Goal: Check status: Check status

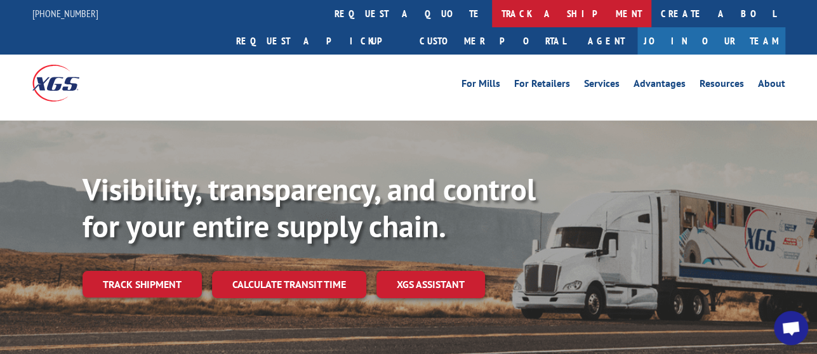
click at [492, 23] on link "track a shipment" at bounding box center [571, 13] width 159 height 27
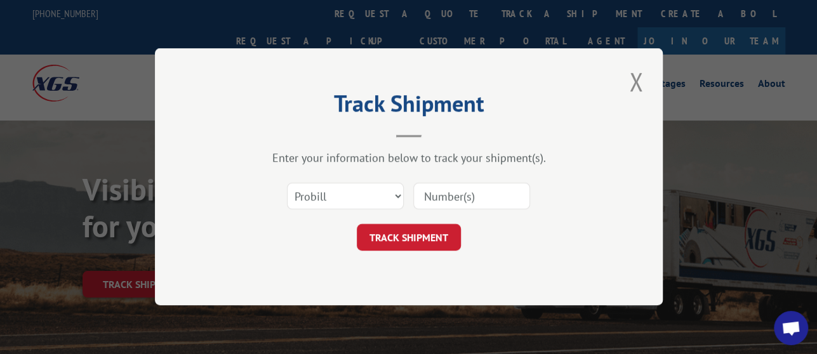
click at [457, 191] on input at bounding box center [471, 197] width 117 height 27
paste input "17536886"
type input "17536886"
click at [437, 232] on button "TRACK SHIPMENT" at bounding box center [409, 238] width 104 height 27
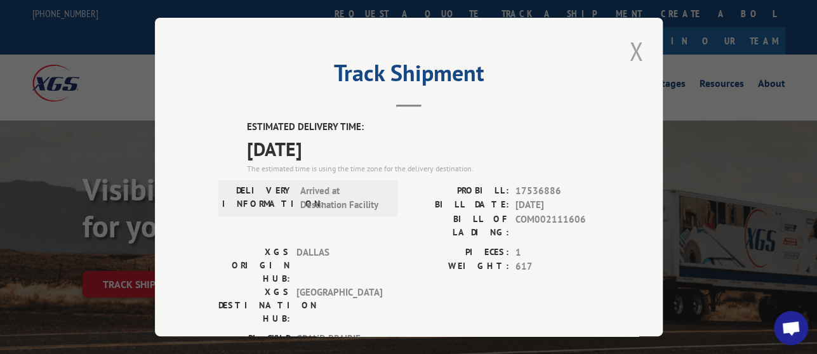
click at [631, 37] on button "Close modal" at bounding box center [637, 51] width 22 height 35
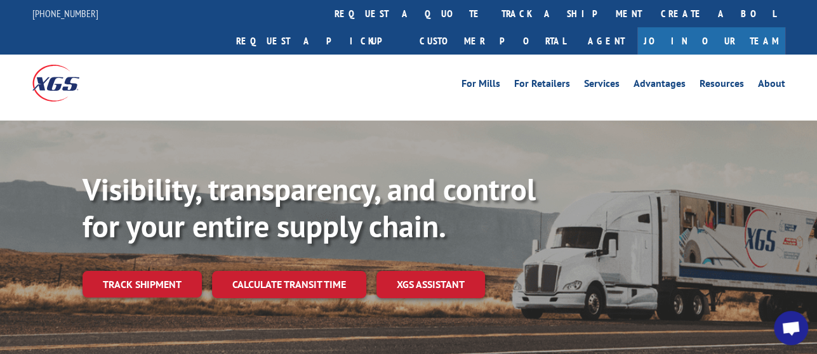
click at [723, 27] on link "Join Our Team" at bounding box center [712, 40] width 148 height 27
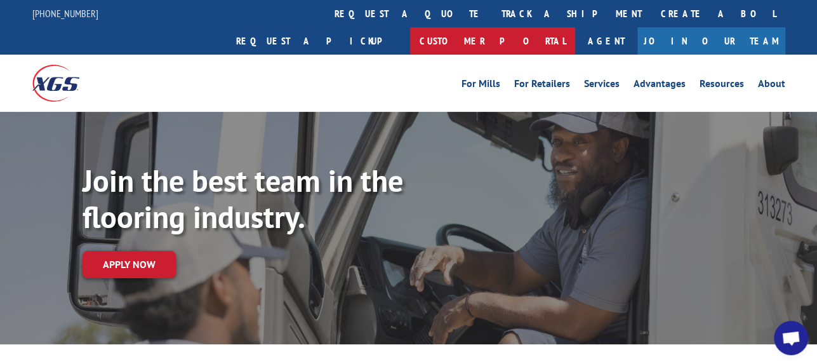
click at [575, 27] on link "Customer Portal" at bounding box center [492, 40] width 165 height 27
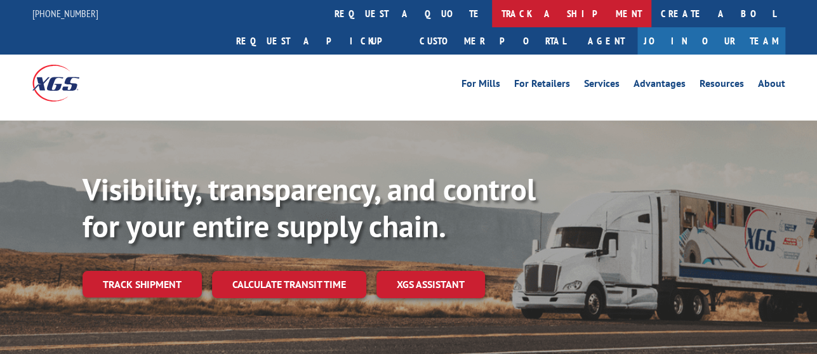
click at [492, 16] on link "track a shipment" at bounding box center [571, 13] width 159 height 27
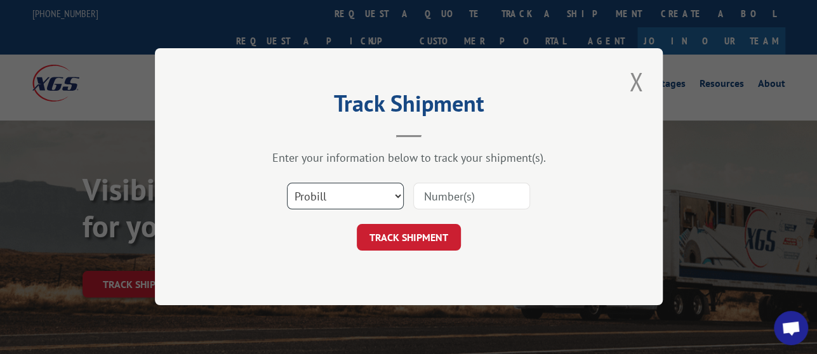
scroll to position [4140, 0]
click at [465, 196] on input at bounding box center [471, 197] width 117 height 27
paste input "17536886"
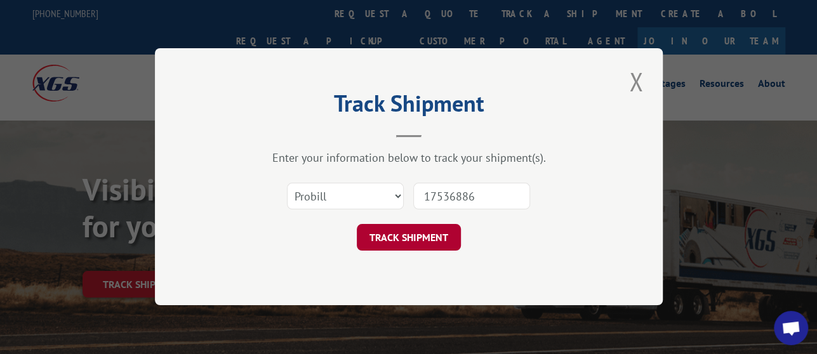
type input "17536886"
click at [394, 238] on button "TRACK SHIPMENT" at bounding box center [409, 238] width 104 height 27
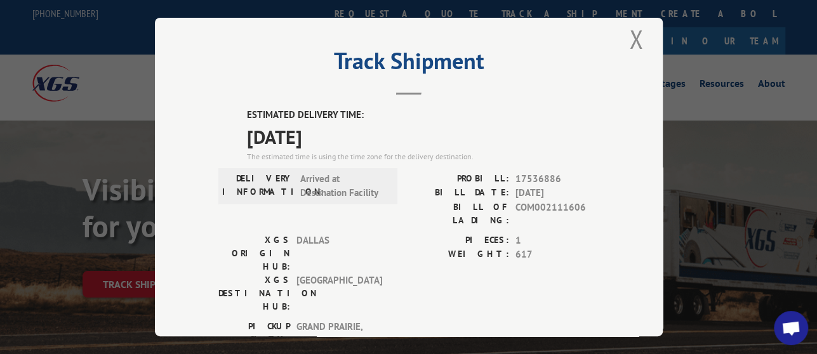
scroll to position [0, 0]
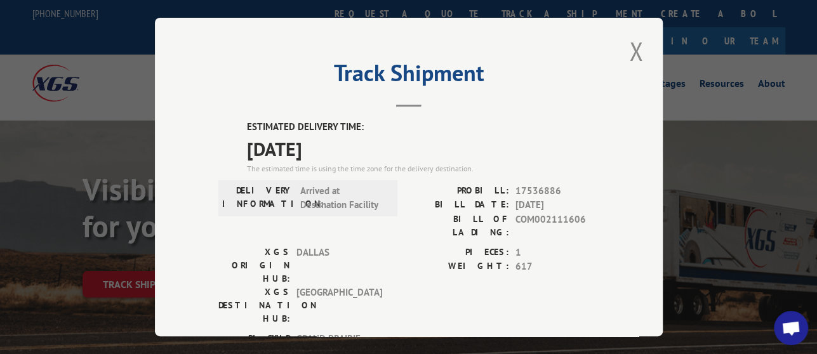
click at [627, 41] on button "Close modal" at bounding box center [637, 51] width 22 height 35
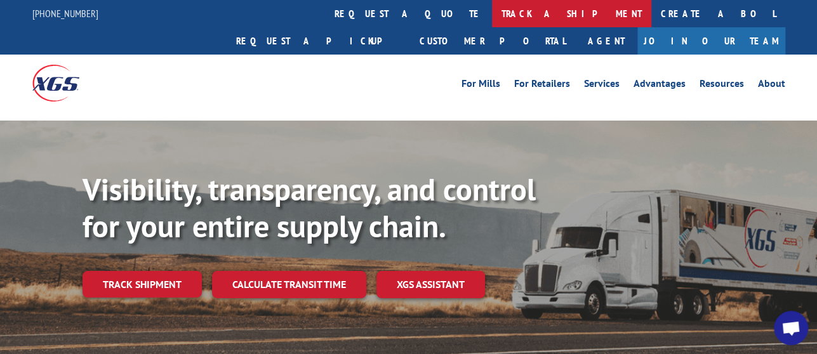
click at [492, 19] on link "track a shipment" at bounding box center [571, 13] width 159 height 27
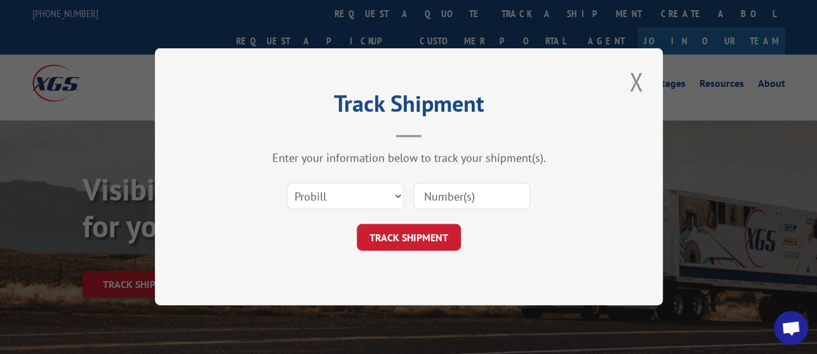
drag, startPoint x: 445, startPoint y: 191, endPoint x: 448, endPoint y: 203, distance: 12.5
click at [445, 191] on input at bounding box center [471, 197] width 117 height 27
paste input "17536886"
type input "17536886"
click at [445, 229] on button "TRACK SHIPMENT" at bounding box center [409, 238] width 104 height 27
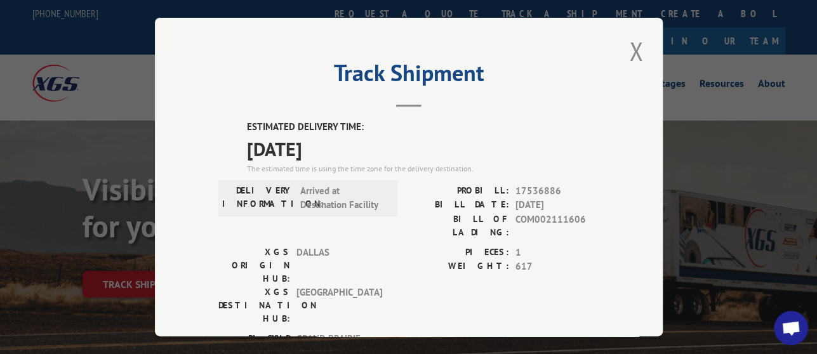
click at [523, 184] on span "17536886" at bounding box center [558, 191] width 84 height 15
copy span "17536886"
drag, startPoint x: 511, startPoint y: 195, endPoint x: 548, endPoint y: 197, distance: 36.9
click at [548, 198] on span "[DATE]" at bounding box center [558, 205] width 84 height 15
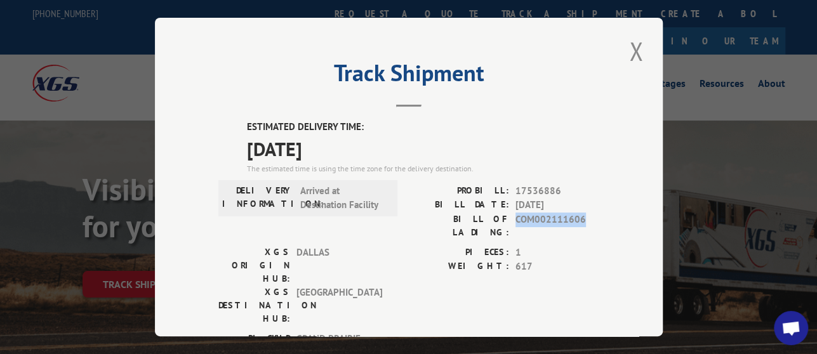
drag, startPoint x: 537, startPoint y: 211, endPoint x: 577, endPoint y: 214, distance: 39.5
click at [577, 214] on span "COM002111606" at bounding box center [558, 225] width 84 height 27
click at [626, 56] on button "Close modal" at bounding box center [637, 51] width 22 height 35
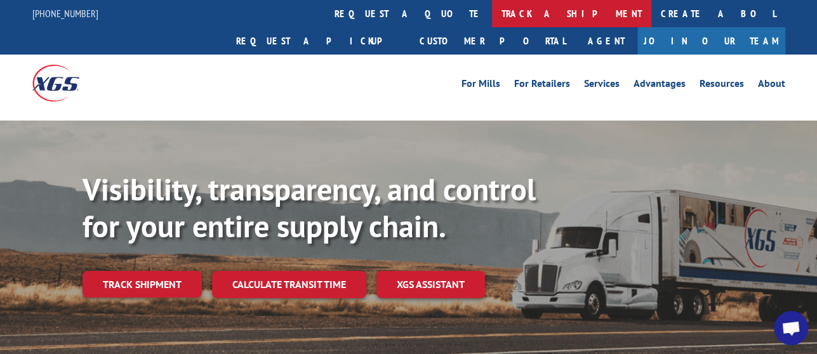
click at [492, 14] on link "track a shipment" at bounding box center [571, 13] width 159 height 27
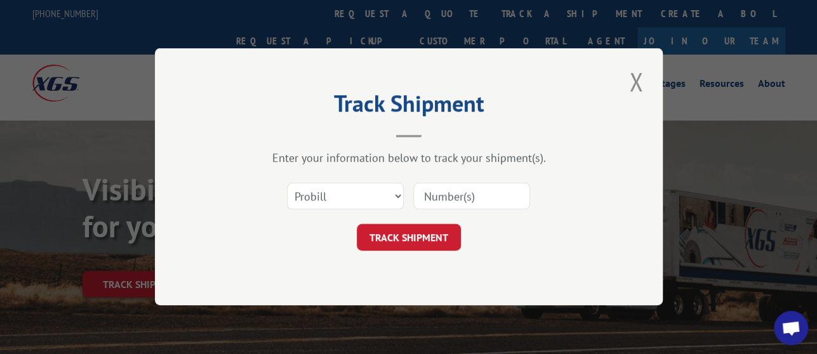
drag, startPoint x: 454, startPoint y: 195, endPoint x: 449, endPoint y: 203, distance: 9.2
click at [454, 195] on input at bounding box center [471, 197] width 117 height 27
paste input "17536886"
type input "17536886"
click at [437, 233] on button "TRACK SHIPMENT" at bounding box center [409, 238] width 104 height 27
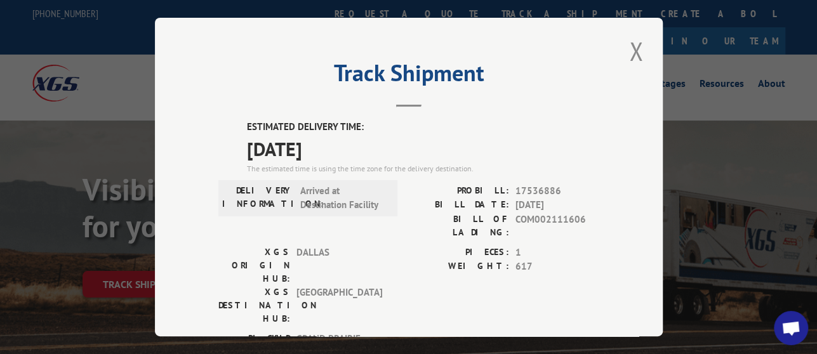
click at [530, 189] on span "17536886" at bounding box center [558, 191] width 84 height 15
copy span "17536886"
click at [637, 57] on button "Close modal" at bounding box center [637, 51] width 22 height 35
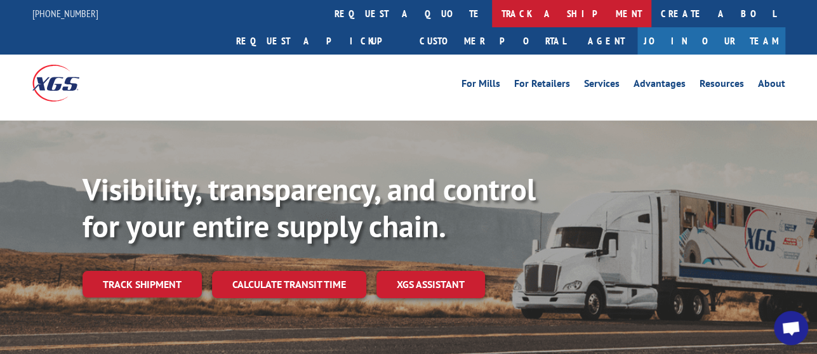
click at [492, 26] on link "track a shipment" at bounding box center [571, 13] width 159 height 27
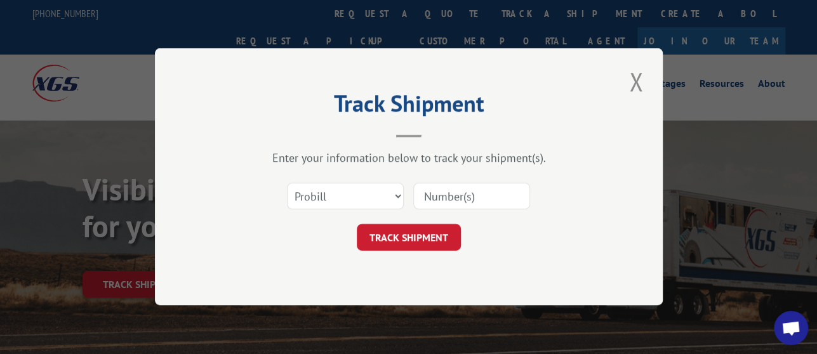
drag, startPoint x: 434, startPoint y: 188, endPoint x: 441, endPoint y: 199, distance: 12.9
click at [434, 188] on input at bounding box center [471, 197] width 117 height 27
paste input "17536886"
type input "17536886"
click at [443, 241] on button "TRACK SHIPMENT" at bounding box center [409, 238] width 104 height 27
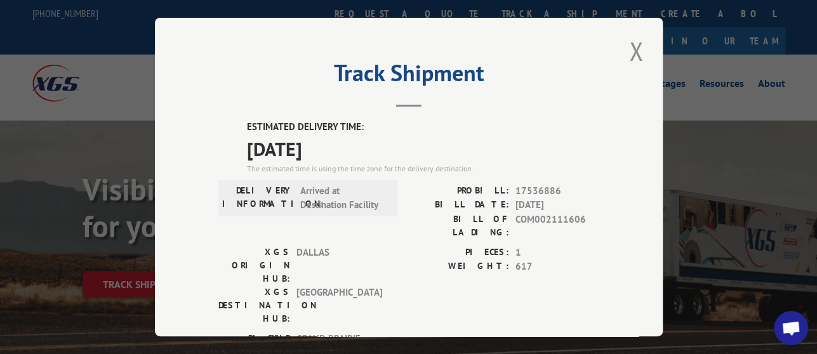
click at [546, 184] on span "17536886" at bounding box center [558, 191] width 84 height 15
copy span "17536886"
click at [628, 50] on button "Close modal" at bounding box center [637, 51] width 22 height 35
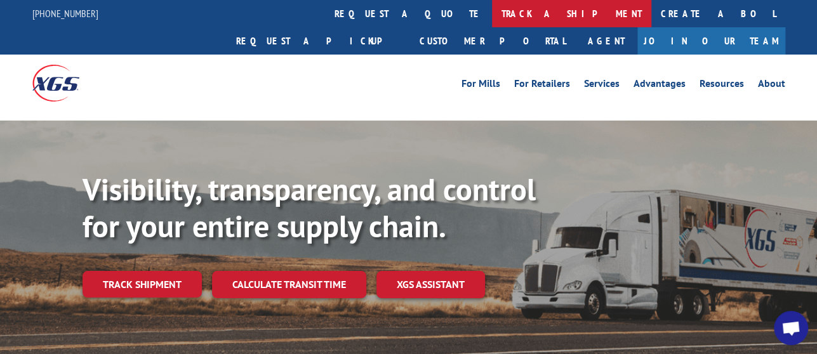
click at [492, 10] on link "track a shipment" at bounding box center [571, 13] width 159 height 27
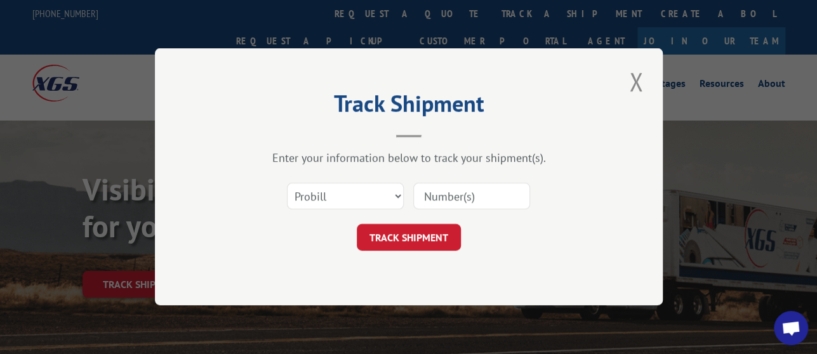
click at [449, 198] on input at bounding box center [471, 197] width 117 height 27
paste input "17536886"
type input "17536886"
click at [452, 238] on button "TRACK SHIPMENT" at bounding box center [409, 238] width 104 height 27
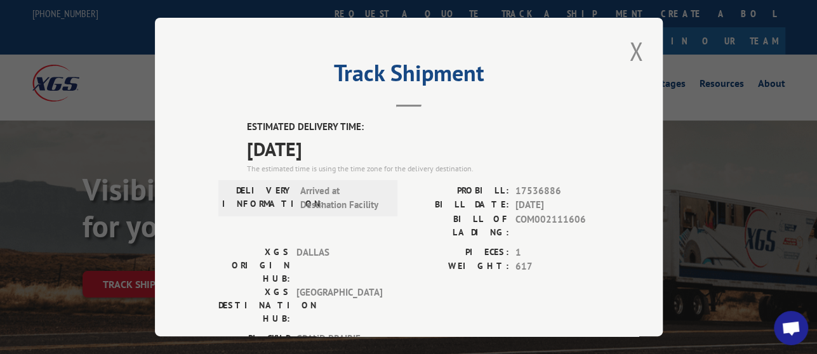
click at [530, 184] on span "17536886" at bounding box center [558, 191] width 84 height 15
copy span "17536886"
click at [630, 47] on button "Close modal" at bounding box center [637, 51] width 22 height 35
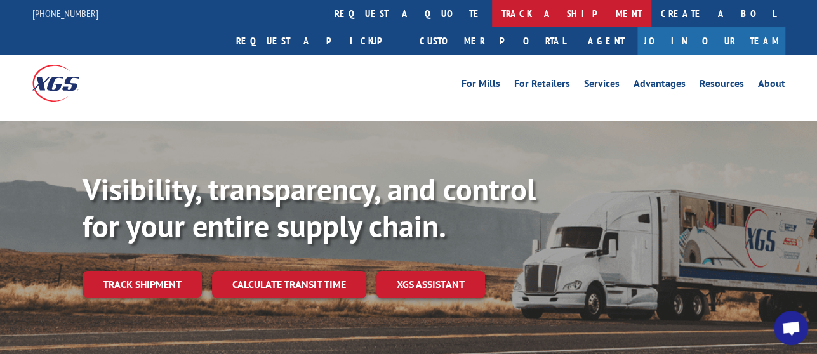
click at [492, 13] on link "track a shipment" at bounding box center [571, 13] width 159 height 27
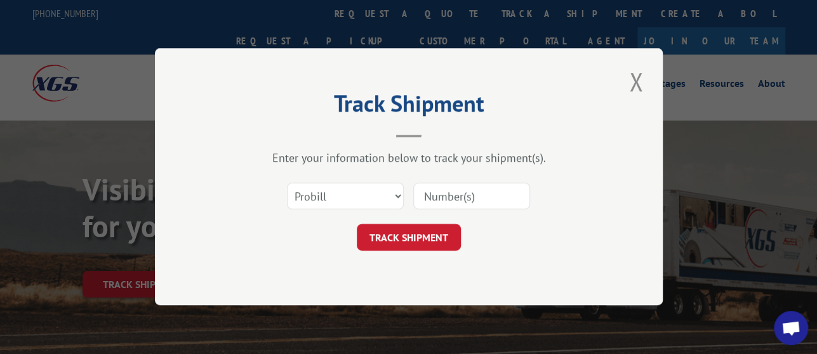
drag, startPoint x: 462, startPoint y: 191, endPoint x: 462, endPoint y: 197, distance: 7.0
click at [462, 191] on input at bounding box center [471, 197] width 117 height 27
paste input "17536886"
type input "17536886"
click at [446, 233] on button "TRACK SHIPMENT" at bounding box center [409, 238] width 104 height 27
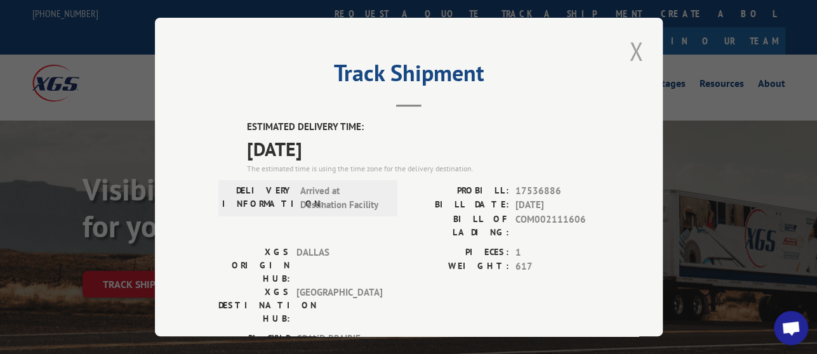
click at [626, 48] on button "Close modal" at bounding box center [637, 51] width 22 height 35
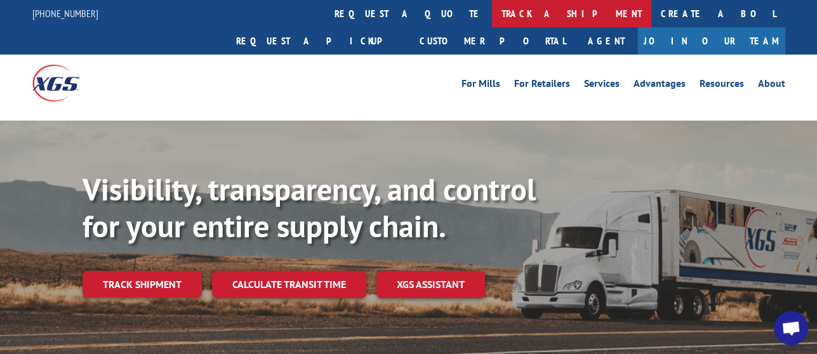
click at [492, 12] on link "track a shipment" at bounding box center [571, 13] width 159 height 27
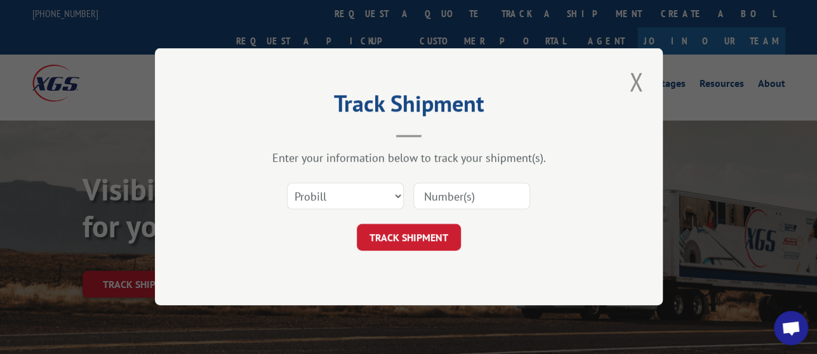
click at [461, 199] on input at bounding box center [471, 197] width 117 height 27
paste input "17536886"
type input "17536886"
click at [434, 244] on button "TRACK SHIPMENT" at bounding box center [409, 238] width 104 height 27
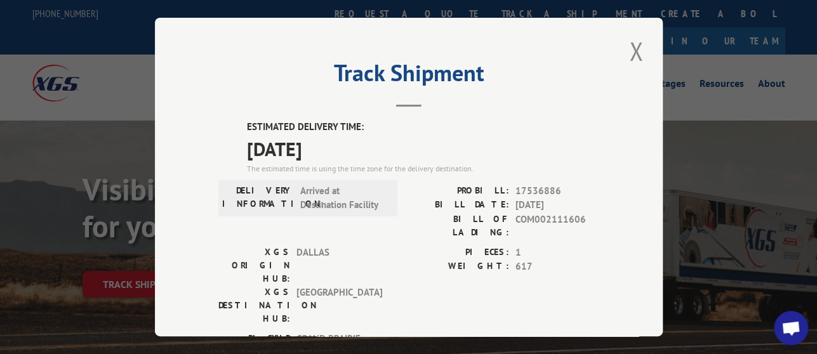
scroll to position [4154, 0]
click at [532, 184] on span "17536886" at bounding box center [558, 191] width 84 height 15
copy span "17536886"
click at [626, 48] on button "Close modal" at bounding box center [637, 51] width 22 height 35
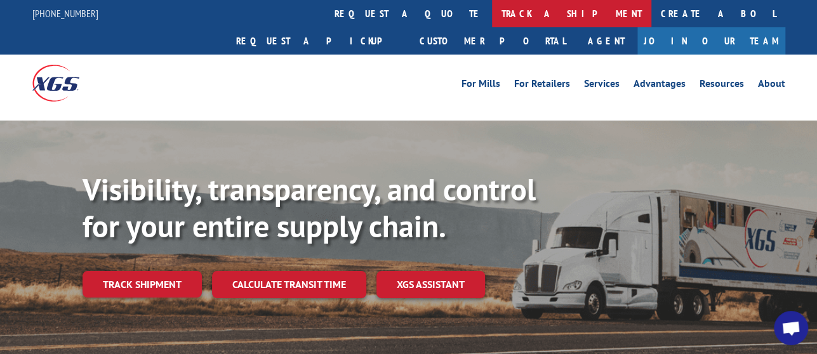
click at [492, 15] on link "track a shipment" at bounding box center [571, 13] width 159 height 27
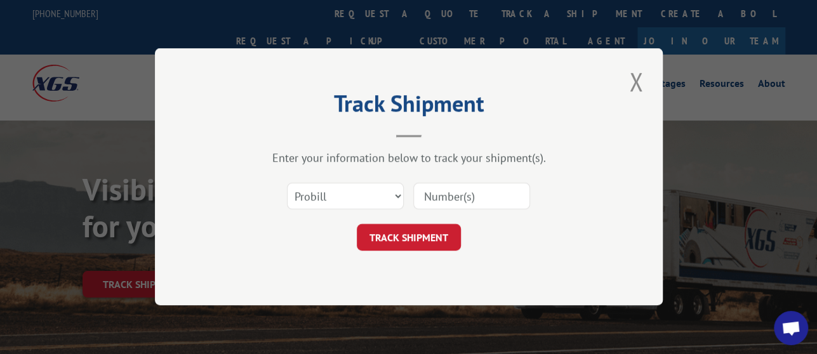
scroll to position [0, 0]
click at [473, 211] on div "Select category... Probill BOL PO" at bounding box center [408, 197] width 381 height 42
click at [470, 197] on input at bounding box center [471, 197] width 117 height 27
paste input "17536886"
type input "17536886"
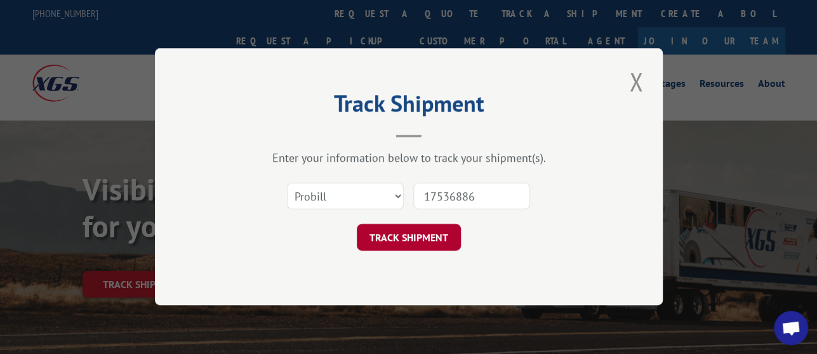
click at [446, 229] on button "TRACK SHIPMENT" at bounding box center [409, 238] width 104 height 27
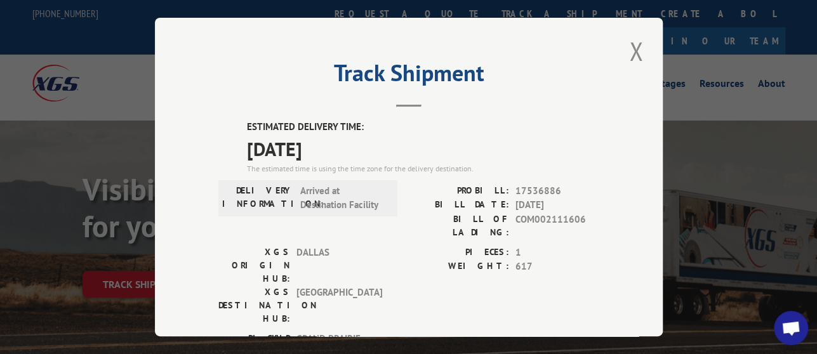
click at [535, 184] on span "17536886" at bounding box center [558, 191] width 84 height 15
copy span "17536886"
click at [633, 39] on button "Close modal" at bounding box center [637, 51] width 22 height 35
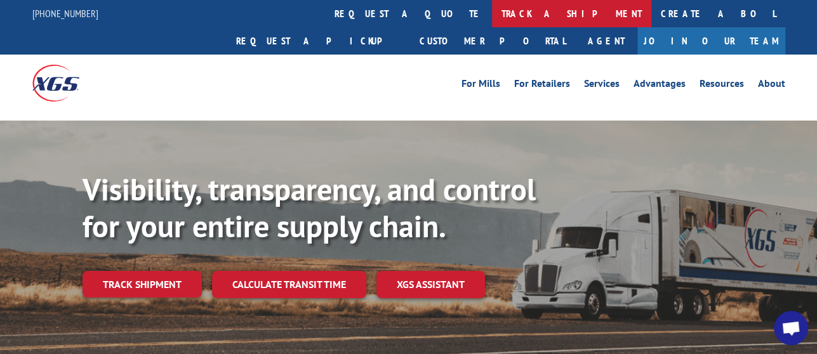
click at [492, 20] on link "track a shipment" at bounding box center [571, 13] width 159 height 27
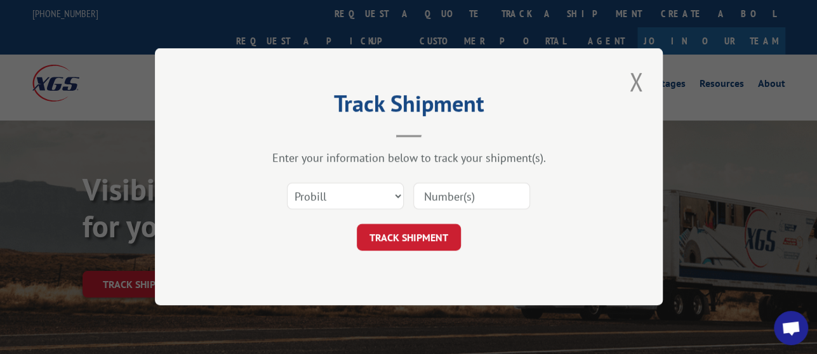
click at [459, 205] on input at bounding box center [471, 197] width 117 height 27
paste input "17536886"
type input "17536886"
click at [435, 240] on button "TRACK SHIPMENT" at bounding box center [409, 238] width 104 height 27
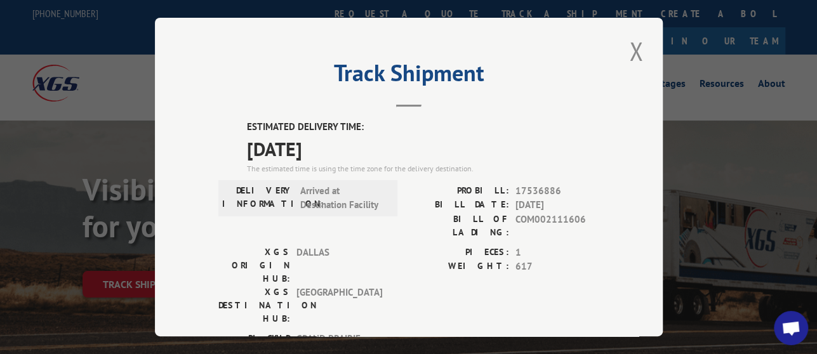
click at [543, 190] on span "17536886" at bounding box center [558, 191] width 84 height 15
copy span "17536886"
click at [627, 39] on button "Close modal" at bounding box center [637, 51] width 22 height 35
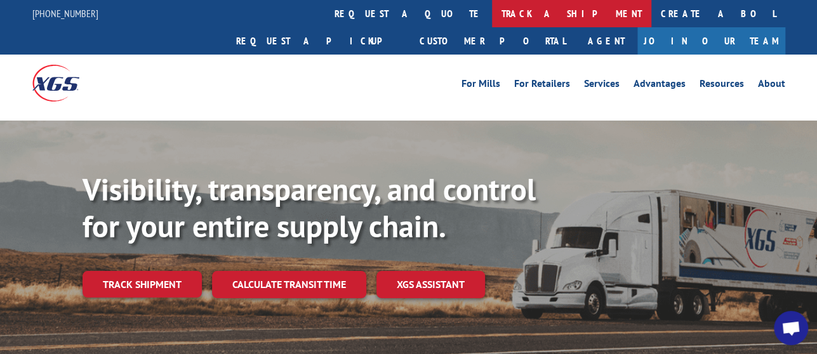
click at [492, 16] on link "track a shipment" at bounding box center [571, 13] width 159 height 27
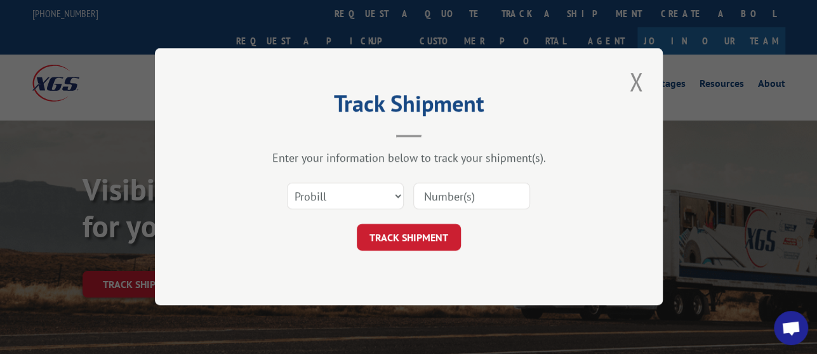
drag, startPoint x: 457, startPoint y: 191, endPoint x: 457, endPoint y: 204, distance: 14.0
click at [457, 191] on input at bounding box center [471, 197] width 117 height 27
paste input "17536886"
type input "17536886"
click at [437, 234] on button "TRACK SHIPMENT" at bounding box center [409, 238] width 104 height 27
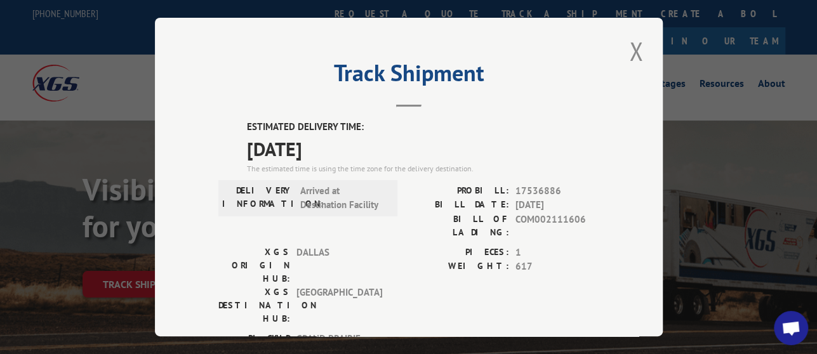
click at [543, 185] on span "17536886" at bounding box center [558, 191] width 84 height 15
copy span "17536886"
click at [638, 46] on button "Close modal" at bounding box center [637, 51] width 22 height 35
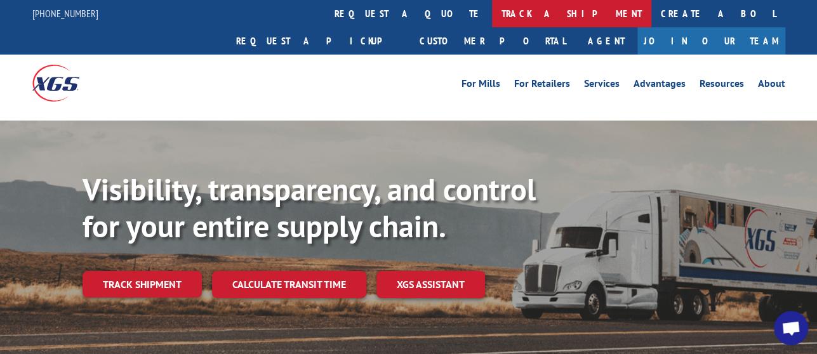
click at [492, 15] on link "track a shipment" at bounding box center [571, 13] width 159 height 27
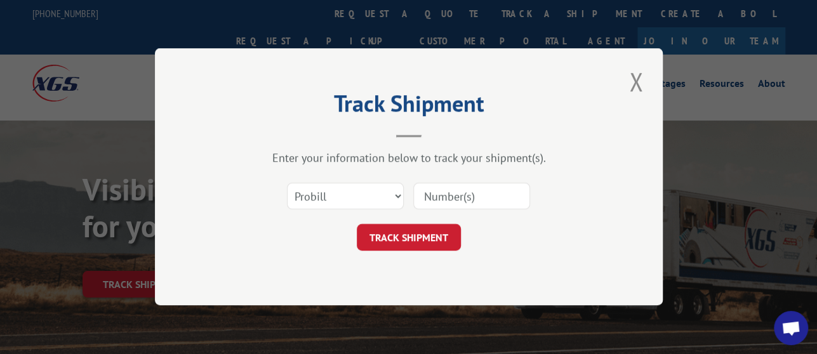
click at [456, 204] on input at bounding box center [471, 197] width 117 height 27
paste input "17536886"
type input "17536886"
click at [441, 228] on button "TRACK SHIPMENT" at bounding box center [409, 238] width 104 height 27
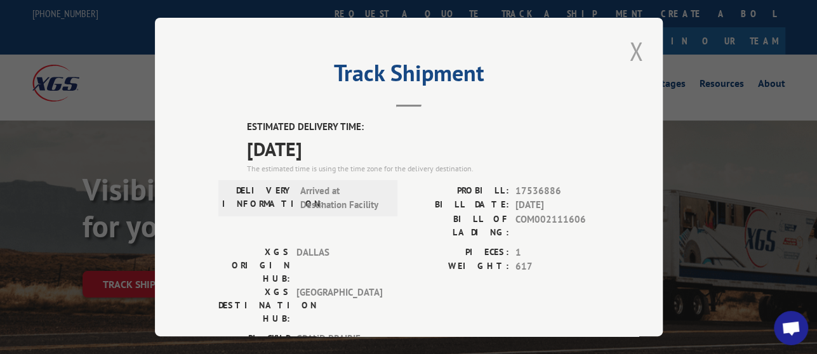
click at [626, 43] on button "Close modal" at bounding box center [637, 51] width 22 height 35
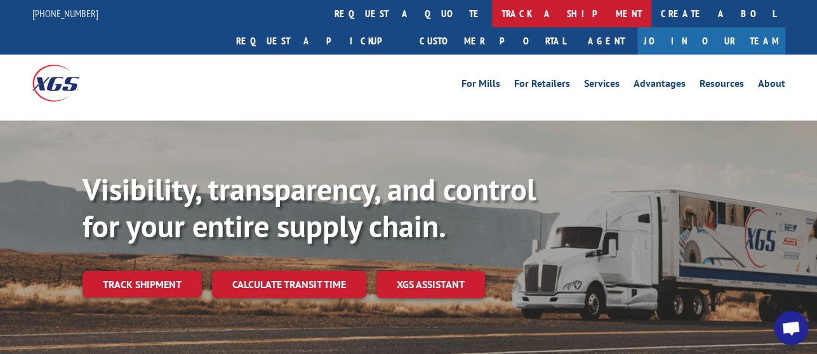
click at [492, 10] on link "track a shipment" at bounding box center [571, 13] width 159 height 27
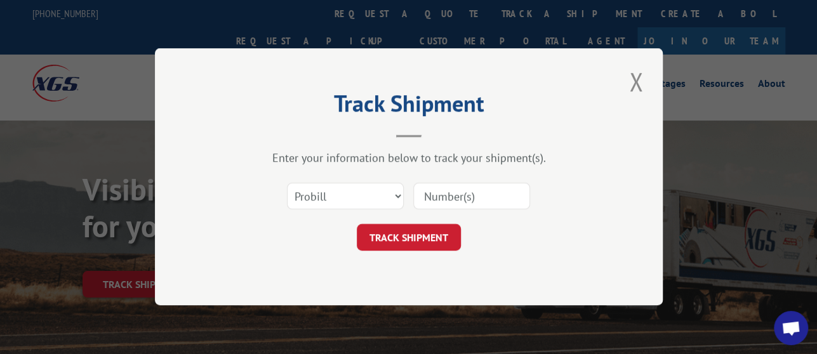
paste input "17536886"
click at [466, 203] on input at bounding box center [471, 197] width 117 height 27
type input "17536886"
click at [438, 234] on button "TRACK SHIPMENT" at bounding box center [409, 238] width 104 height 27
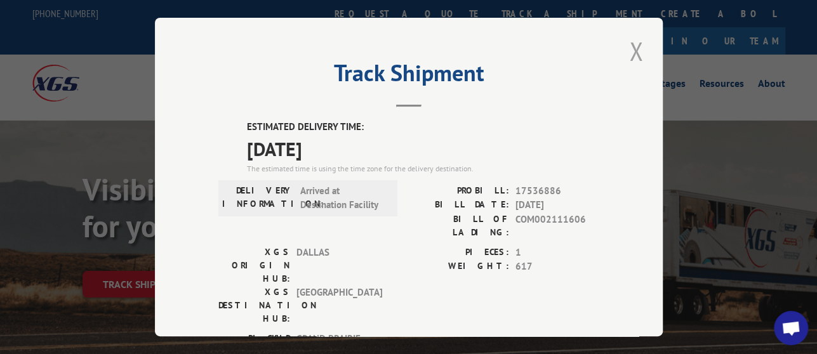
click at [631, 42] on button "Close modal" at bounding box center [637, 51] width 22 height 35
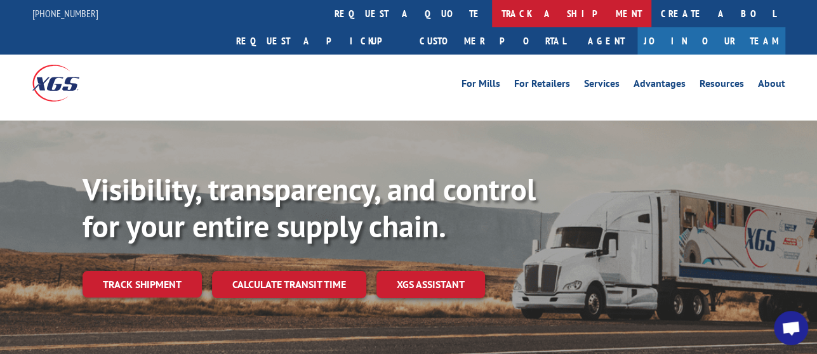
click at [492, 17] on link "track a shipment" at bounding box center [571, 13] width 159 height 27
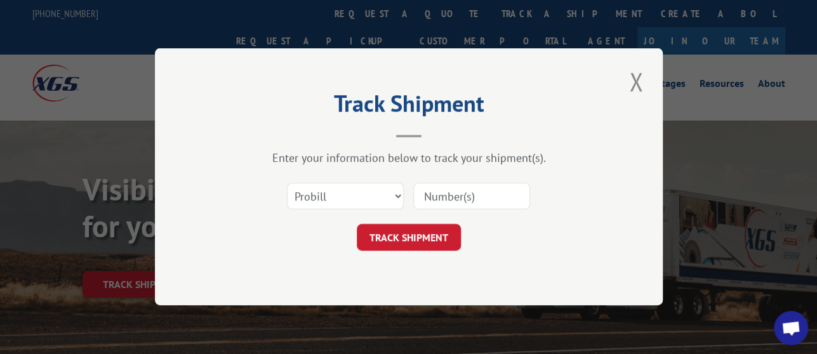
drag, startPoint x: 491, startPoint y: 176, endPoint x: 473, endPoint y: 199, distance: 29.5
click at [489, 177] on div "Select category... Probill BOL PO" at bounding box center [408, 197] width 381 height 42
click at [473, 199] on input at bounding box center [471, 197] width 117 height 27
paste input "17536886"
type input "17536886"
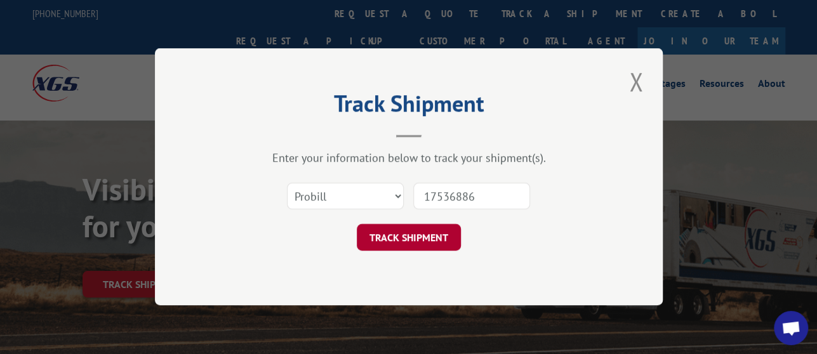
click at [429, 242] on button "TRACK SHIPMENT" at bounding box center [409, 238] width 104 height 27
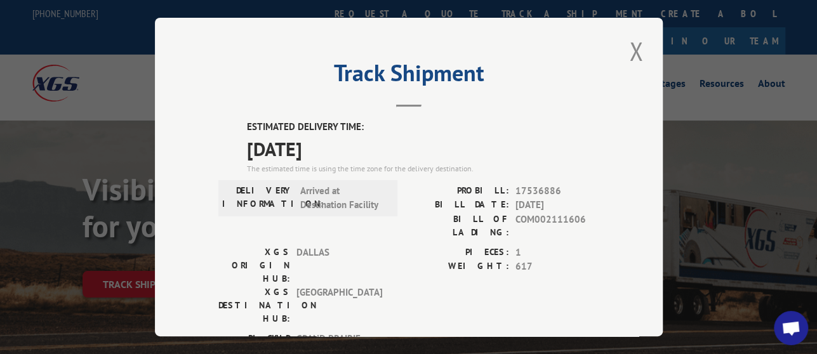
click at [528, 184] on span "17536886" at bounding box center [558, 191] width 84 height 15
copy span "17536886"
click at [626, 44] on button "Close modal" at bounding box center [637, 51] width 22 height 35
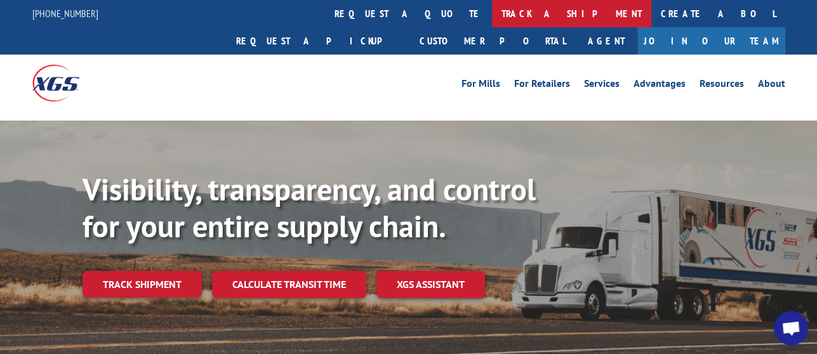
click at [492, 23] on link "track a shipment" at bounding box center [571, 13] width 159 height 27
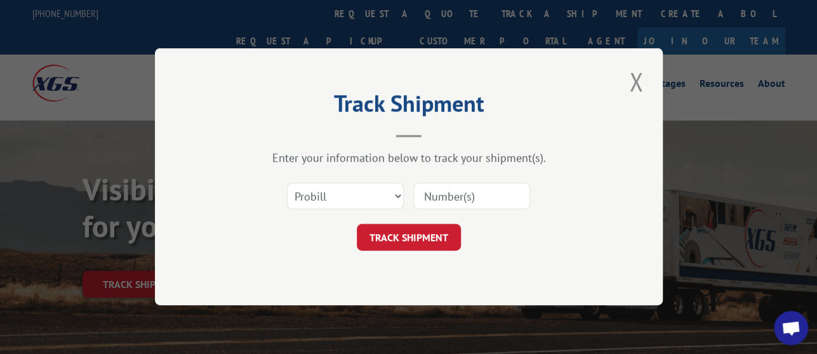
drag, startPoint x: 449, startPoint y: 187, endPoint x: 450, endPoint y: 199, distance: 11.5
click at [449, 187] on input at bounding box center [471, 197] width 117 height 27
paste input "17536886"
type input "17536886"
click at [441, 238] on button "TRACK SHIPMENT" at bounding box center [409, 238] width 104 height 27
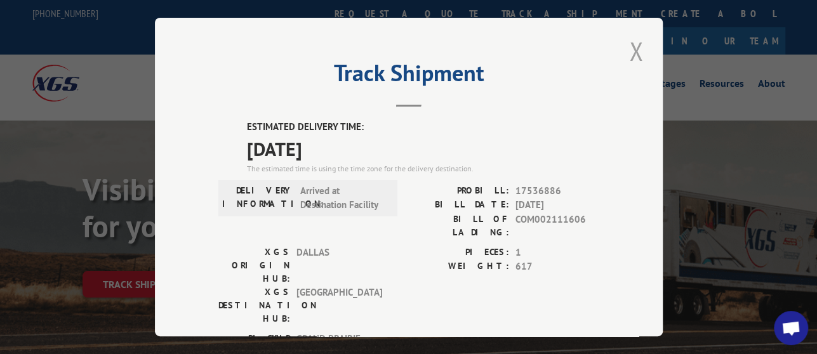
click at [631, 39] on button "Close modal" at bounding box center [637, 51] width 22 height 35
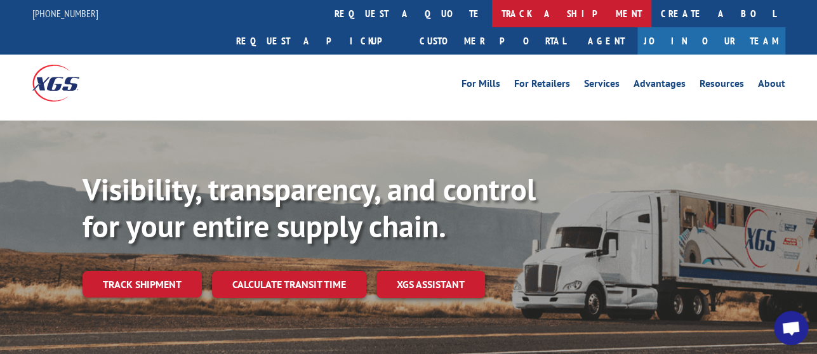
click at [492, 24] on link "track a shipment" at bounding box center [571, 13] width 159 height 27
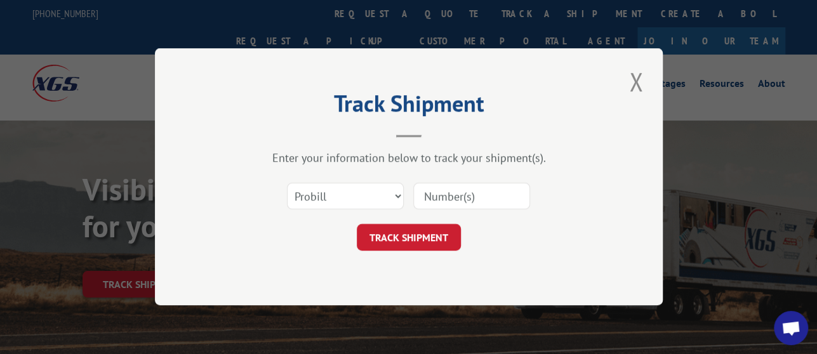
drag, startPoint x: 471, startPoint y: 191, endPoint x: 469, endPoint y: 203, distance: 12.2
click at [471, 191] on input at bounding box center [471, 197] width 117 height 27
paste input "17536886"
type input "17536886"
click at [424, 234] on button "TRACK SHIPMENT" at bounding box center [409, 238] width 104 height 27
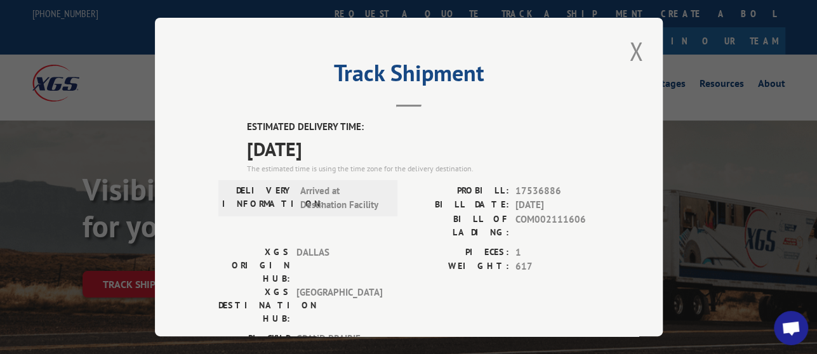
click at [543, 188] on span "17536886" at bounding box center [558, 191] width 84 height 15
click at [542, 187] on span "17536886" at bounding box center [558, 191] width 84 height 15
copy span "17536886"
click at [633, 45] on button "Close modal" at bounding box center [637, 51] width 22 height 35
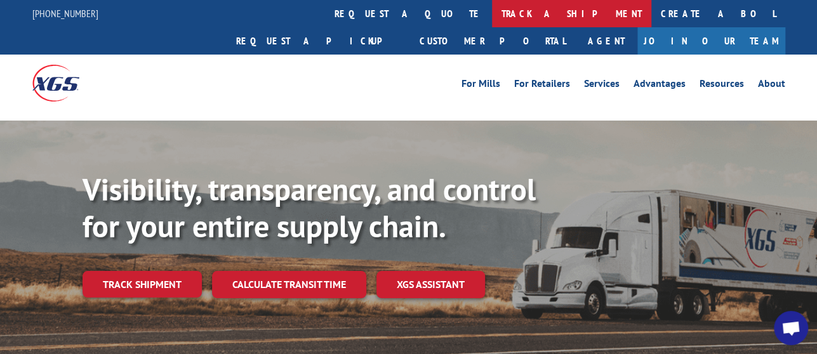
click at [492, 12] on link "track a shipment" at bounding box center [571, 13] width 159 height 27
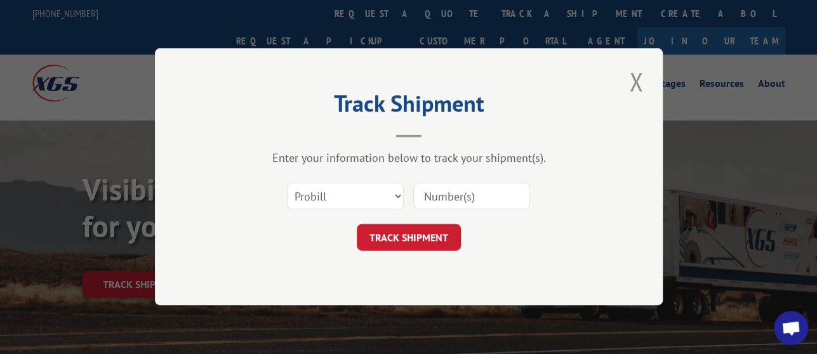
click at [461, 197] on input at bounding box center [471, 197] width 117 height 27
paste input "17536886"
type input "17536886"
click at [438, 234] on button "TRACK SHIPMENT" at bounding box center [409, 238] width 104 height 27
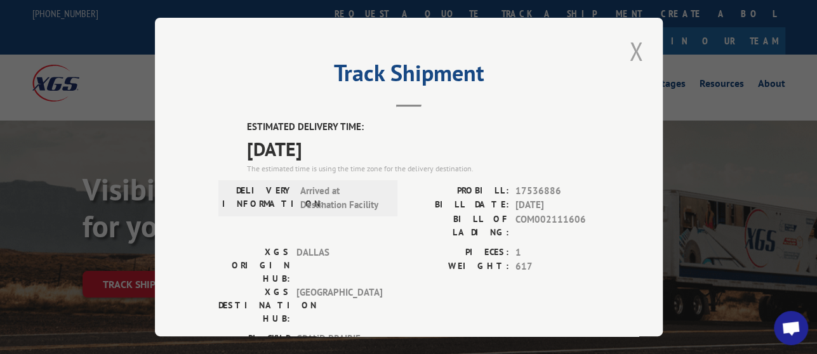
click at [638, 53] on button "Close modal" at bounding box center [637, 51] width 22 height 35
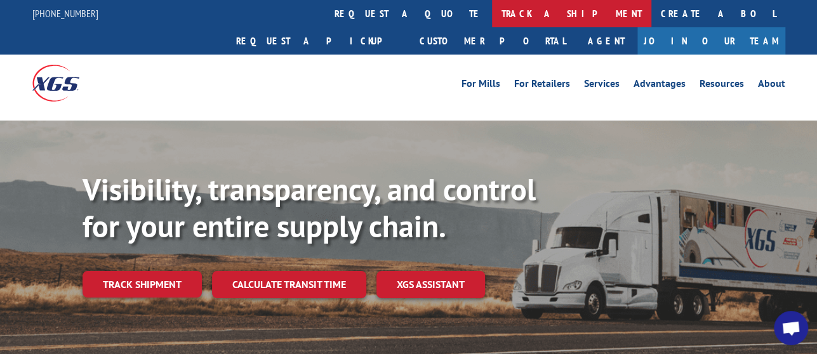
click at [492, 16] on link "track a shipment" at bounding box center [571, 13] width 159 height 27
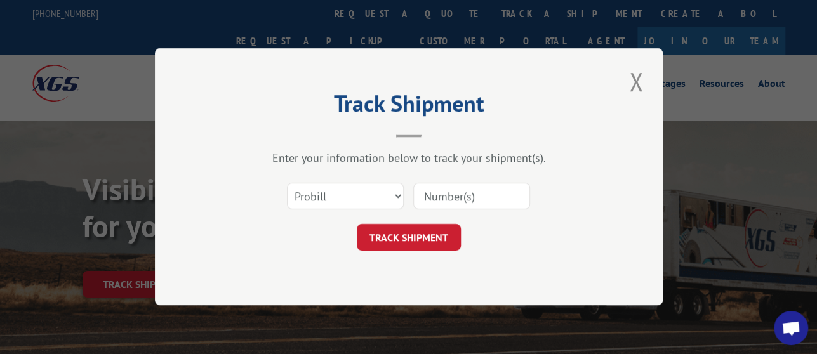
click at [476, 203] on input at bounding box center [471, 197] width 117 height 27
paste input "17536886"
type input "17536886"
click at [431, 241] on button "TRACK SHIPMENT" at bounding box center [409, 238] width 104 height 27
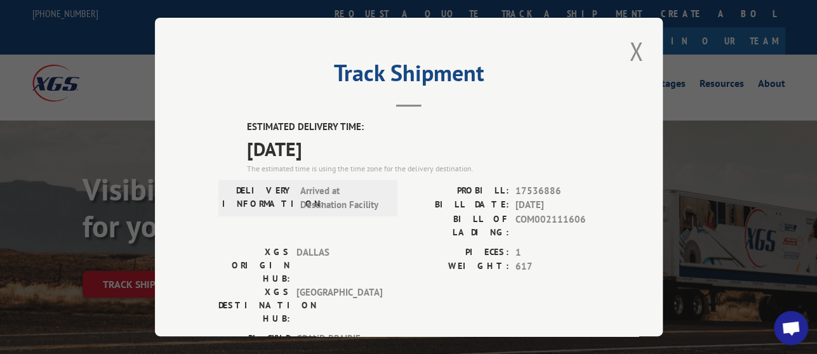
click at [533, 189] on span "17536886" at bounding box center [558, 191] width 84 height 15
click at [637, 44] on button "Close modal" at bounding box center [637, 51] width 22 height 35
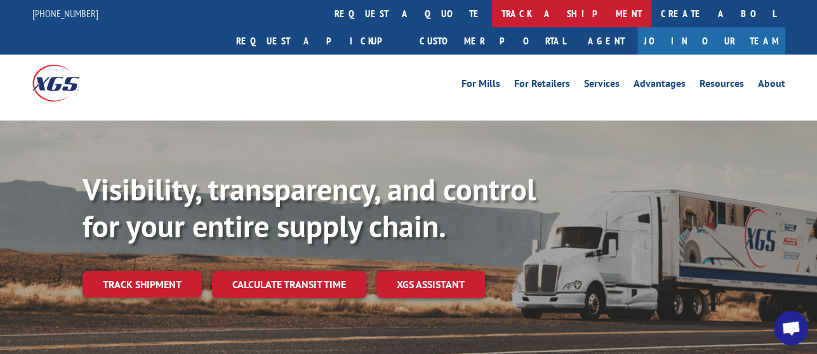
click at [492, 18] on link "track a shipment" at bounding box center [571, 13] width 159 height 27
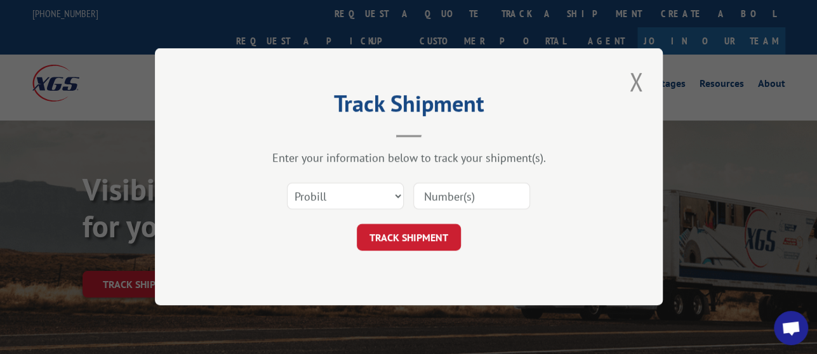
drag, startPoint x: 474, startPoint y: 204, endPoint x: 469, endPoint y: 208, distance: 6.8
click at [474, 204] on input at bounding box center [471, 197] width 117 height 27
paste input "17536886"
type input "17536886"
click at [434, 231] on button "TRACK SHIPMENT" at bounding box center [409, 238] width 104 height 27
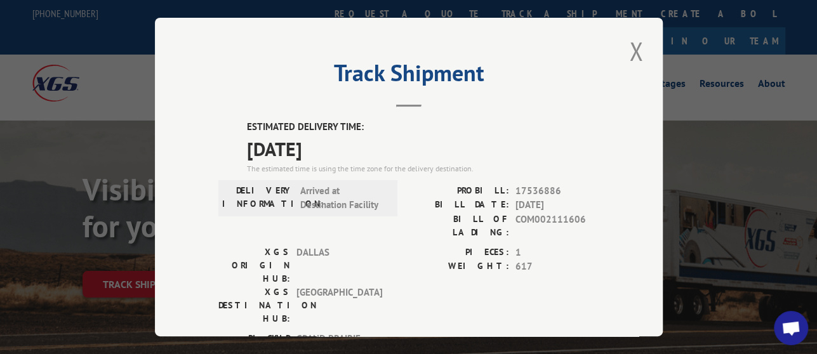
click at [530, 184] on span "17536886" at bounding box center [558, 191] width 84 height 15
drag, startPoint x: 529, startPoint y: 183, endPoint x: 554, endPoint y: 191, distance: 26.1
click at [553, 189] on span "17536886" at bounding box center [558, 191] width 84 height 15
drag, startPoint x: 636, startPoint y: 52, endPoint x: 629, endPoint y: 51, distance: 7.7
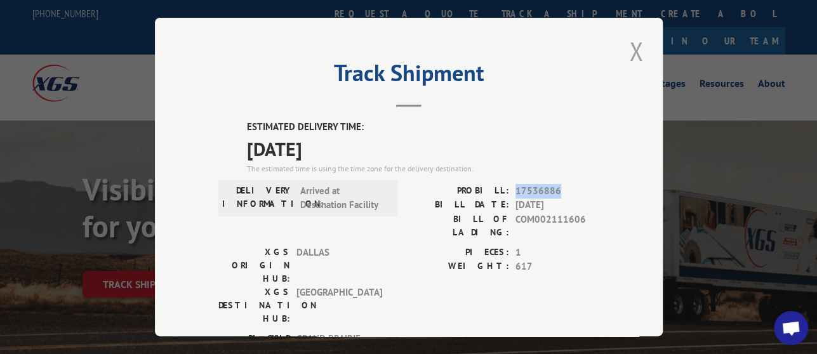
click at [637, 51] on button "Close modal" at bounding box center [637, 51] width 22 height 35
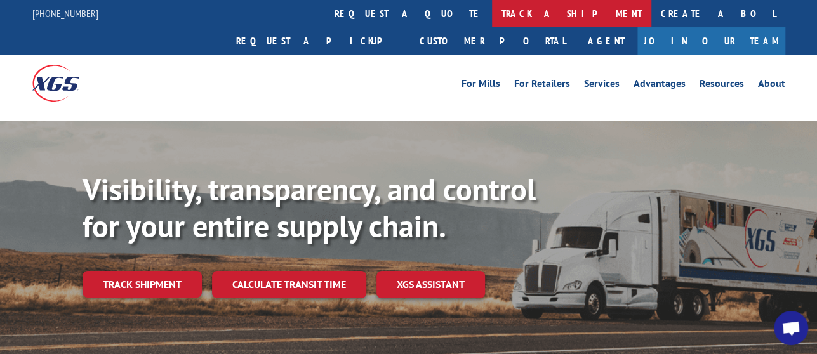
click at [492, 4] on link "track a shipment" at bounding box center [571, 13] width 159 height 27
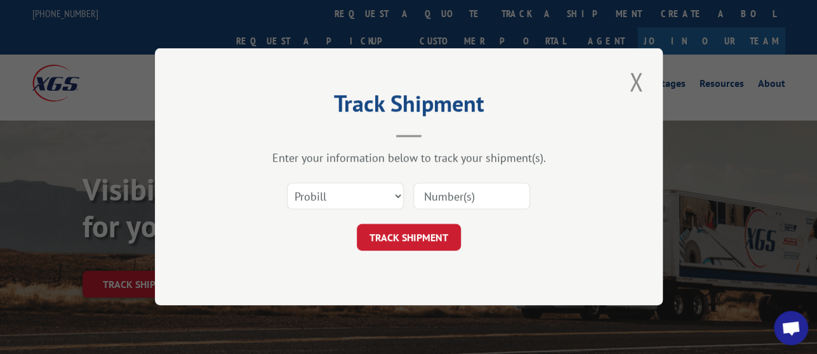
click at [460, 196] on input at bounding box center [471, 197] width 117 height 27
paste input "17536886"
type input "17536886"
click at [423, 240] on button "TRACK SHIPMENT" at bounding box center [409, 238] width 104 height 27
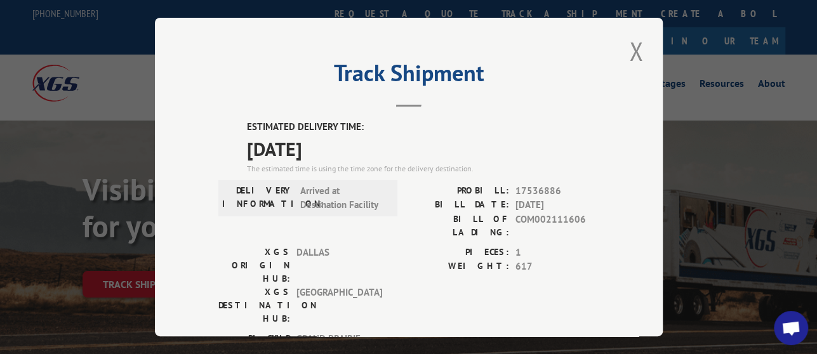
click at [528, 192] on span "17536886" at bounding box center [558, 191] width 84 height 15
click at [540, 184] on span "17536886" at bounding box center [558, 191] width 84 height 15
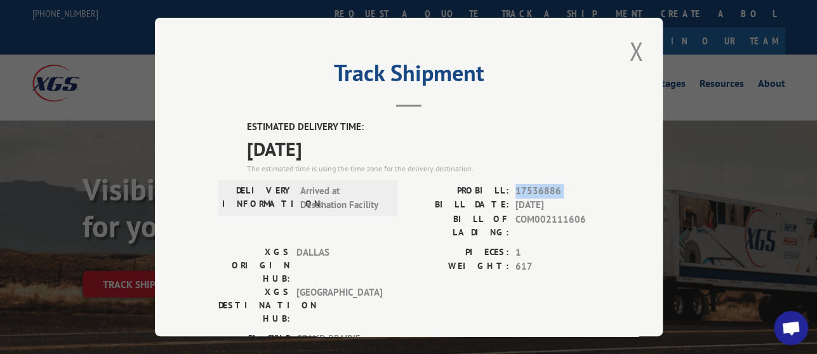
click at [635, 49] on button "Close modal" at bounding box center [637, 51] width 22 height 35
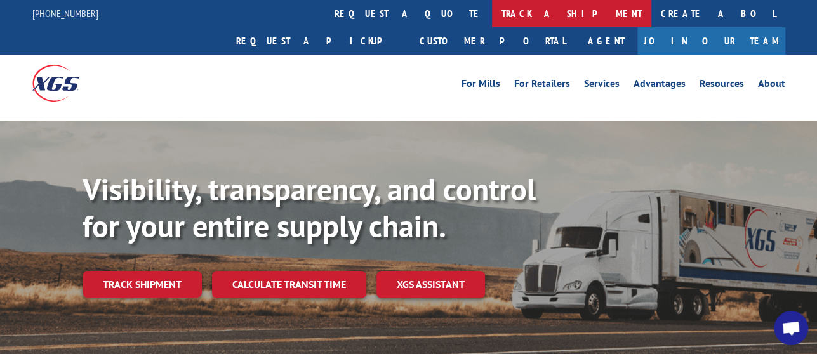
click at [492, 15] on link "track a shipment" at bounding box center [571, 13] width 159 height 27
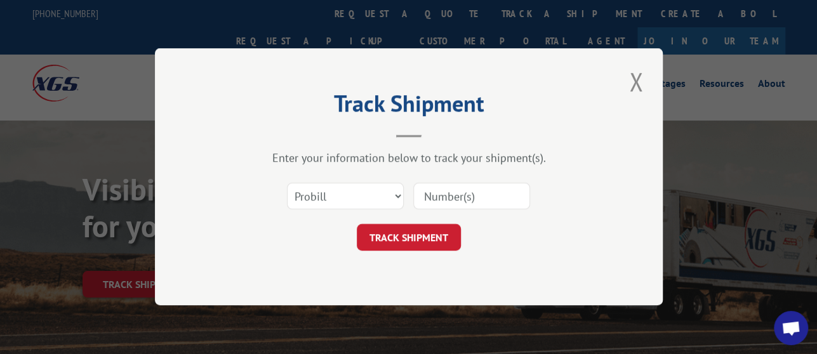
click at [461, 189] on input at bounding box center [471, 197] width 117 height 27
paste input "17536886"
type input "17536886"
click at [421, 237] on button "TRACK SHIPMENT" at bounding box center [409, 238] width 104 height 27
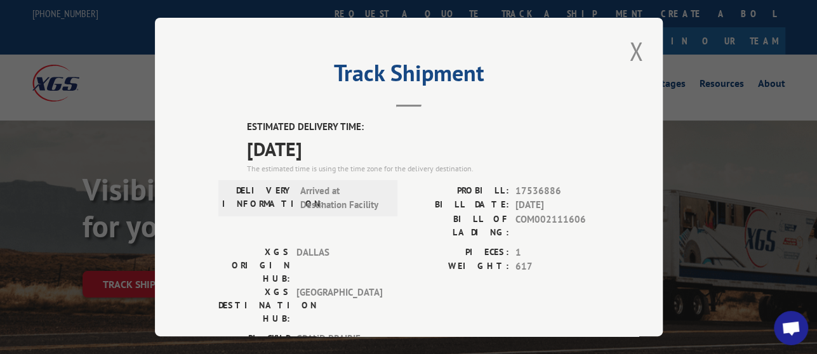
click at [535, 185] on span "17536886" at bounding box center [558, 191] width 84 height 15
click at [641, 47] on button "Close modal" at bounding box center [637, 51] width 22 height 35
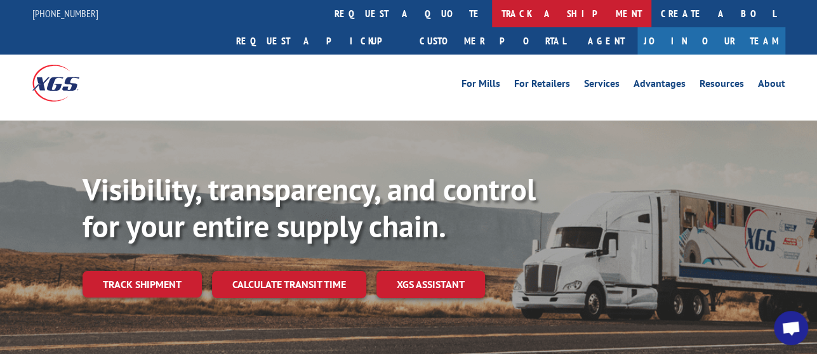
click at [492, 22] on link "track a shipment" at bounding box center [571, 13] width 159 height 27
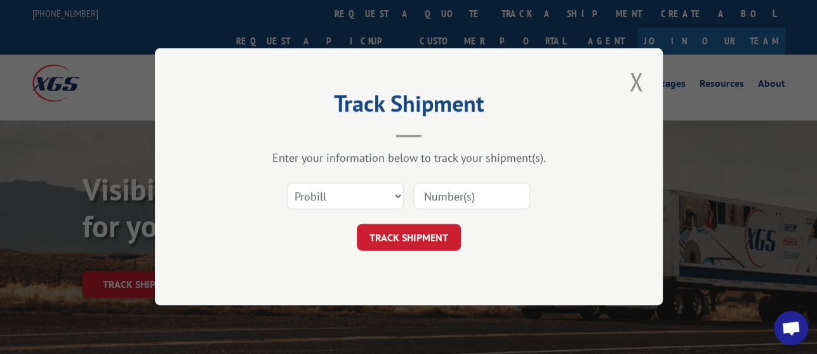
click at [466, 204] on input at bounding box center [471, 197] width 117 height 27
paste input "17536886"
type input "17536886"
click at [439, 234] on button "TRACK SHIPMENT" at bounding box center [409, 238] width 104 height 27
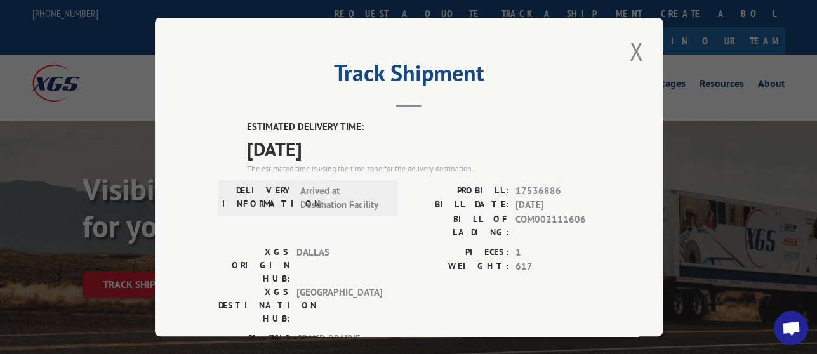
click at [526, 189] on span "17536886" at bounding box center [558, 191] width 84 height 15
click at [627, 50] on button "Close modal" at bounding box center [637, 51] width 22 height 35
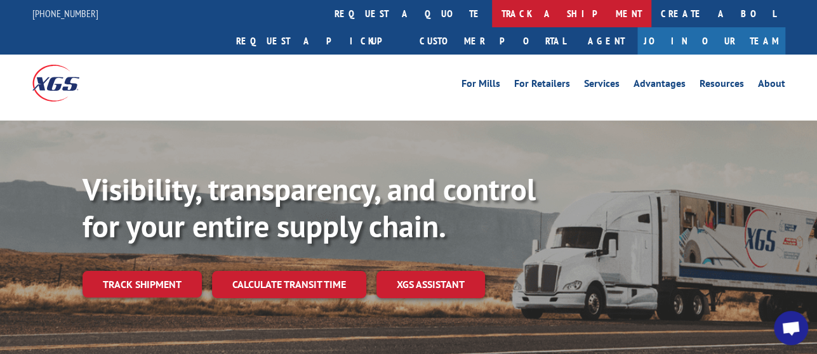
click at [492, 23] on link "track a shipment" at bounding box center [571, 13] width 159 height 27
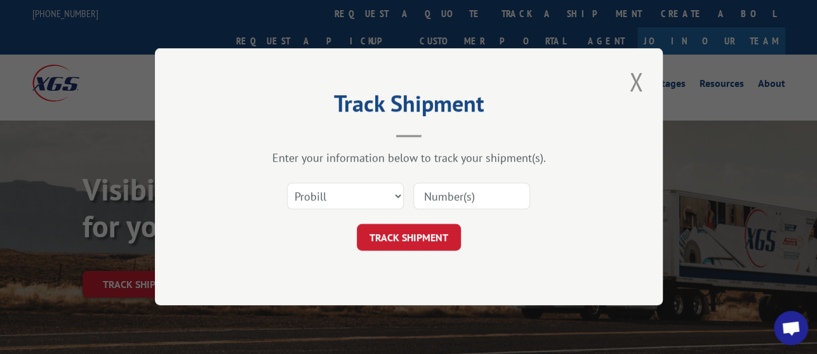
drag, startPoint x: 452, startPoint y: 197, endPoint x: 450, endPoint y: 209, distance: 11.6
click at [452, 197] on input at bounding box center [471, 197] width 117 height 27
paste input "17536886"
type input "17536886"
click at [432, 238] on button "TRACK SHIPMENT" at bounding box center [409, 238] width 104 height 27
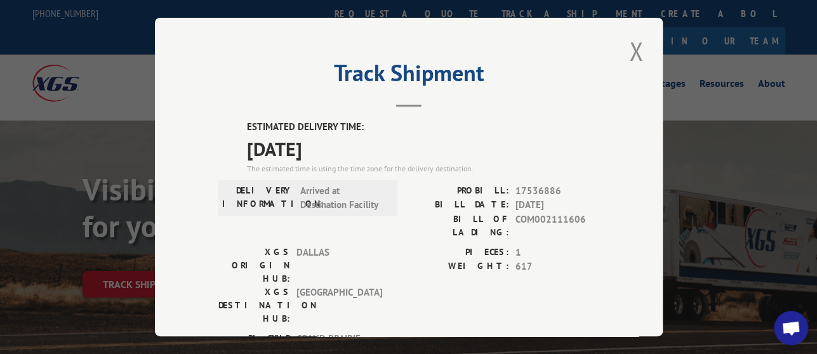
click at [538, 188] on span "17536886" at bounding box center [558, 191] width 84 height 15
click at [627, 50] on button "Close modal" at bounding box center [637, 51] width 22 height 35
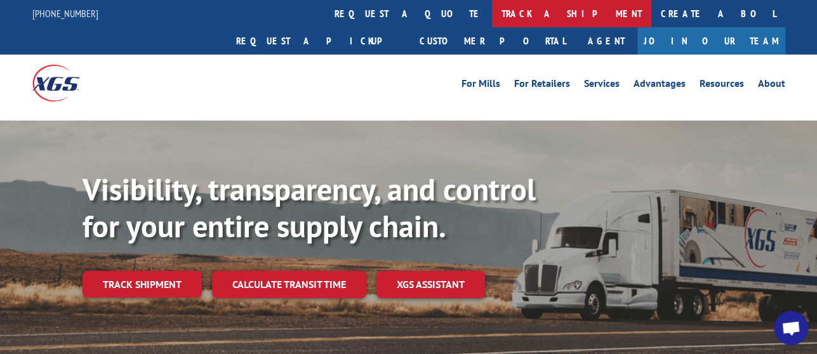
click at [492, 18] on link "track a shipment" at bounding box center [571, 13] width 159 height 27
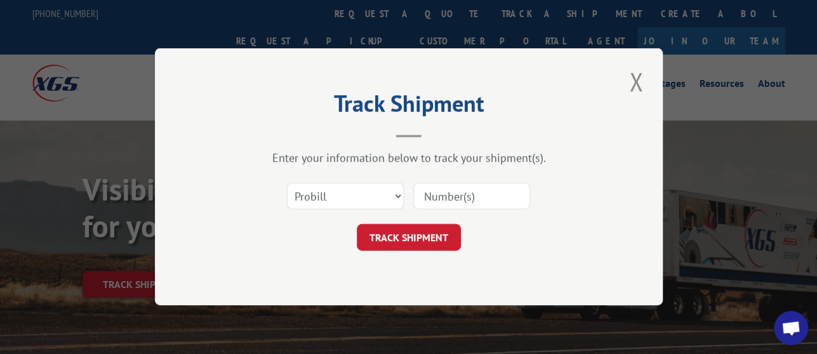
click at [465, 203] on input at bounding box center [471, 197] width 117 height 27
paste input "17536886"
type input "17536886"
click at [420, 246] on button "TRACK SHIPMENT" at bounding box center [409, 238] width 104 height 27
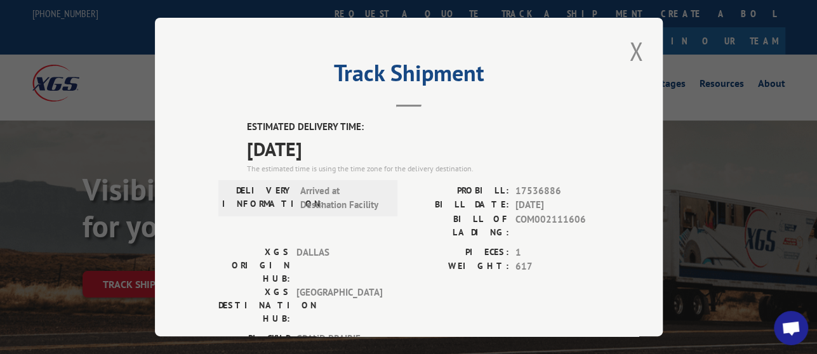
click at [528, 184] on span "17536886" at bounding box center [558, 191] width 84 height 15
click at [626, 43] on button "Close modal" at bounding box center [637, 51] width 22 height 35
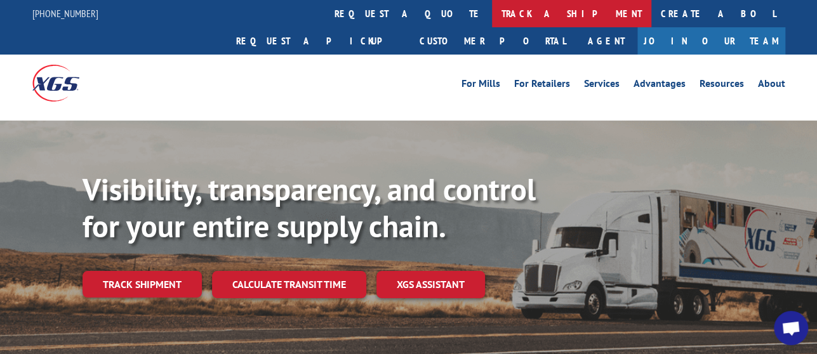
click at [492, 11] on link "track a shipment" at bounding box center [571, 13] width 159 height 27
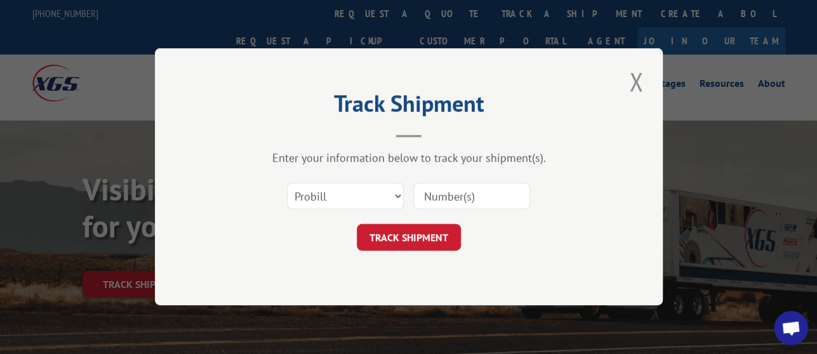
click at [445, 203] on input at bounding box center [471, 197] width 117 height 27
paste input "17536886"
type input "17536886"
click at [436, 232] on button "TRACK SHIPMENT" at bounding box center [409, 238] width 104 height 27
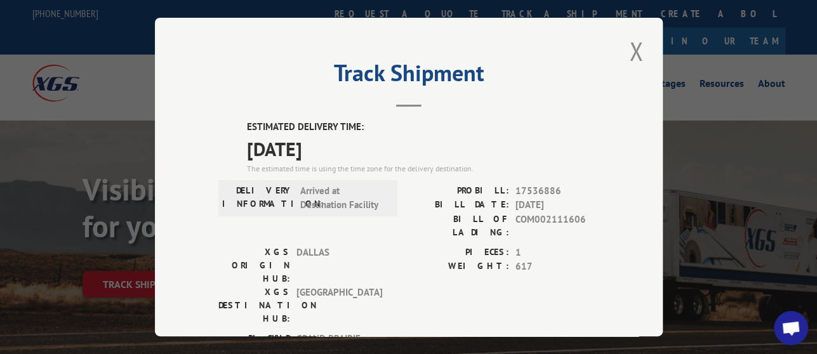
click at [530, 184] on span "17536886" at bounding box center [558, 191] width 84 height 15
click at [626, 41] on button "Close modal" at bounding box center [637, 51] width 22 height 35
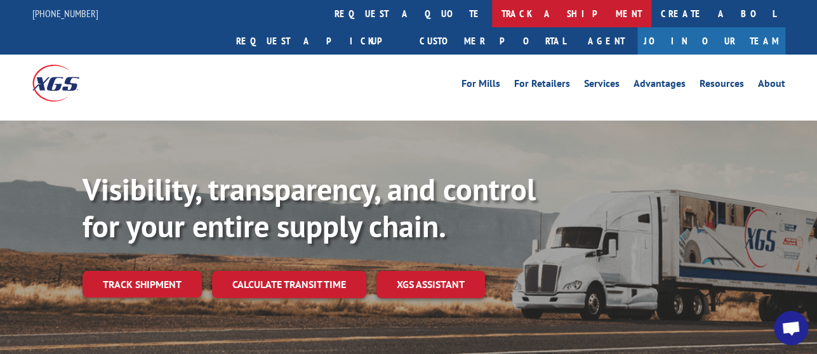
click at [492, 18] on link "track a shipment" at bounding box center [571, 13] width 159 height 27
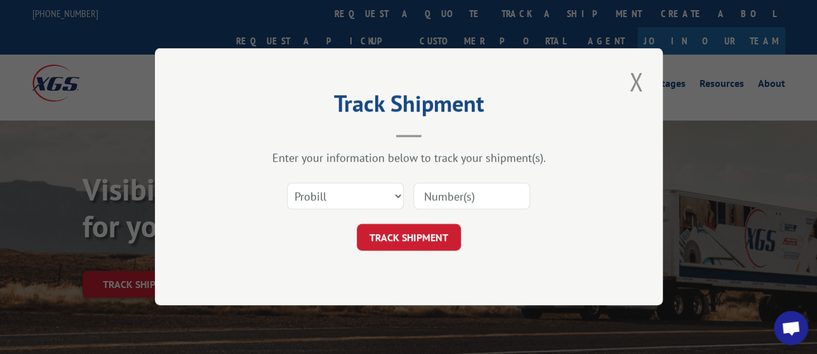
drag, startPoint x: 467, startPoint y: 191, endPoint x: 454, endPoint y: 206, distance: 19.8
click at [467, 192] on input at bounding box center [471, 197] width 117 height 27
paste input "17536886"
type input "17536886"
click at [438, 236] on button "TRACK SHIPMENT" at bounding box center [409, 238] width 104 height 27
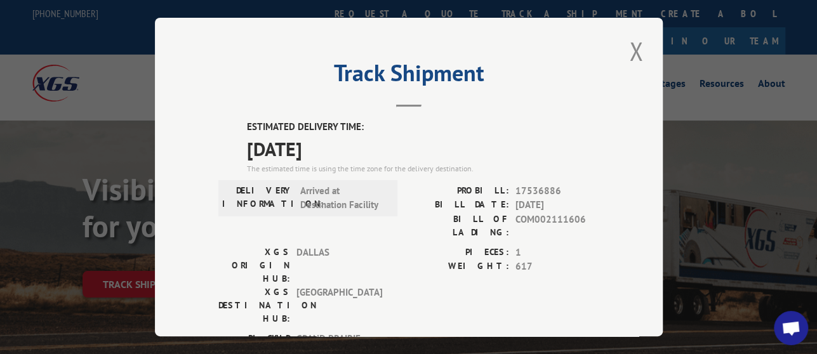
click at [528, 177] on div "ESTIMATED DELIVERY TIME: 08/12/2025 The estimated time is using the time zone f…" at bounding box center [408, 350] width 381 height 460
click at [626, 37] on button "Close modal" at bounding box center [637, 51] width 22 height 35
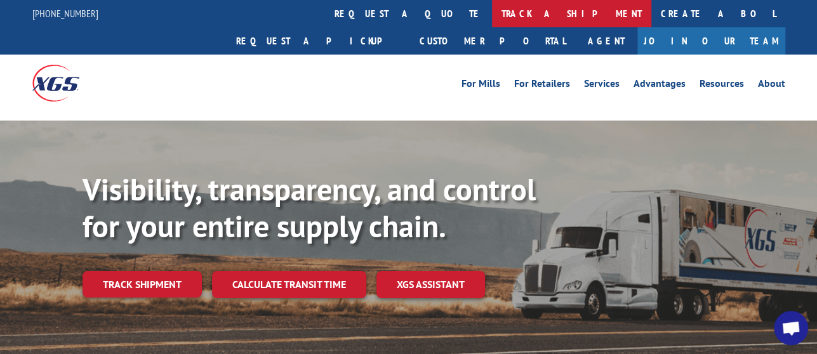
click at [492, 12] on link "track a shipment" at bounding box center [571, 13] width 159 height 27
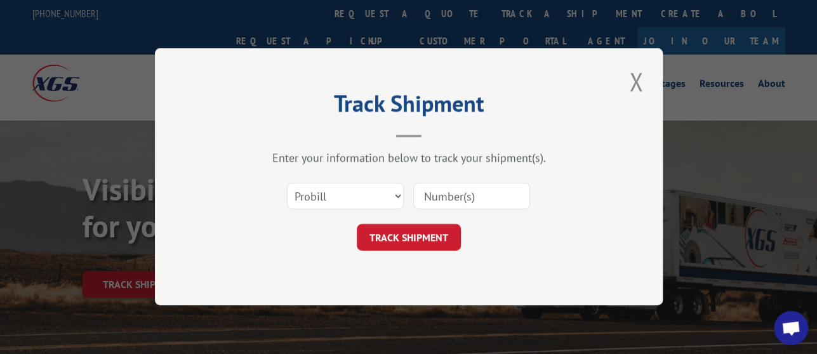
click at [449, 202] on input at bounding box center [471, 197] width 117 height 27
paste input "17536886"
type input "17536886"
click at [436, 231] on button "TRACK SHIPMENT" at bounding box center [409, 238] width 104 height 27
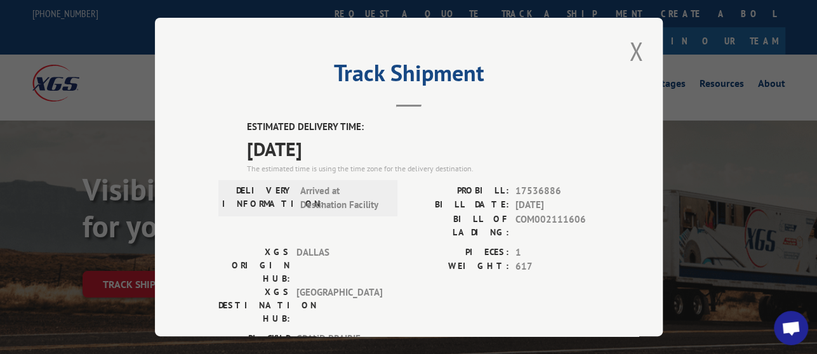
click at [517, 184] on span "17536886" at bounding box center [558, 191] width 84 height 15
click at [519, 184] on span "17536886" at bounding box center [558, 191] width 84 height 15
click at [520, 184] on span "17536886" at bounding box center [558, 191] width 84 height 15
click at [626, 42] on button "Close modal" at bounding box center [637, 51] width 22 height 35
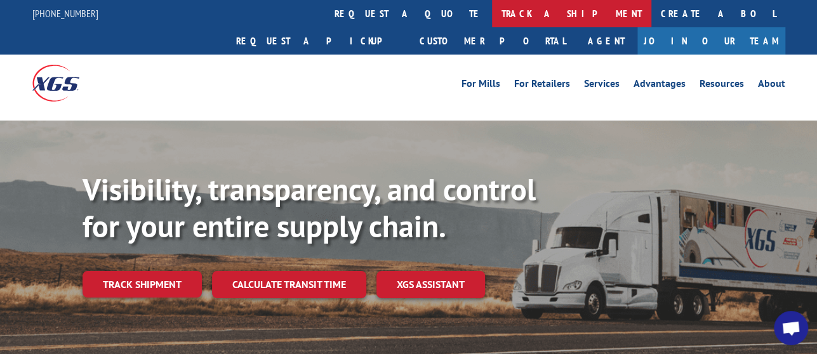
click at [492, 13] on link "track a shipment" at bounding box center [571, 13] width 159 height 27
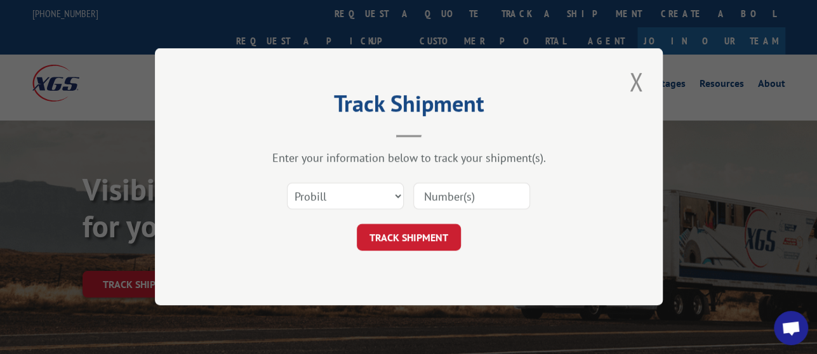
click at [472, 195] on input at bounding box center [471, 197] width 117 height 27
paste input "17536886"
type input "17536886"
click at [434, 244] on button "TRACK SHIPMENT" at bounding box center [409, 238] width 104 height 27
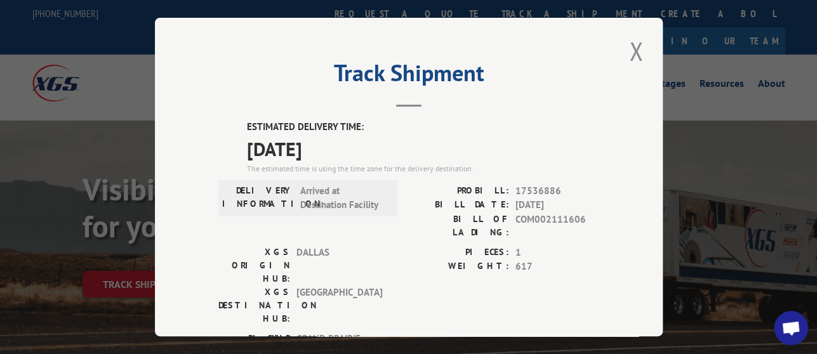
click at [523, 184] on span "17536886" at bounding box center [558, 191] width 84 height 15
click at [626, 42] on button "Close modal" at bounding box center [637, 51] width 22 height 35
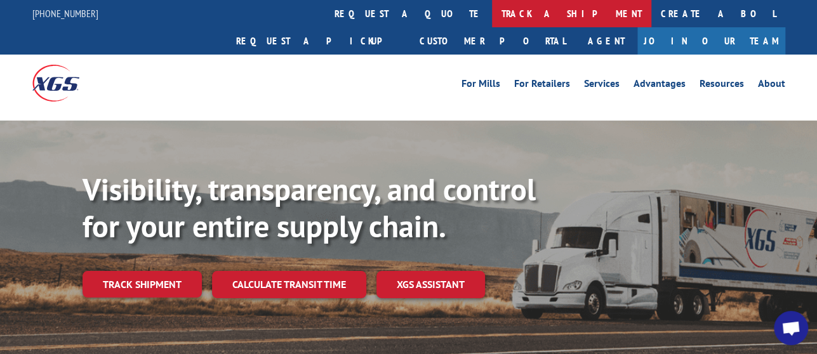
click at [492, 8] on link "track a shipment" at bounding box center [571, 13] width 159 height 27
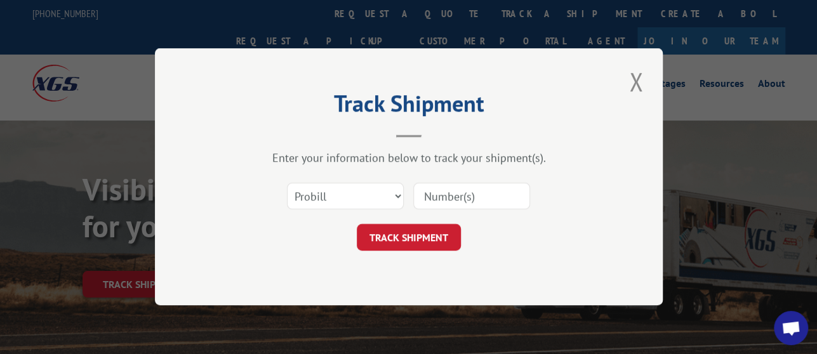
click at [445, 201] on input at bounding box center [471, 197] width 117 height 27
paste input "17536886"
type input "17536886"
click at [424, 242] on button "TRACK SHIPMENT" at bounding box center [409, 238] width 104 height 27
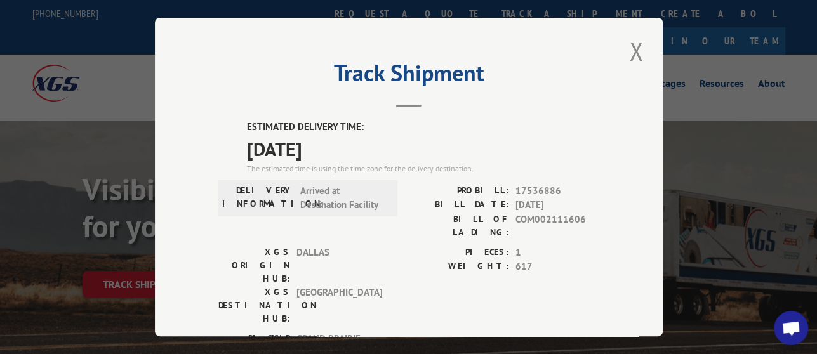
click at [520, 186] on span "17536886" at bounding box center [558, 191] width 84 height 15
click at [620, 60] on div "Track Shipment ESTIMATED DELIVERY TIME: [DATE] The estimated time is using the …" at bounding box center [409, 177] width 508 height 319
click at [636, 48] on button "Close modal" at bounding box center [637, 51] width 22 height 35
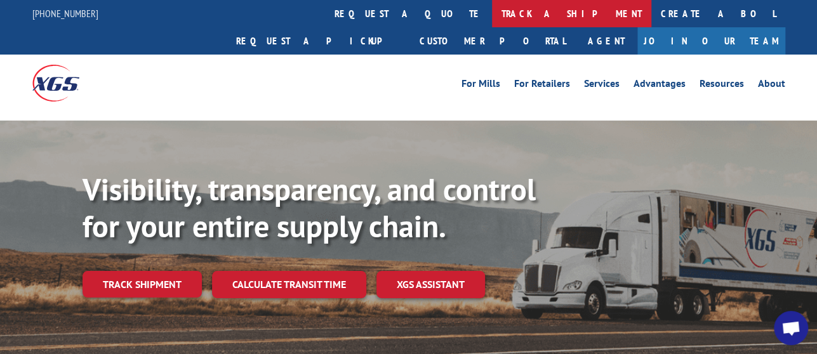
click at [492, 17] on link "track a shipment" at bounding box center [571, 13] width 159 height 27
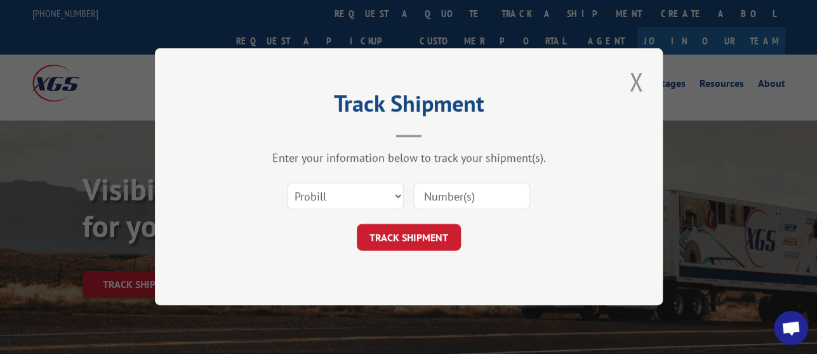
click at [469, 199] on input at bounding box center [471, 197] width 117 height 27
paste input "17536886"
type input "17536886"
click at [434, 243] on button "TRACK SHIPMENT" at bounding box center [409, 238] width 104 height 27
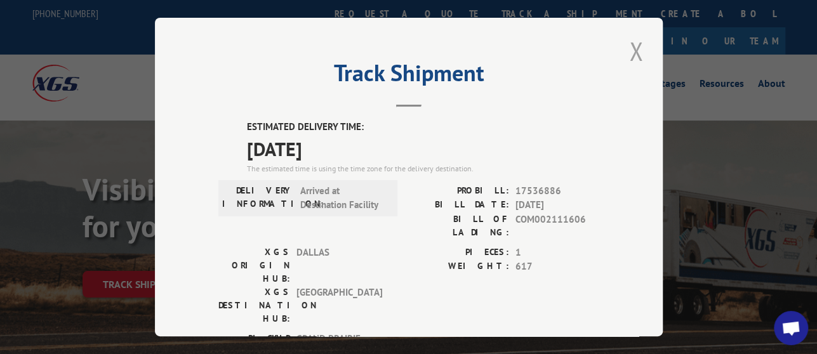
click at [635, 36] on button "Close modal" at bounding box center [637, 51] width 22 height 35
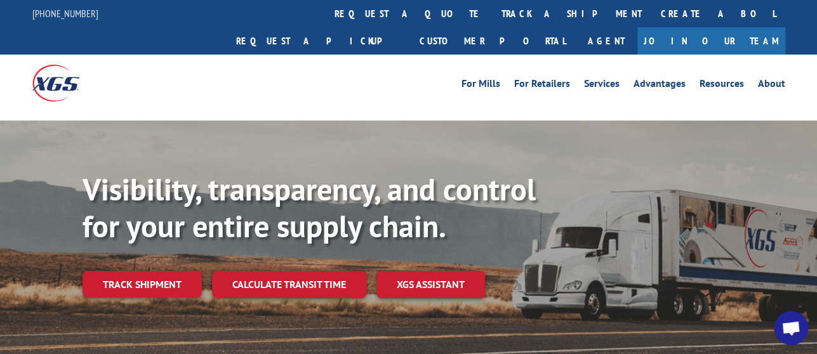
drag, startPoint x: 367, startPoint y: 13, endPoint x: 385, endPoint y: 25, distance: 21.7
click at [492, 13] on link "track a shipment" at bounding box center [571, 13] width 159 height 27
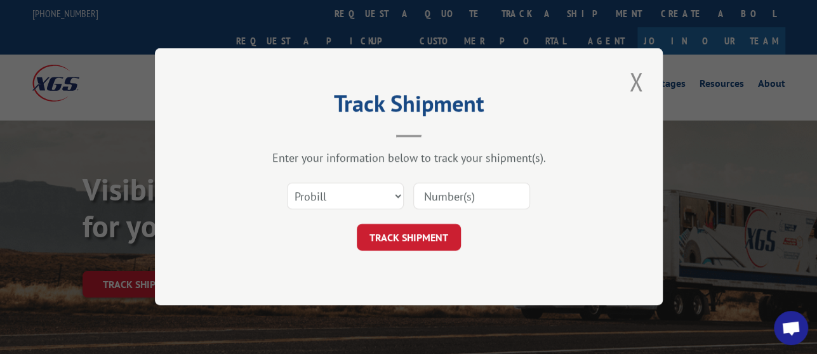
drag, startPoint x: 479, startPoint y: 194, endPoint x: 468, endPoint y: 206, distance: 16.6
click at [478, 197] on input at bounding box center [471, 197] width 117 height 27
paste input "17536886"
type input "17536886"
click at [419, 240] on button "TRACK SHIPMENT" at bounding box center [409, 238] width 104 height 27
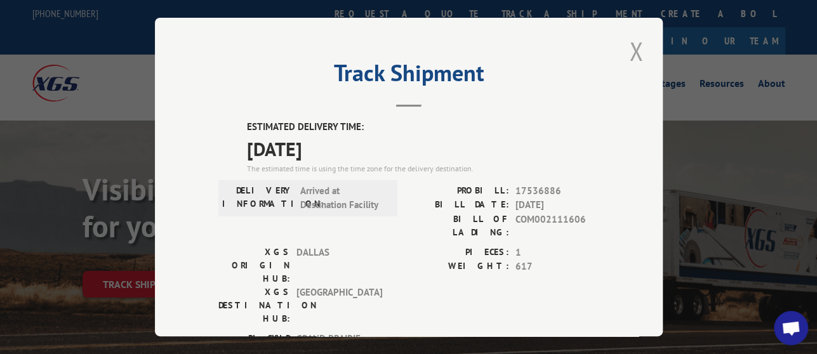
click at [634, 48] on button "Close modal" at bounding box center [637, 51] width 22 height 35
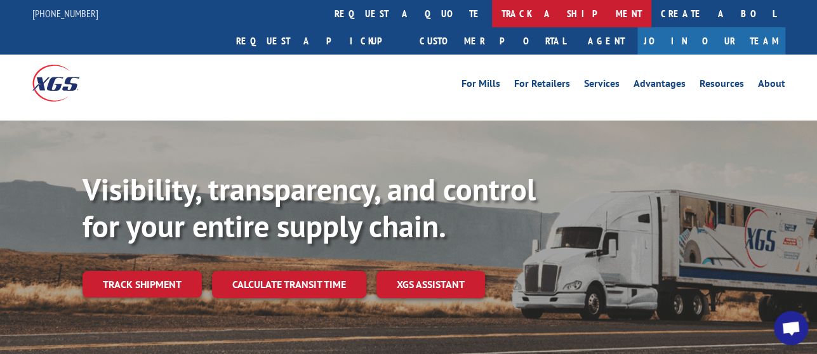
click at [492, 18] on link "track a shipment" at bounding box center [571, 13] width 159 height 27
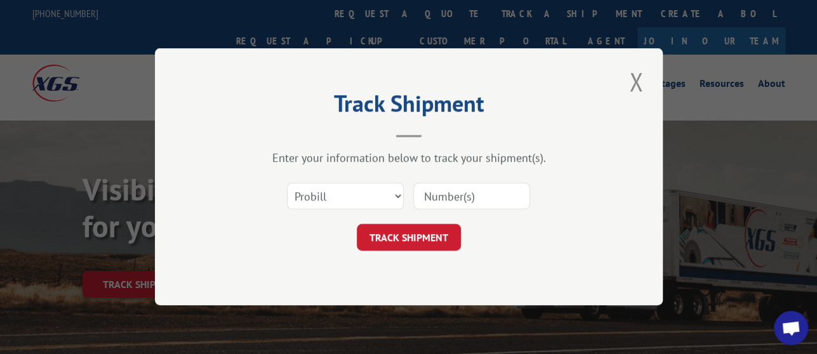
click at [470, 196] on input at bounding box center [471, 197] width 117 height 27
paste input "17536886"
type input "17536886"
click at [437, 244] on button "TRACK SHIPMENT" at bounding box center [409, 238] width 104 height 27
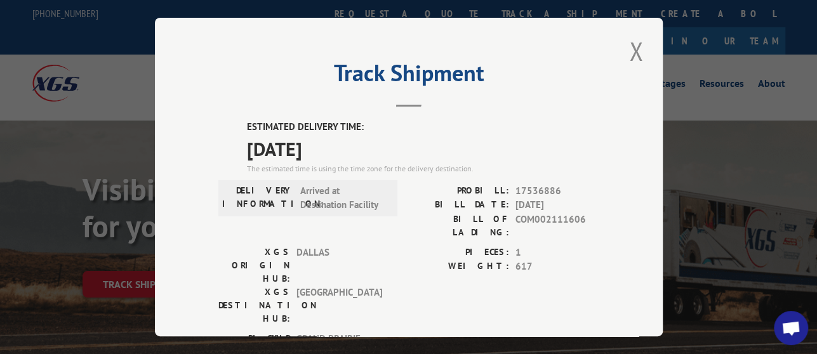
click at [529, 190] on span "17536886" at bounding box center [558, 191] width 84 height 15
click at [633, 41] on button "Close modal" at bounding box center [637, 51] width 22 height 35
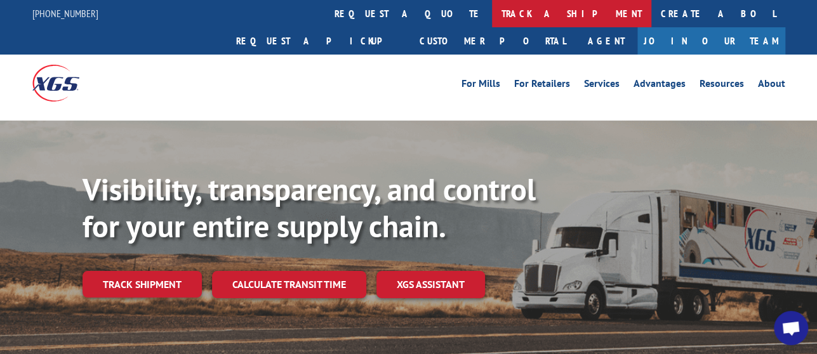
click at [492, 16] on link "track a shipment" at bounding box center [571, 13] width 159 height 27
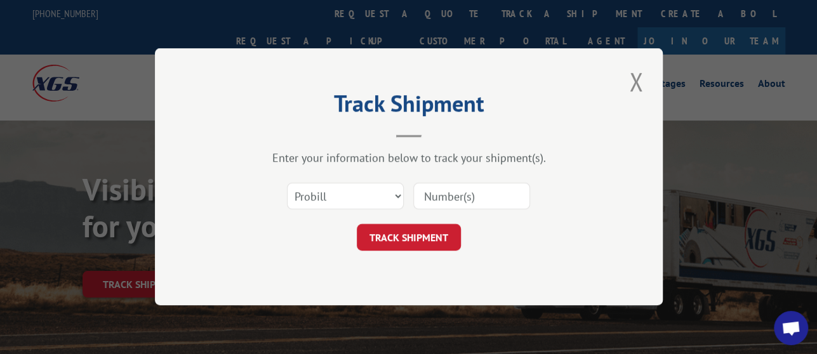
drag, startPoint x: 469, startPoint y: 189, endPoint x: 465, endPoint y: 204, distance: 15.7
click at [469, 189] on input at bounding box center [471, 197] width 117 height 27
paste input "17536886"
type input "17536886"
click at [426, 233] on button "TRACK SHIPMENT" at bounding box center [409, 238] width 104 height 27
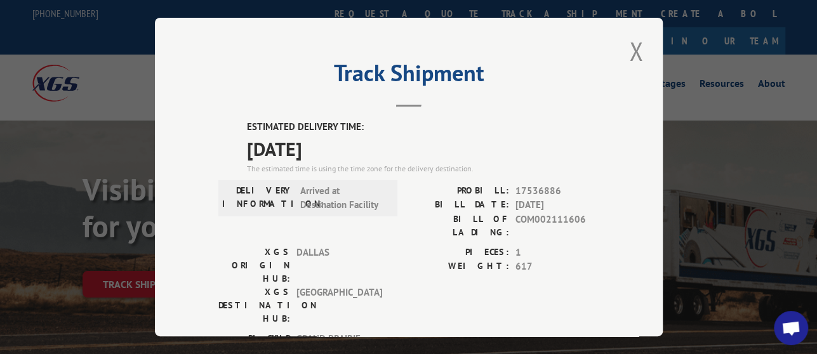
click at [532, 184] on span "17536886" at bounding box center [558, 191] width 84 height 15
click at [626, 39] on button "Close modal" at bounding box center [637, 51] width 22 height 35
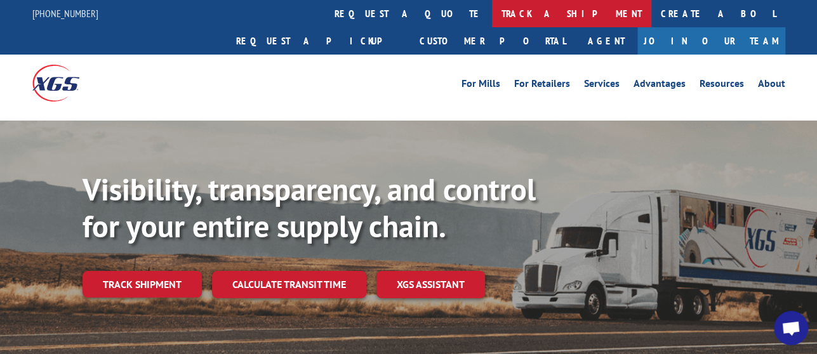
click at [492, 14] on link "track a shipment" at bounding box center [571, 13] width 159 height 27
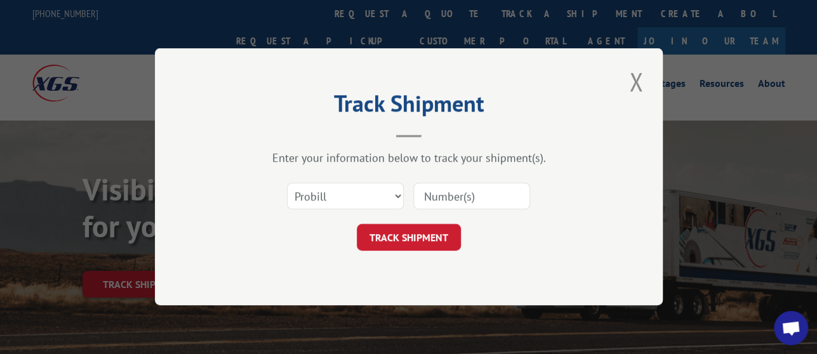
click at [465, 198] on input at bounding box center [471, 197] width 117 height 27
paste input "17536886"
type input "17536886"
click at [431, 229] on button "TRACK SHIPMENT" at bounding box center [409, 238] width 104 height 27
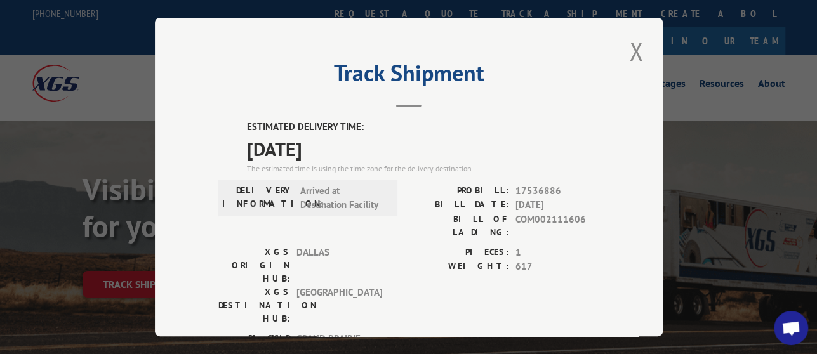
click at [530, 184] on span "17536886" at bounding box center [558, 191] width 84 height 15
click at [627, 43] on button "Close modal" at bounding box center [637, 51] width 22 height 35
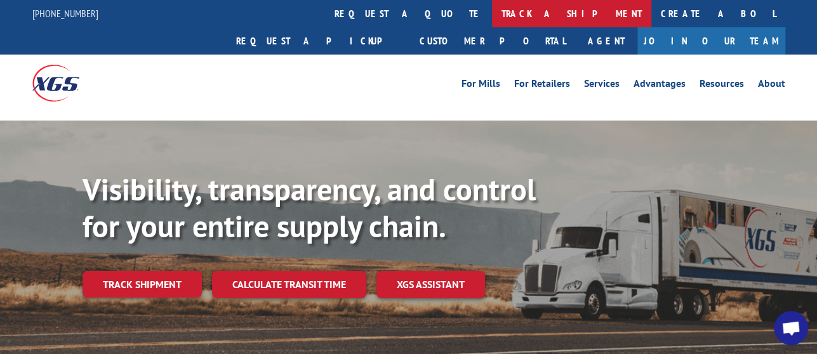
click at [492, 19] on link "track a shipment" at bounding box center [571, 13] width 159 height 27
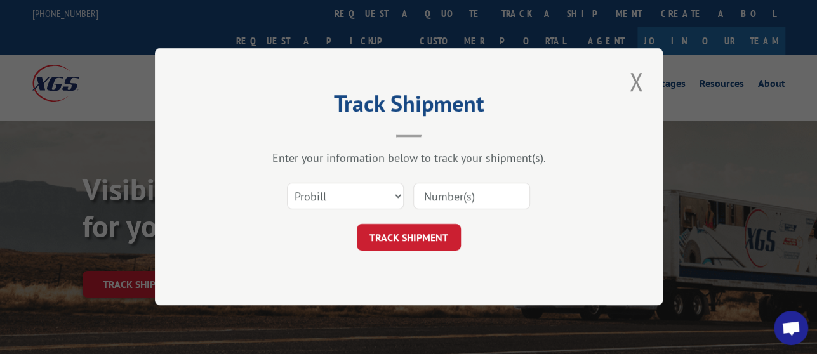
click at [454, 191] on input at bounding box center [471, 197] width 117 height 27
paste input "17536886"
type input "17536886"
click at [438, 246] on button "TRACK SHIPMENT" at bounding box center [409, 238] width 104 height 27
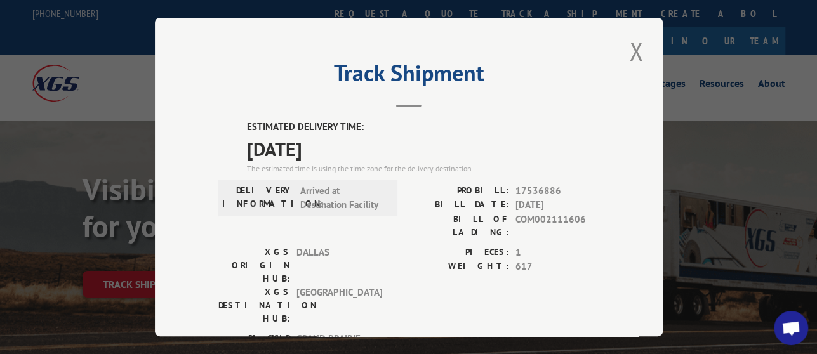
click at [533, 184] on span "17536886" at bounding box center [558, 191] width 84 height 15
click at [627, 53] on button "Close modal" at bounding box center [637, 51] width 22 height 35
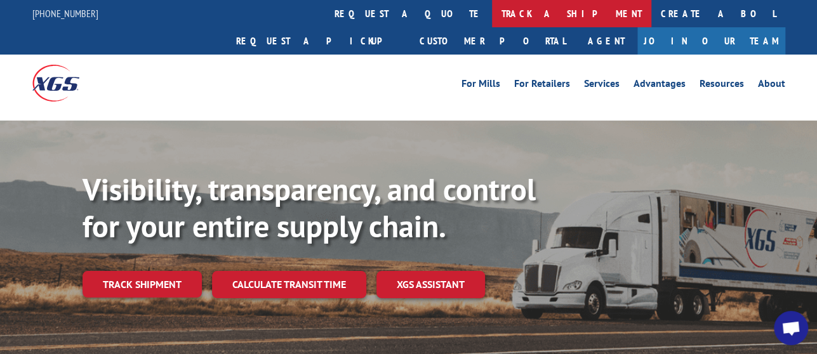
click at [492, 14] on link "track a shipment" at bounding box center [571, 13] width 159 height 27
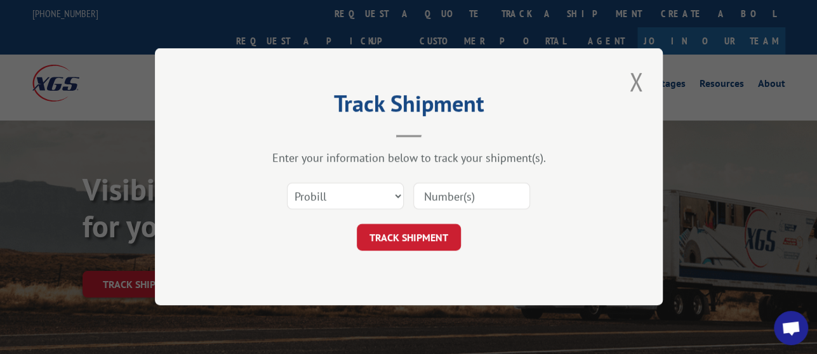
click at [451, 196] on input at bounding box center [471, 197] width 117 height 27
paste input "17536886"
type input "17536886"
click at [419, 244] on button "TRACK SHIPMENT" at bounding box center [409, 238] width 104 height 27
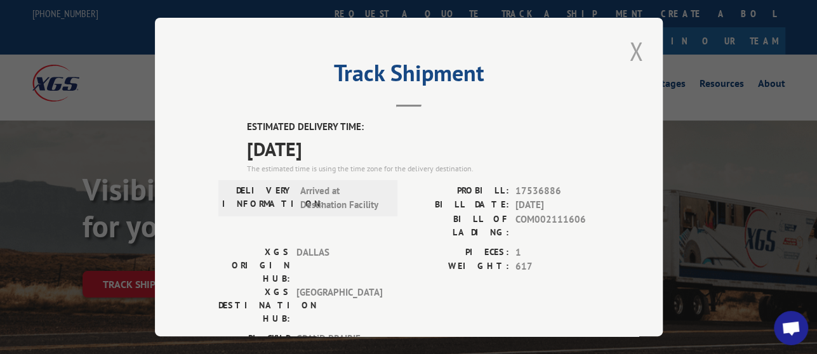
click at [626, 43] on button "Close modal" at bounding box center [637, 51] width 22 height 35
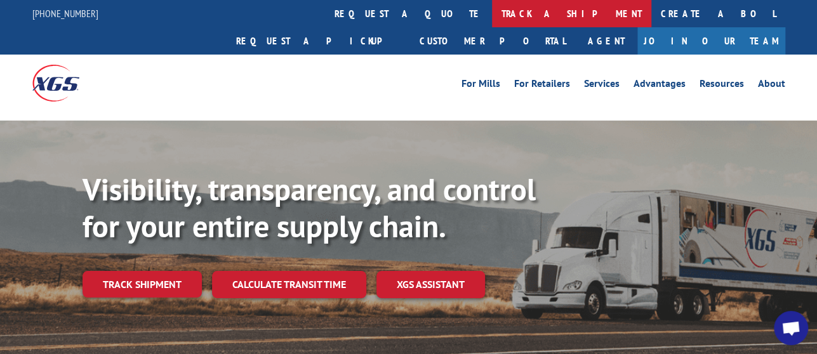
click at [492, 2] on link "track a shipment" at bounding box center [571, 13] width 159 height 27
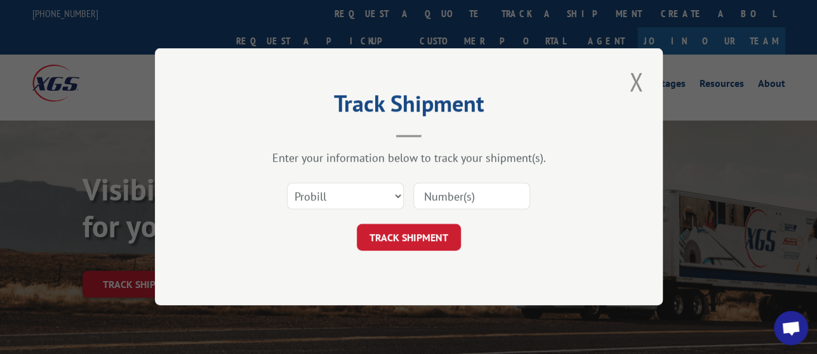
click at [465, 197] on input at bounding box center [471, 197] width 117 height 27
paste input "17536886"
type input "17536886"
click at [450, 232] on button "TRACK SHIPMENT" at bounding box center [409, 238] width 104 height 27
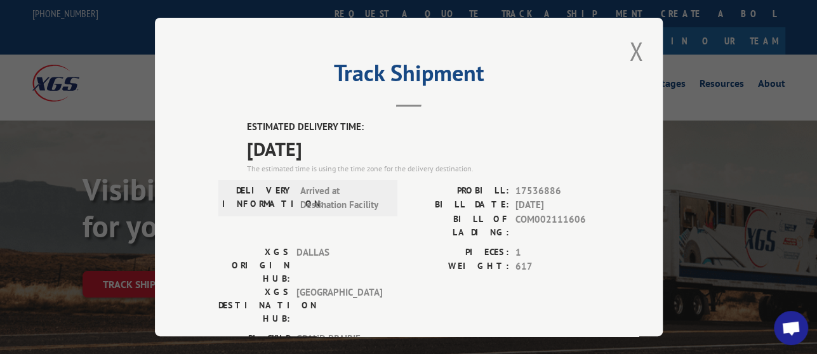
click at [532, 189] on span "17536886" at bounding box center [558, 191] width 84 height 15
click at [634, 53] on button "Close modal" at bounding box center [637, 51] width 22 height 35
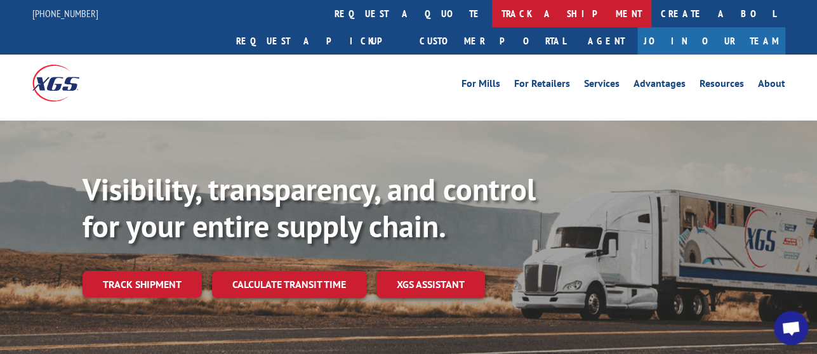
click at [492, 12] on link "track a shipment" at bounding box center [571, 13] width 159 height 27
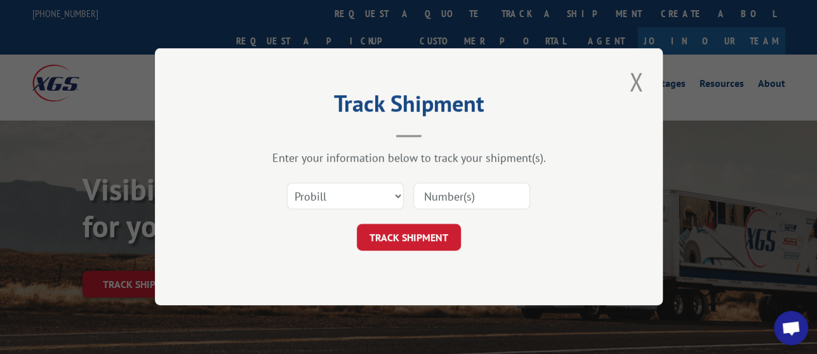
click at [462, 201] on input at bounding box center [471, 197] width 117 height 27
paste input "17536886"
type input "17536886"
click at [426, 250] on button "TRACK SHIPMENT" at bounding box center [409, 238] width 104 height 27
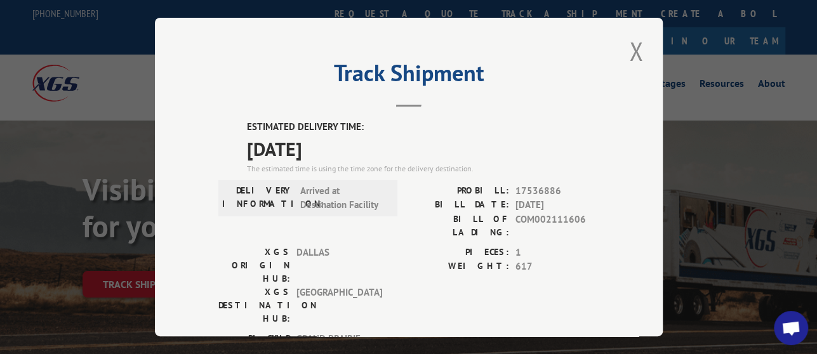
click at [521, 177] on div "ESTIMATED DELIVERY TIME: 08/12/2025 The estimated time is using the time zone f…" at bounding box center [408, 350] width 381 height 460
click at [528, 184] on span "17536886" at bounding box center [558, 191] width 84 height 15
click at [629, 43] on button "Close modal" at bounding box center [637, 51] width 22 height 35
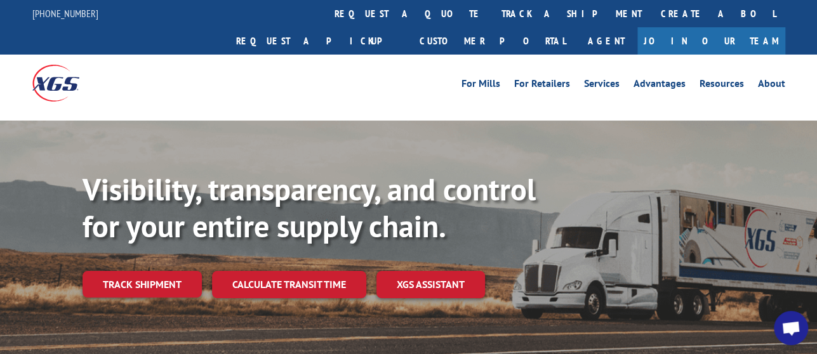
drag, startPoint x: 390, startPoint y: 18, endPoint x: 425, endPoint y: 46, distance: 44.3
click at [492, 18] on link "track a shipment" at bounding box center [571, 13] width 159 height 27
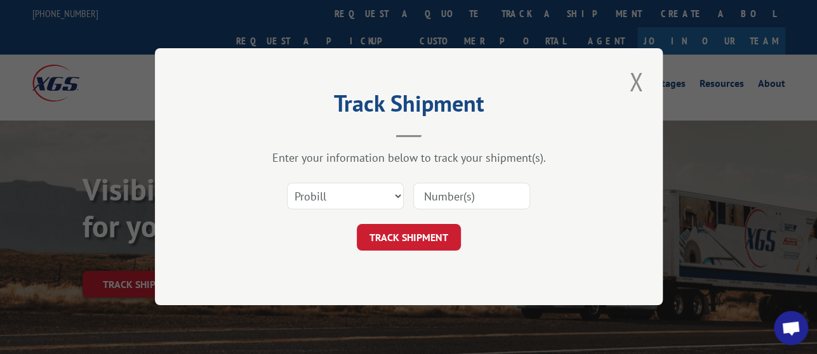
click at [508, 201] on input at bounding box center [471, 197] width 117 height 27
paste input "17536886"
type input "17536886"
click at [453, 236] on button "TRACK SHIPMENT" at bounding box center [409, 238] width 104 height 27
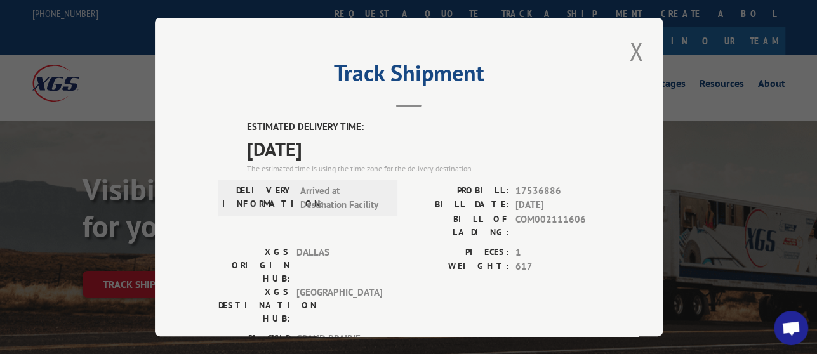
click at [545, 185] on span "17536886" at bounding box center [558, 191] width 84 height 15
click at [630, 48] on button "Close modal" at bounding box center [637, 51] width 22 height 35
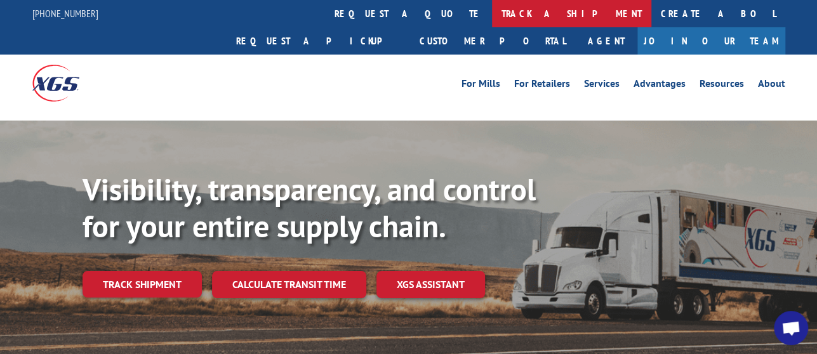
click at [492, 18] on link "track a shipment" at bounding box center [571, 13] width 159 height 27
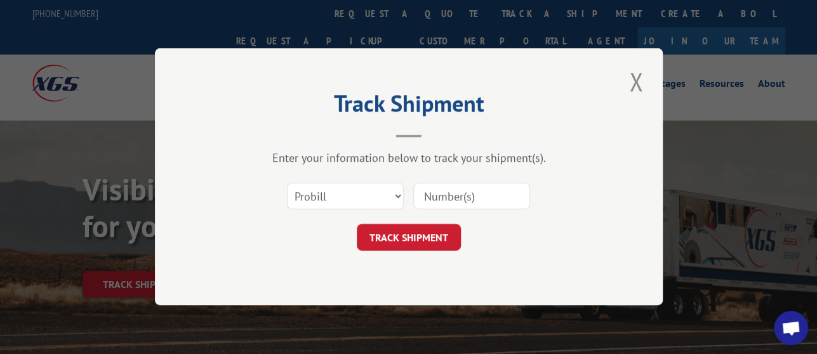
drag, startPoint x: 485, startPoint y: 203, endPoint x: 474, endPoint y: 209, distance: 11.7
click at [485, 203] on input at bounding box center [471, 197] width 117 height 27
paste input "17536886"
type input "17536886"
click at [439, 227] on button "TRACK SHIPMENT" at bounding box center [409, 238] width 104 height 27
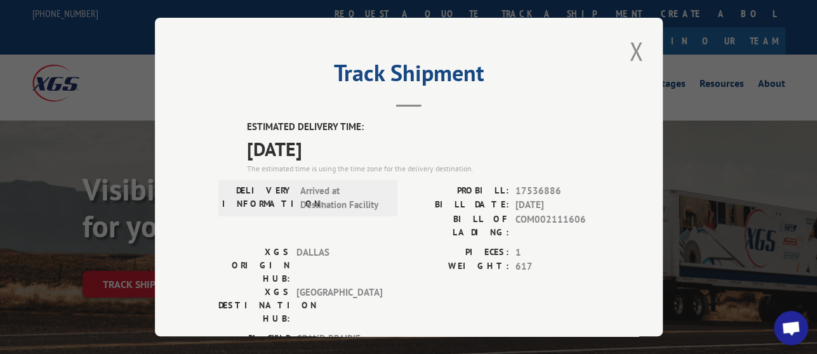
click at [521, 184] on span "17536886" at bounding box center [558, 191] width 84 height 15
click at [626, 40] on button "Close modal" at bounding box center [637, 51] width 22 height 35
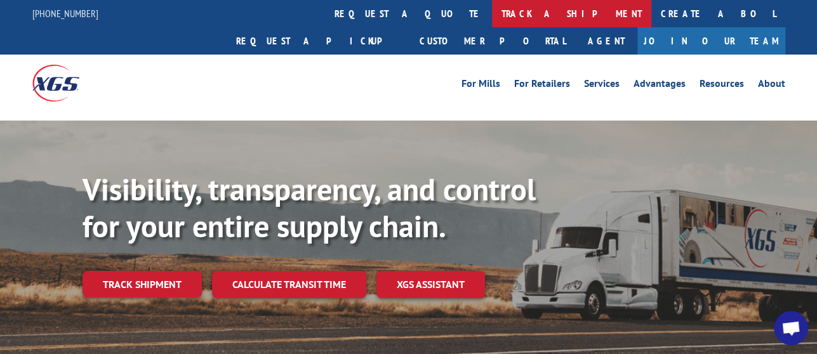
click at [492, 20] on link "track a shipment" at bounding box center [571, 13] width 159 height 27
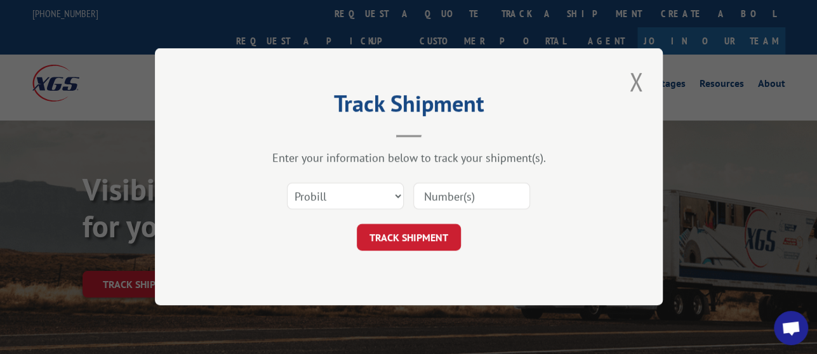
click at [452, 184] on input at bounding box center [471, 197] width 117 height 27
paste input "17536886"
type input "17536886"
click at [435, 242] on button "TRACK SHIPMENT" at bounding box center [409, 238] width 104 height 27
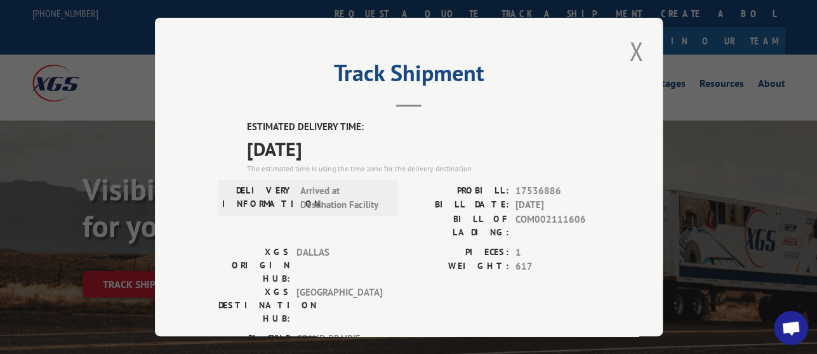
click at [529, 185] on span "17536886" at bounding box center [558, 191] width 84 height 15
click at [626, 44] on button "Close modal" at bounding box center [637, 51] width 22 height 35
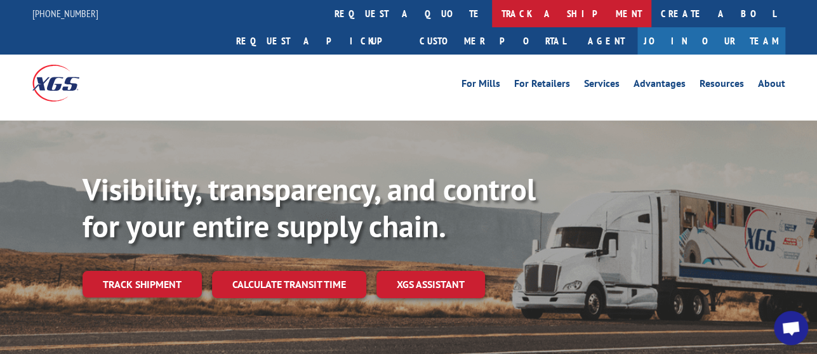
click at [492, 14] on link "track a shipment" at bounding box center [571, 13] width 159 height 27
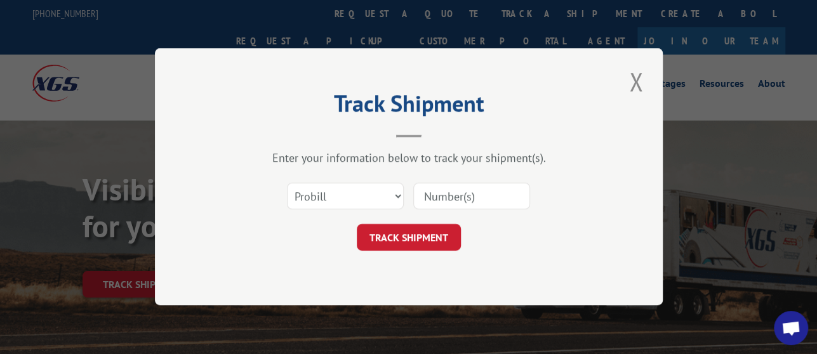
click at [466, 196] on input at bounding box center [471, 197] width 117 height 27
paste input "17536886"
type input "17536886"
click at [450, 246] on button "TRACK SHIPMENT" at bounding box center [409, 238] width 104 height 27
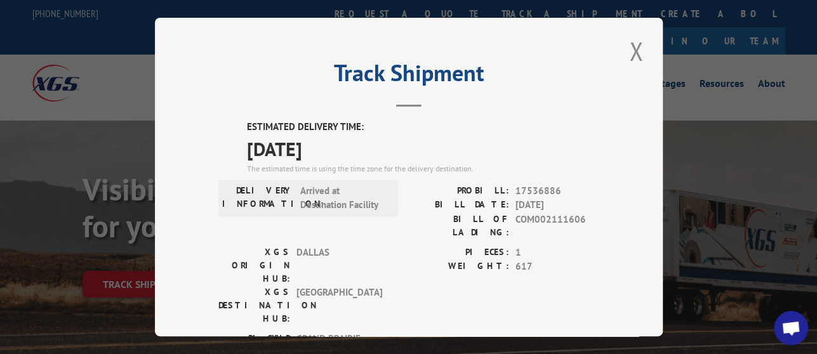
click at [516, 184] on span "17536886" at bounding box center [558, 191] width 84 height 15
click at [634, 46] on button "Close modal" at bounding box center [637, 51] width 22 height 35
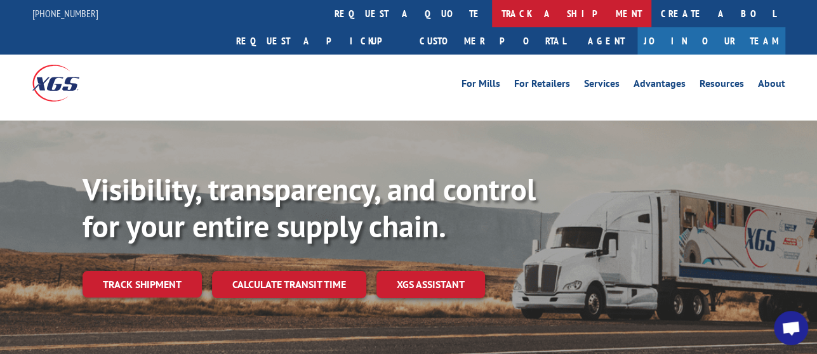
click at [492, 17] on link "track a shipment" at bounding box center [571, 13] width 159 height 27
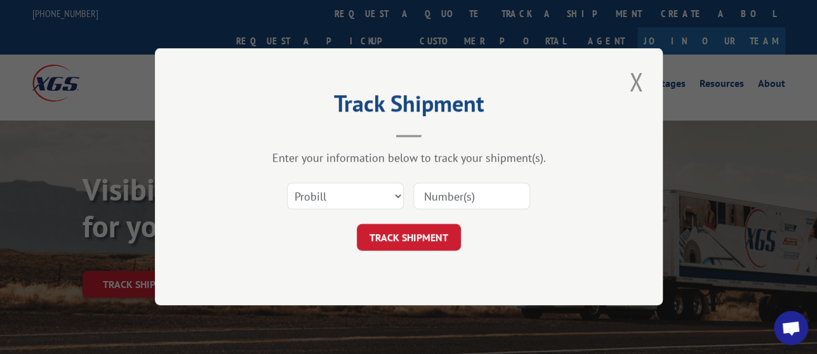
click at [464, 208] on input at bounding box center [471, 197] width 117 height 27
paste input "17536886"
type input "17536886"
click at [439, 250] on button "TRACK SHIPMENT" at bounding box center [409, 238] width 104 height 27
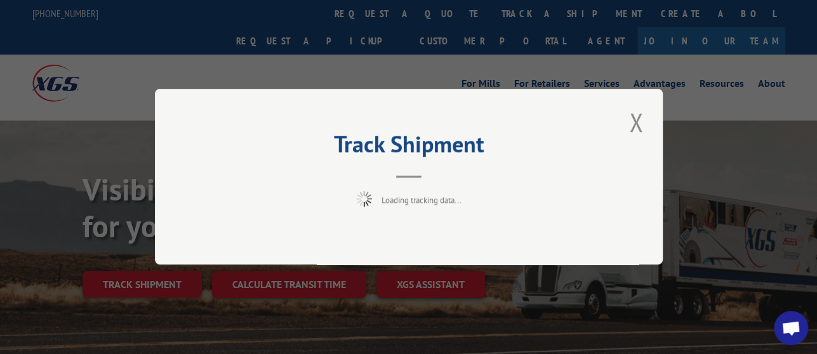
click at [438, 246] on div "Track Shipment Loading tracking data..." at bounding box center [409, 177] width 508 height 176
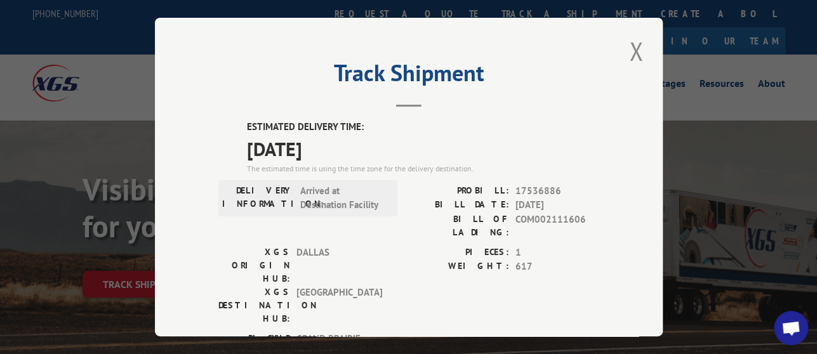
click at [521, 184] on span "17536886" at bounding box center [558, 191] width 84 height 15
click at [626, 53] on button "Close modal" at bounding box center [637, 51] width 22 height 35
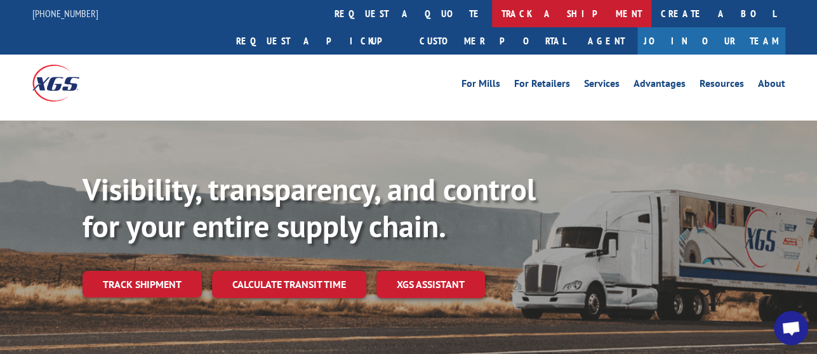
click at [492, 6] on link "track a shipment" at bounding box center [571, 13] width 159 height 27
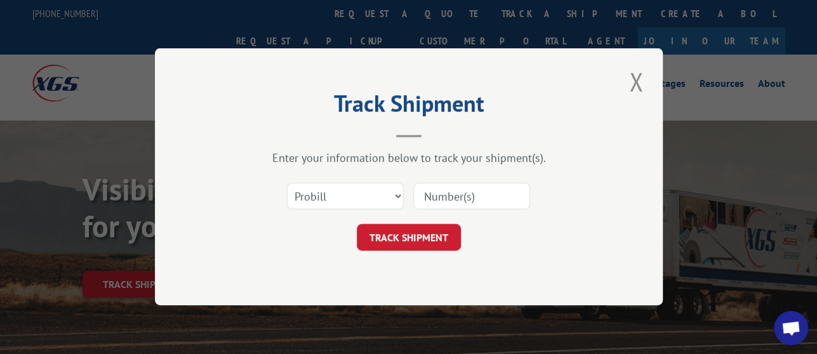
click at [462, 196] on input at bounding box center [471, 197] width 117 height 27
paste input "17536886"
type input "17536886"
click at [445, 234] on button "TRACK SHIPMENT" at bounding box center [409, 238] width 104 height 27
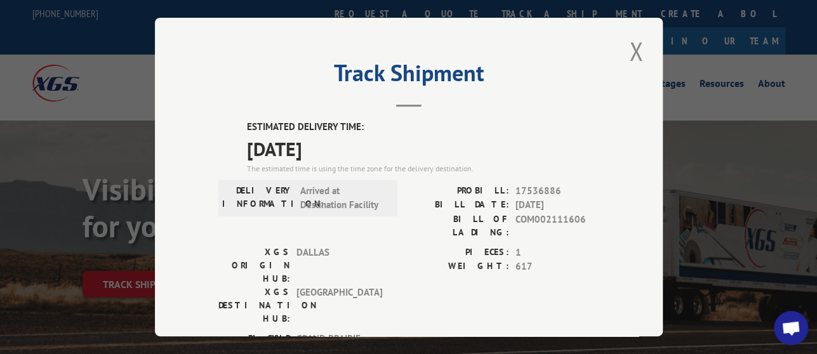
click at [535, 184] on span "17536886" at bounding box center [558, 191] width 84 height 15
click at [633, 51] on button "Close modal" at bounding box center [637, 51] width 22 height 35
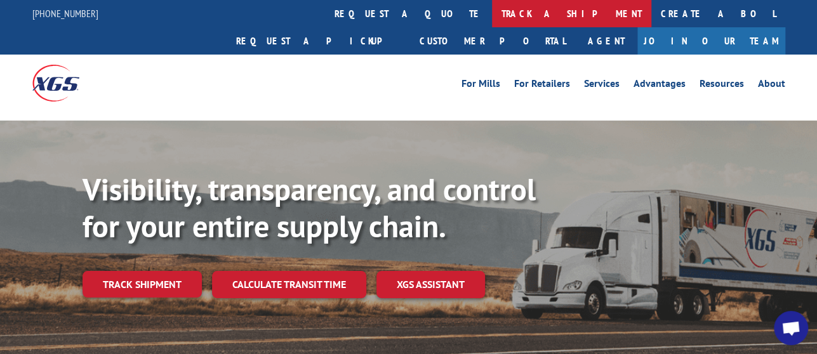
click at [492, 20] on link "track a shipment" at bounding box center [571, 13] width 159 height 27
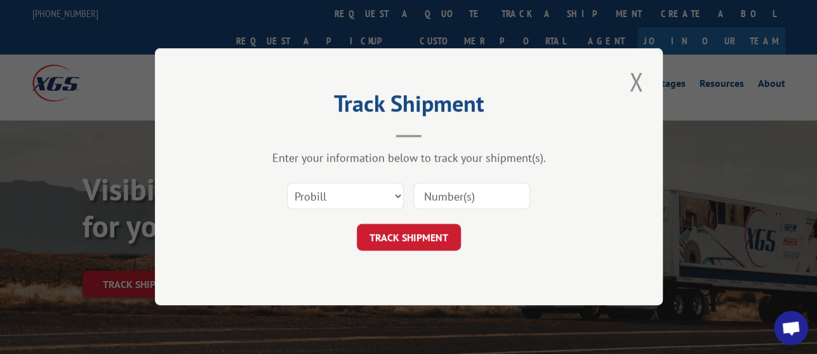
click at [464, 186] on input at bounding box center [471, 197] width 117 height 27
paste input "17536886"
type input "17536886"
click at [427, 243] on button "TRACK SHIPMENT" at bounding box center [409, 238] width 104 height 27
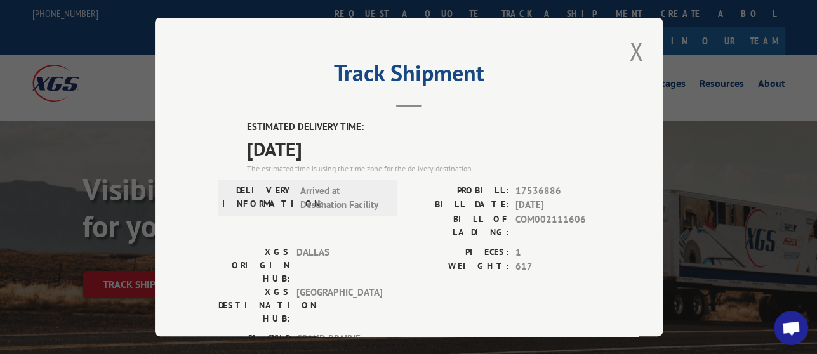
click at [516, 185] on span "17536886" at bounding box center [558, 191] width 84 height 15
click at [627, 43] on button "Close modal" at bounding box center [637, 51] width 22 height 35
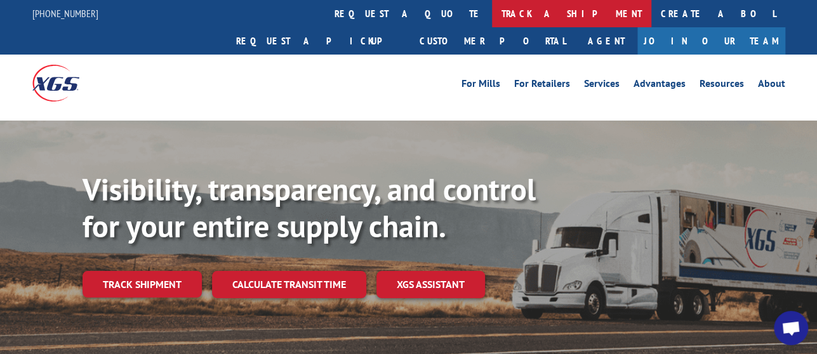
click at [492, 13] on link "track a shipment" at bounding box center [571, 13] width 159 height 27
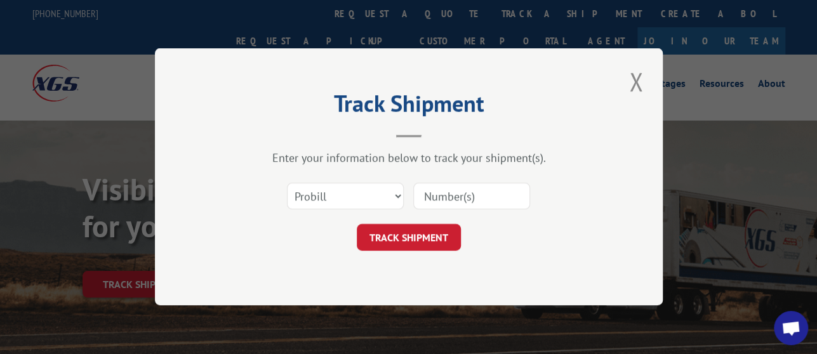
click at [456, 204] on input at bounding box center [471, 197] width 117 height 27
paste input "17536886"
type input "17536886"
click at [427, 233] on button "TRACK SHIPMENT" at bounding box center [409, 238] width 104 height 27
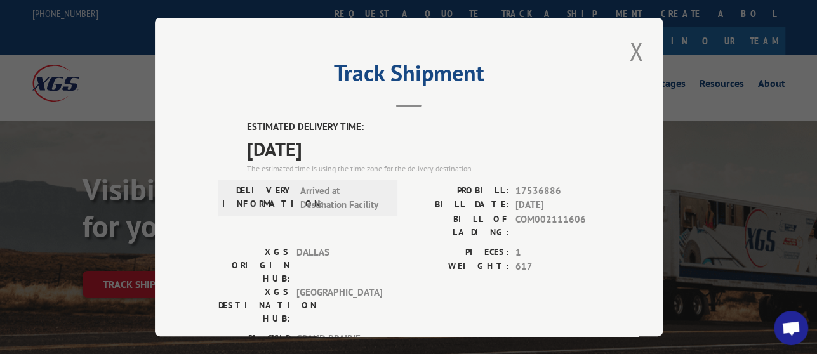
click at [521, 190] on span "17536886" at bounding box center [558, 191] width 84 height 15
click at [619, 46] on div "Track Shipment ESTIMATED DELIVERY TIME: [DATE] The estimated time is using the …" at bounding box center [409, 177] width 508 height 319
click at [628, 44] on button "Close modal" at bounding box center [637, 51] width 22 height 35
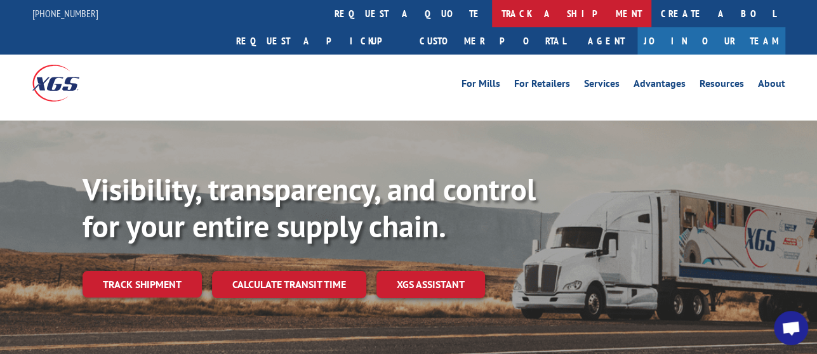
click at [492, 17] on link "track a shipment" at bounding box center [571, 13] width 159 height 27
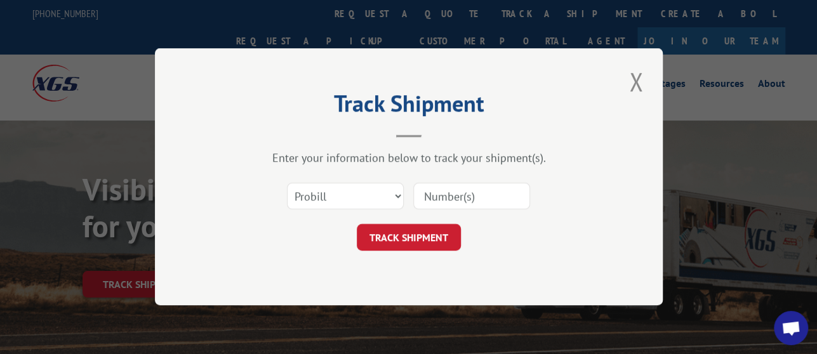
click at [486, 193] on input at bounding box center [471, 197] width 117 height 27
paste input "17536886"
type input "17536886"
click at [444, 236] on button "TRACK SHIPMENT" at bounding box center [409, 238] width 104 height 27
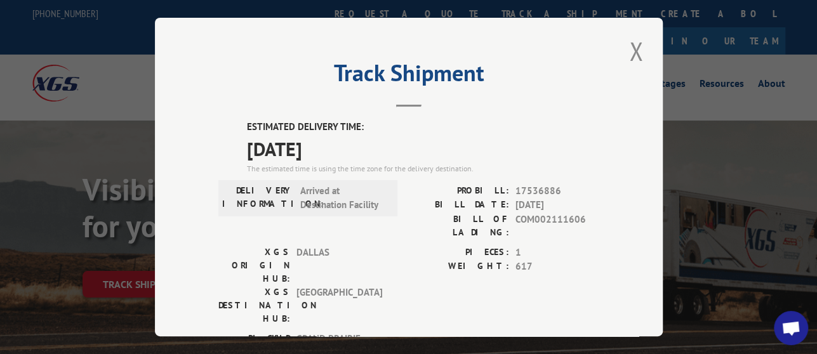
click at [539, 184] on span "17536886" at bounding box center [558, 191] width 84 height 15
click at [632, 41] on button "Close modal" at bounding box center [637, 51] width 22 height 35
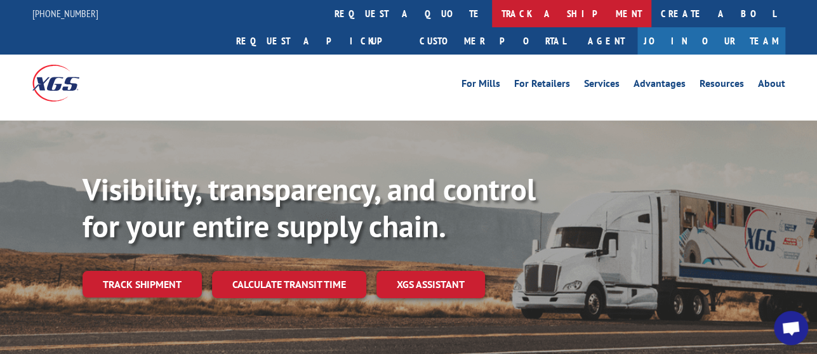
click at [492, 13] on link "track a shipment" at bounding box center [571, 13] width 159 height 27
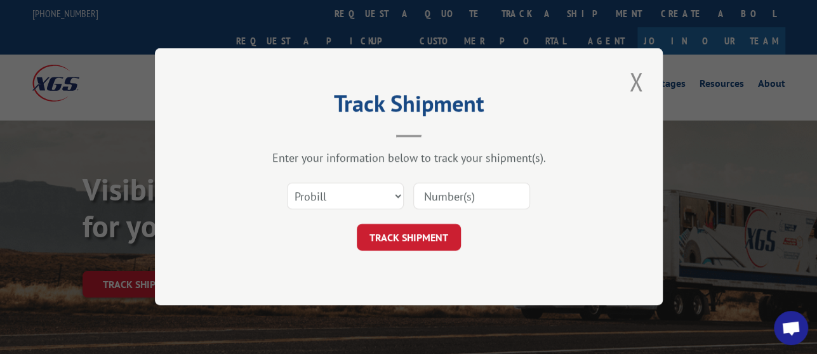
click at [455, 194] on input at bounding box center [471, 197] width 117 height 27
paste input "17536886"
type input "17536886"
click at [434, 247] on button "TRACK SHIPMENT" at bounding box center [409, 238] width 104 height 27
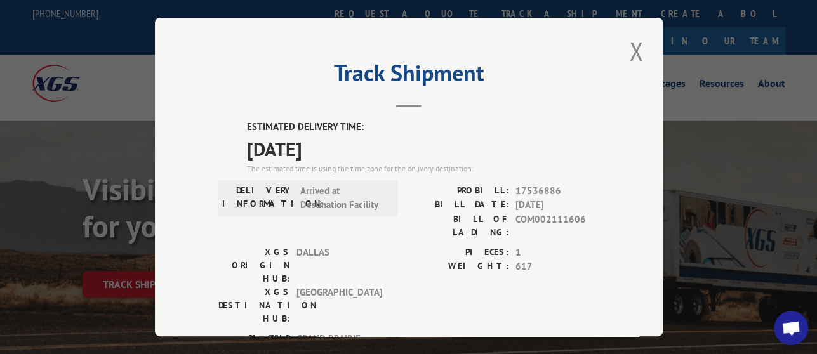
click at [532, 184] on span "17536886" at bounding box center [558, 191] width 84 height 15
click at [626, 46] on button "Close modal" at bounding box center [637, 51] width 22 height 35
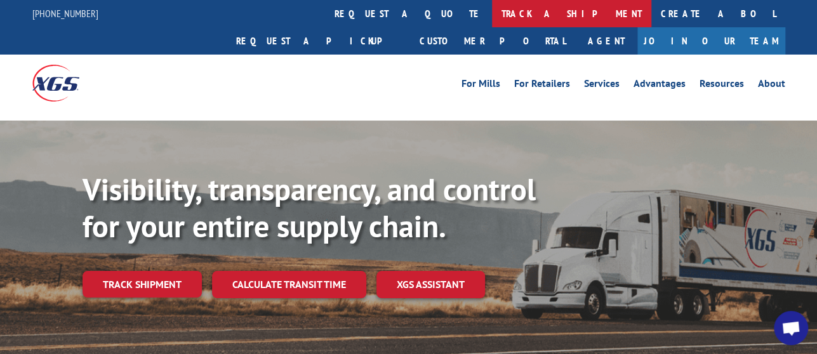
click at [492, 12] on link "track a shipment" at bounding box center [571, 13] width 159 height 27
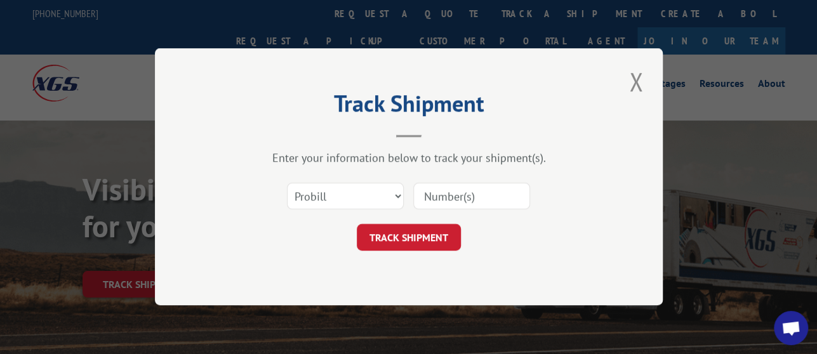
click at [481, 194] on input at bounding box center [471, 197] width 117 height 27
paste input "17536886"
type input "17536886"
click at [446, 240] on button "TRACK SHIPMENT" at bounding box center [409, 238] width 104 height 27
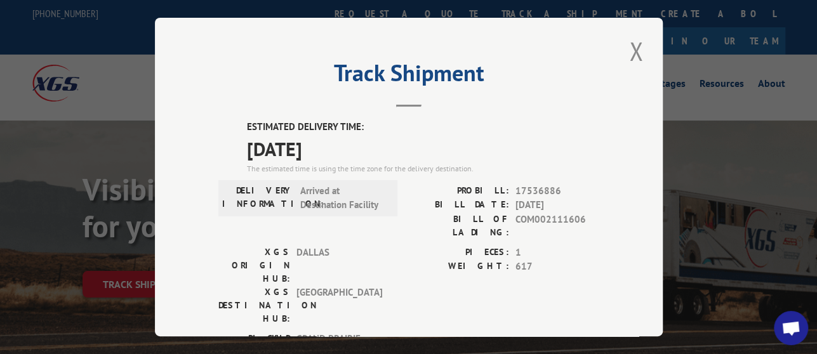
click at [533, 184] on span "17536886" at bounding box center [558, 191] width 84 height 15
click at [631, 39] on button "Close modal" at bounding box center [637, 51] width 22 height 35
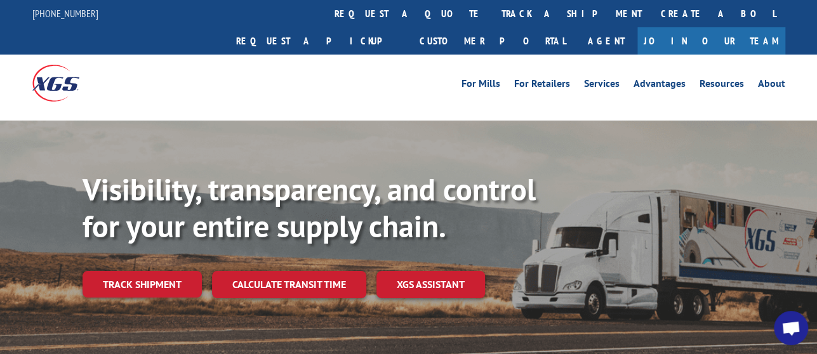
click at [368, 55] on div "For Mills For Retailers Services Advantages Resources About For Mills For Retai…" at bounding box center [408, 83] width 753 height 57
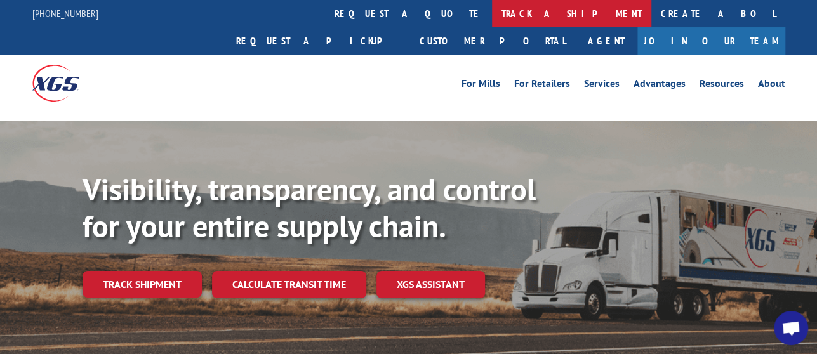
click at [492, 20] on link "track a shipment" at bounding box center [571, 13] width 159 height 27
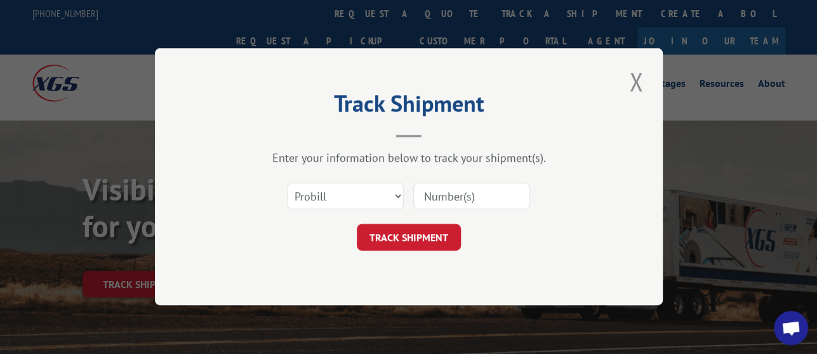
click at [472, 196] on input at bounding box center [471, 197] width 117 height 27
paste input "17536886"
type input "17536886"
click at [438, 231] on button "TRACK SHIPMENT" at bounding box center [409, 238] width 104 height 27
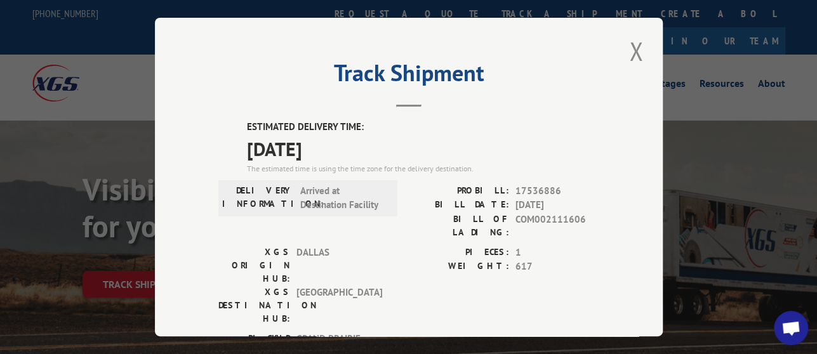
click at [532, 184] on span "17536886" at bounding box center [558, 191] width 84 height 15
click at [629, 41] on button "Close modal" at bounding box center [637, 51] width 22 height 35
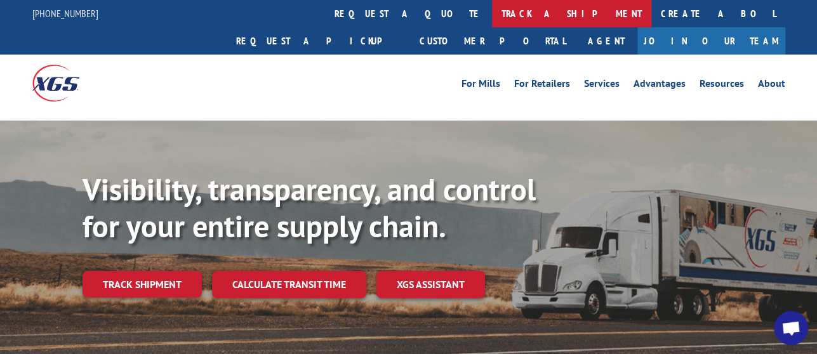
click at [492, 21] on link "track a shipment" at bounding box center [571, 13] width 159 height 27
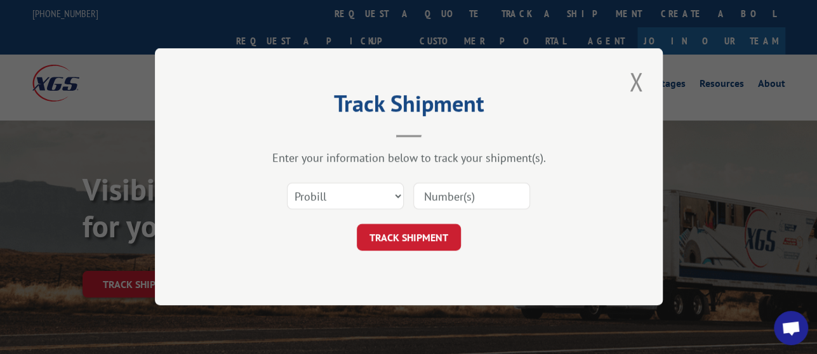
drag, startPoint x: 449, startPoint y: 190, endPoint x: 446, endPoint y: 218, distance: 28.8
click at [449, 190] on input at bounding box center [471, 197] width 117 height 27
paste input "17536886"
type input "17536886"
click at [445, 225] on button "TRACK SHIPMENT" at bounding box center [409, 238] width 104 height 27
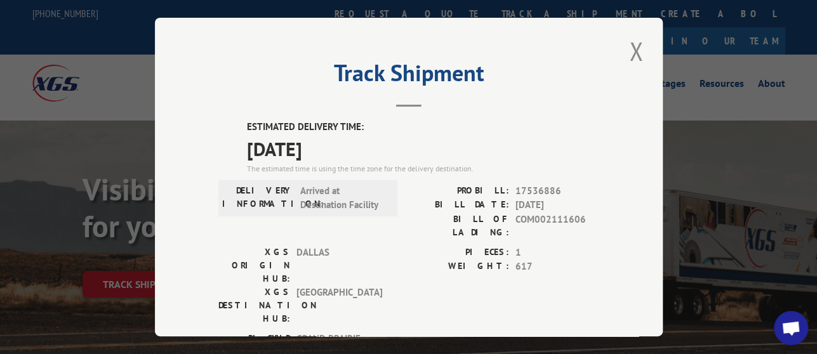
click at [516, 184] on span "17536886" at bounding box center [558, 191] width 84 height 15
click at [626, 53] on button "Close modal" at bounding box center [637, 51] width 22 height 35
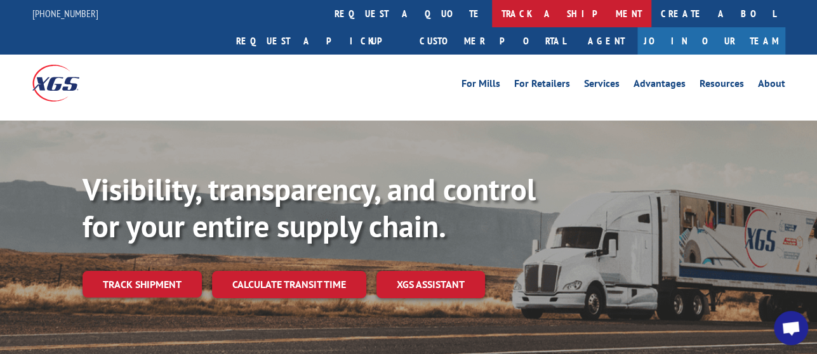
click at [492, 17] on link "track a shipment" at bounding box center [571, 13] width 159 height 27
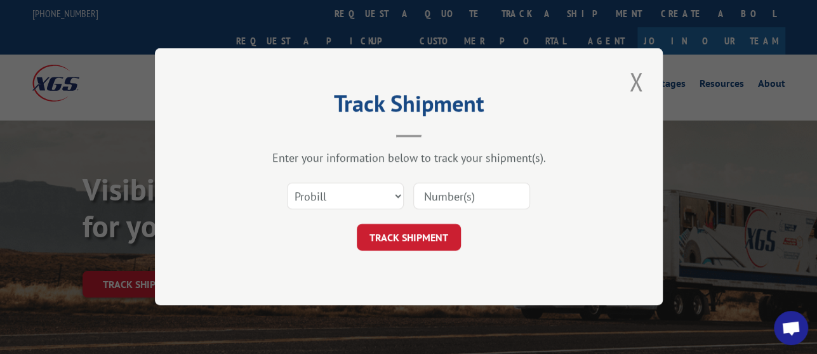
click at [484, 188] on input at bounding box center [471, 197] width 117 height 27
paste input "17536886"
type input "17536886"
click at [420, 237] on button "TRACK SHIPMENT" at bounding box center [409, 238] width 104 height 27
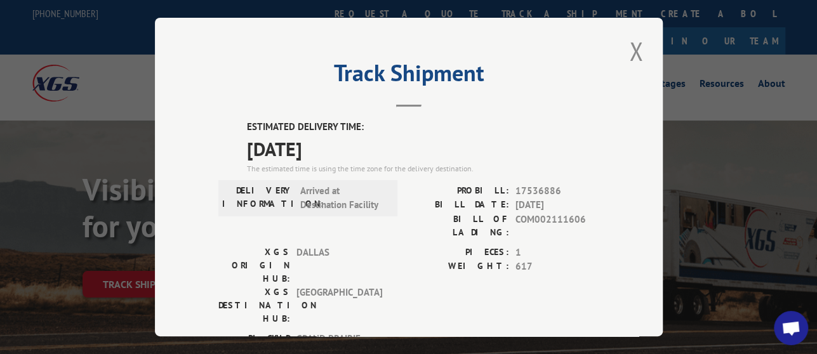
click at [534, 184] on span "17536886" at bounding box center [558, 191] width 84 height 15
drag, startPoint x: 620, startPoint y: 38, endPoint x: 602, endPoint y: 53, distance: 23.4
click at [621, 38] on div "Track Shipment ESTIMATED DELIVERY TIME: [DATE] The estimated time is using the …" at bounding box center [409, 177] width 508 height 319
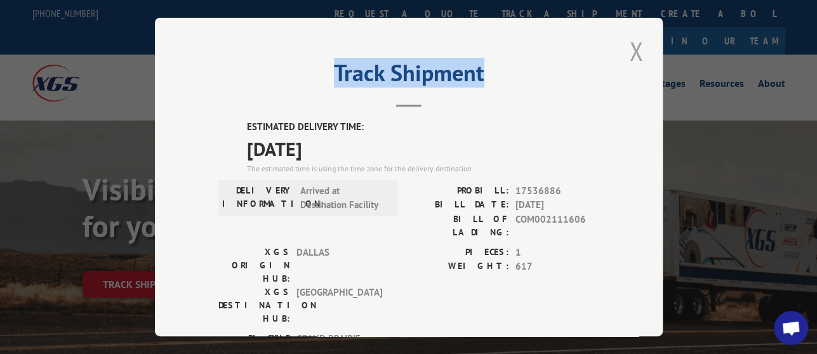
click at [626, 55] on button "Close modal" at bounding box center [637, 51] width 22 height 35
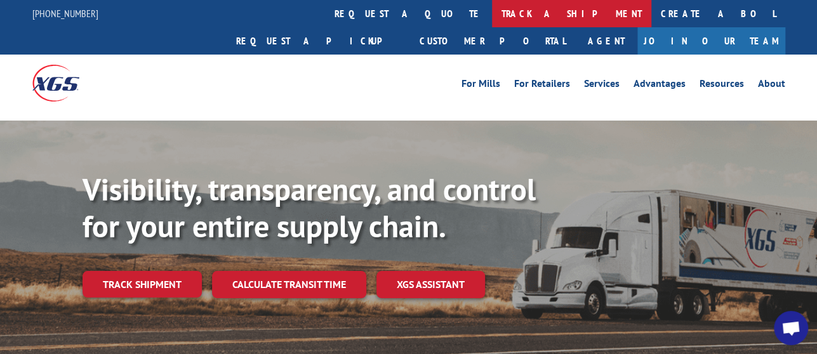
click at [492, 10] on link "track a shipment" at bounding box center [571, 13] width 159 height 27
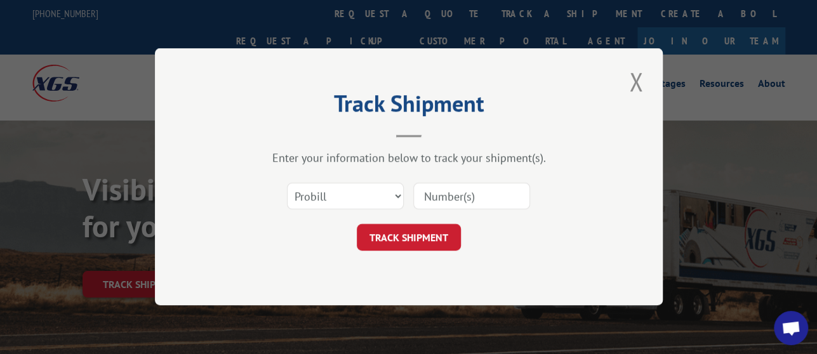
click at [452, 197] on input at bounding box center [471, 197] width 117 height 27
paste input "17536886"
type input "17536886"
click at [451, 247] on button "TRACK SHIPMENT" at bounding box center [409, 238] width 104 height 27
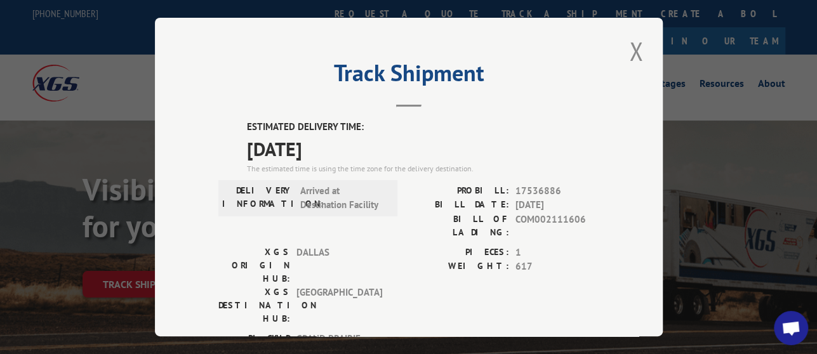
click at [548, 190] on span "17536886" at bounding box center [558, 191] width 84 height 15
click at [626, 48] on button "Close modal" at bounding box center [637, 51] width 22 height 35
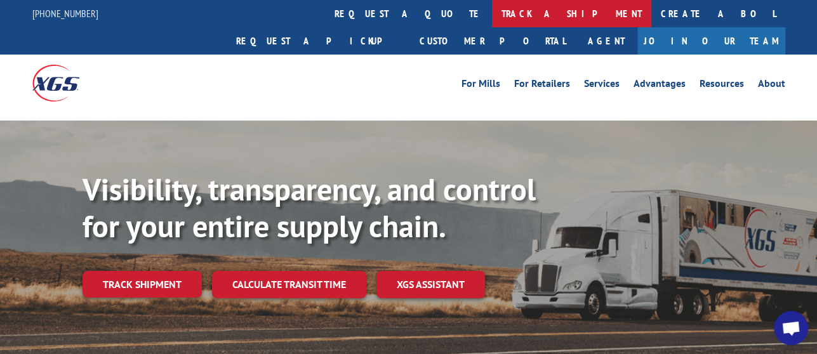
click at [492, 18] on link "track a shipment" at bounding box center [571, 13] width 159 height 27
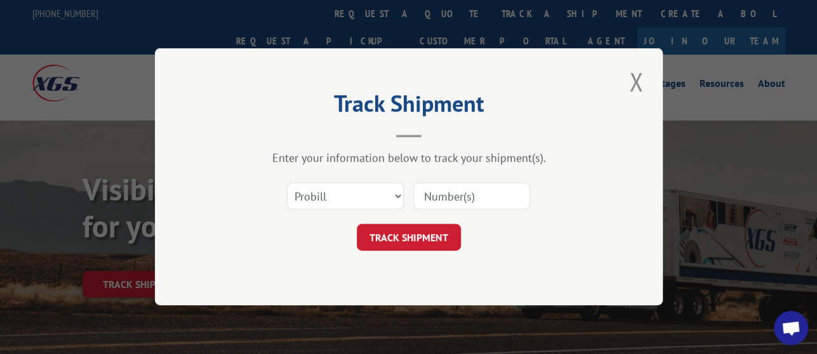
drag, startPoint x: 470, startPoint y: 192, endPoint x: 468, endPoint y: 207, distance: 14.7
click at [470, 192] on input at bounding box center [471, 197] width 117 height 27
paste input "17536886"
type input "17536886"
click at [444, 228] on button "TRACK SHIPMENT" at bounding box center [409, 238] width 104 height 27
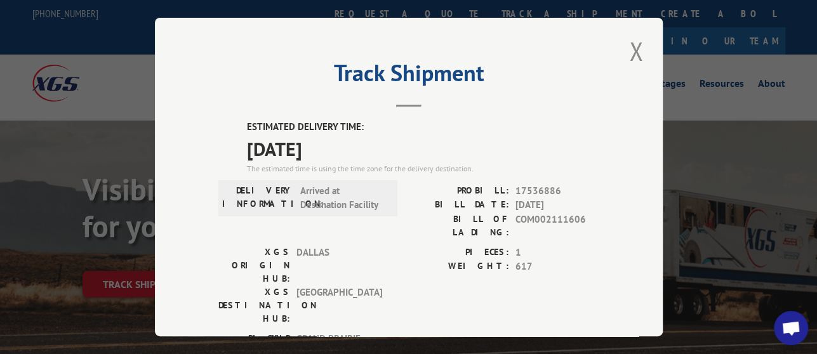
click at [552, 184] on span "17536886" at bounding box center [558, 191] width 84 height 15
click at [537, 184] on span "17536886" at bounding box center [558, 191] width 84 height 15
click at [627, 34] on button "Close modal" at bounding box center [637, 51] width 22 height 35
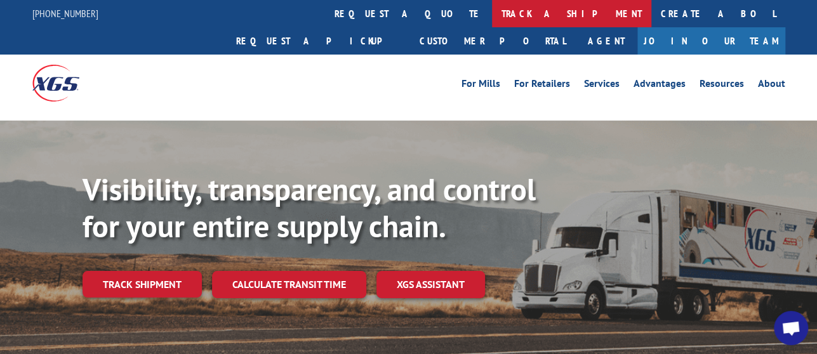
click at [492, 16] on link "track a shipment" at bounding box center [571, 13] width 159 height 27
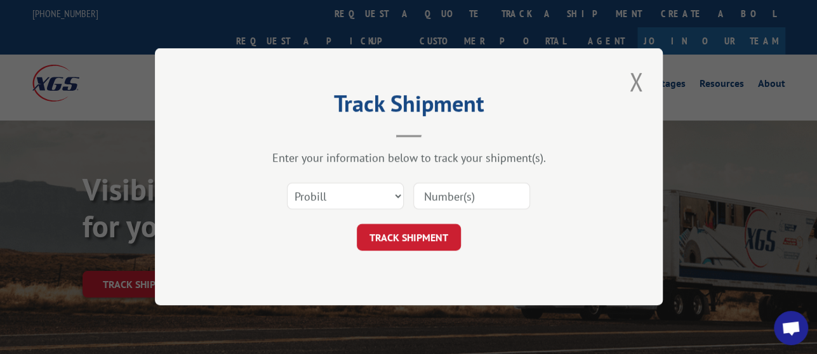
click at [456, 187] on input at bounding box center [471, 197] width 117 height 27
paste input "17536886"
type input "17536886"
click at [439, 229] on button "TRACK SHIPMENT" at bounding box center [409, 238] width 104 height 27
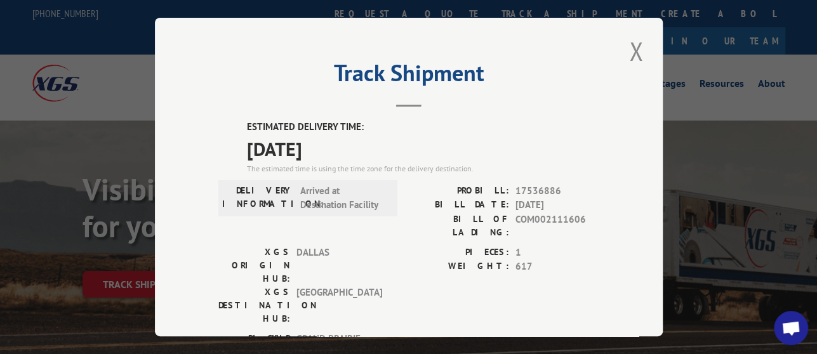
drag, startPoint x: 505, startPoint y: 164, endPoint x: 505, endPoint y: 136, distance: 27.9
click at [505, 164] on div "The estimated time is using the time zone for the delivery destination." at bounding box center [423, 168] width 352 height 11
click at [526, 184] on span "17536886" at bounding box center [558, 191] width 84 height 15
click at [626, 51] on button "Close modal" at bounding box center [637, 51] width 22 height 35
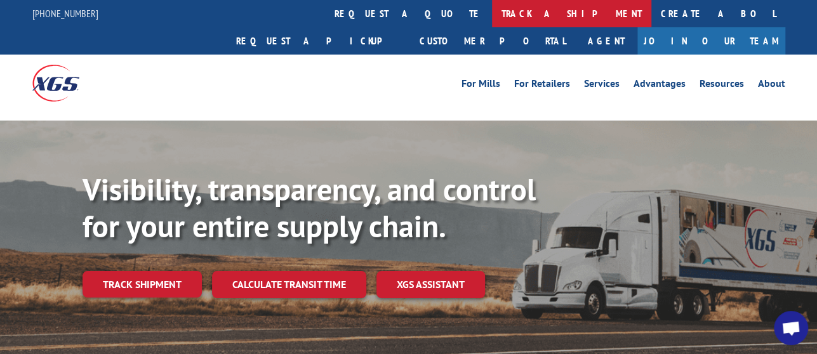
click at [492, 5] on link "track a shipment" at bounding box center [571, 13] width 159 height 27
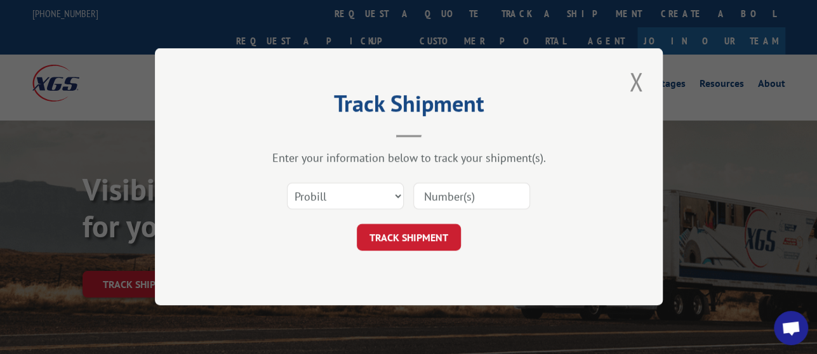
click at [460, 186] on input at bounding box center [471, 197] width 117 height 27
paste input "17536886"
type input "17536886"
click at [445, 242] on button "TRACK SHIPMENT" at bounding box center [409, 238] width 104 height 27
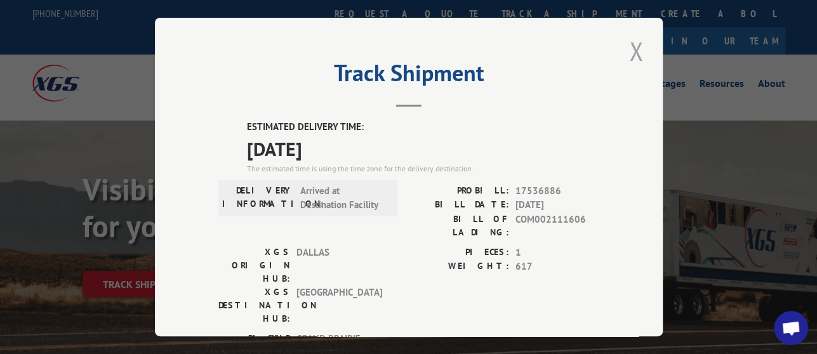
click at [632, 37] on button "Close modal" at bounding box center [637, 51] width 22 height 35
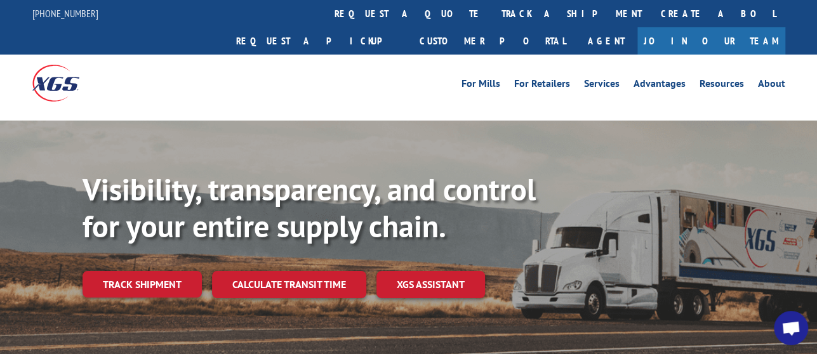
click at [492, 13] on link "track a shipment" at bounding box center [571, 13] width 159 height 27
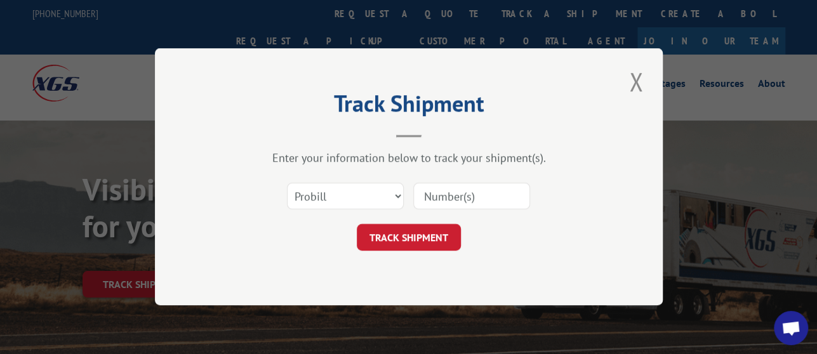
click at [440, 199] on input at bounding box center [471, 197] width 117 height 27
paste input "17536886"
type input "17536886"
click at [438, 246] on button "TRACK SHIPMENT" at bounding box center [409, 238] width 104 height 27
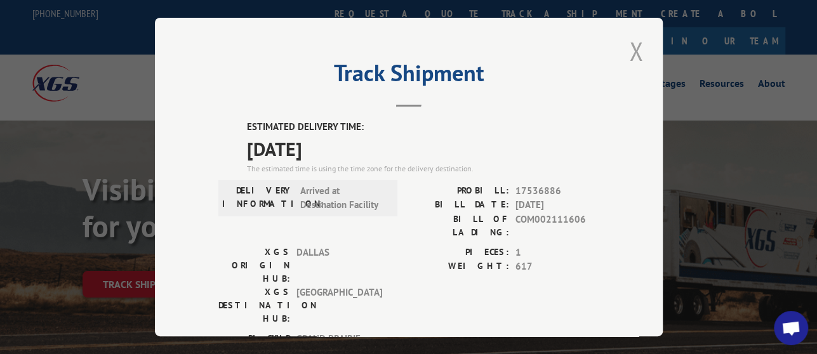
click at [631, 48] on button "Close modal" at bounding box center [637, 51] width 22 height 35
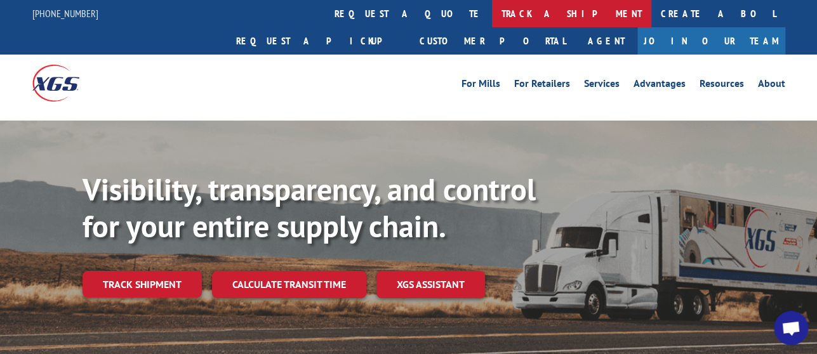
click at [492, 15] on link "track a shipment" at bounding box center [571, 13] width 159 height 27
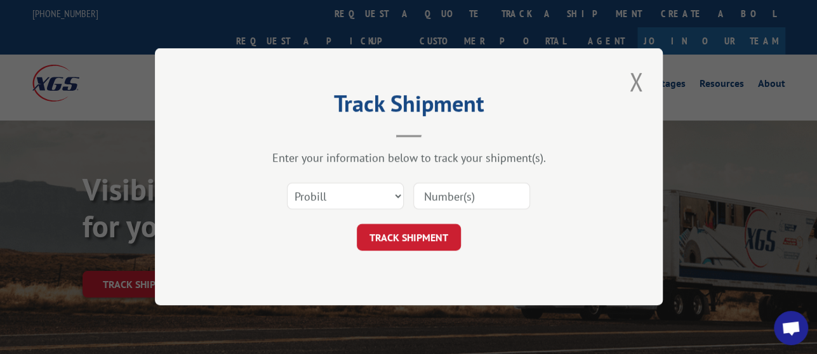
click at [505, 208] on input at bounding box center [471, 197] width 117 height 27
paste input "17536886"
type input "17536886"
click at [438, 225] on div "TRACK SHIPMENT" at bounding box center [408, 238] width 381 height 27
click at [436, 228] on button "TRACK SHIPMENT" at bounding box center [409, 238] width 104 height 27
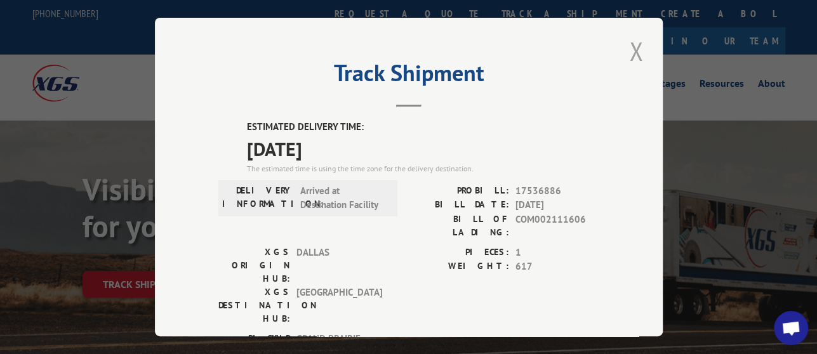
click at [627, 37] on button "Close modal" at bounding box center [637, 51] width 22 height 35
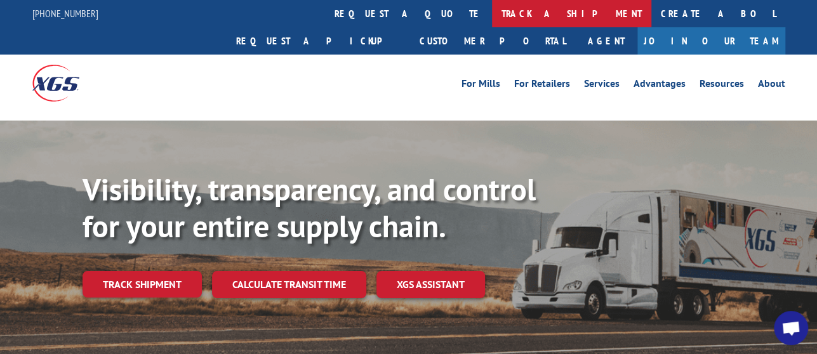
click at [492, 21] on link "track a shipment" at bounding box center [571, 13] width 159 height 27
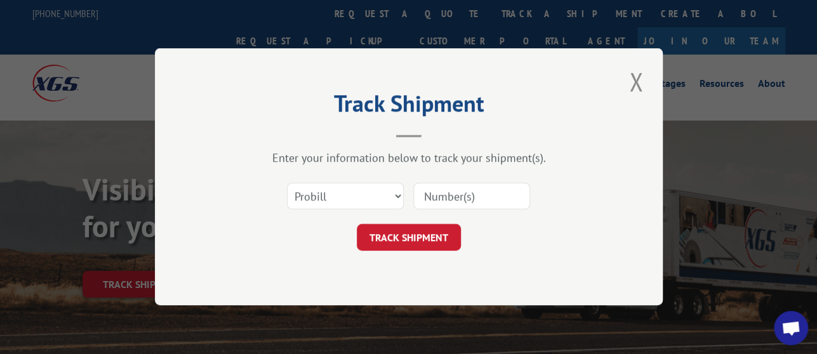
click at [439, 189] on input at bounding box center [471, 197] width 117 height 27
paste input "17536886"
type input "17536886"
click at [427, 241] on button "TRACK SHIPMENT" at bounding box center [409, 238] width 104 height 27
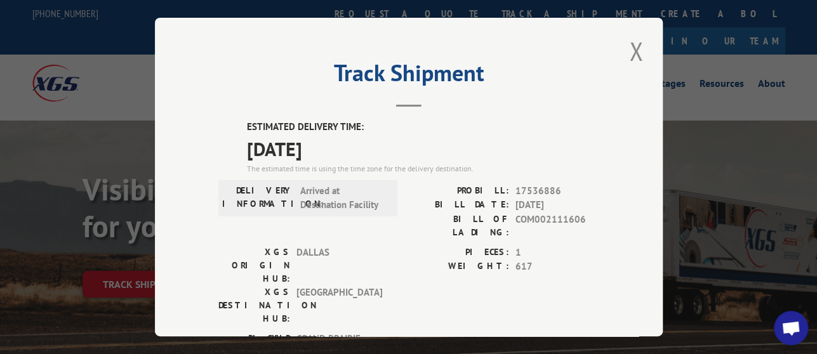
click at [530, 184] on span "17536886" at bounding box center [558, 191] width 84 height 15
click at [626, 48] on button "Close modal" at bounding box center [637, 51] width 22 height 35
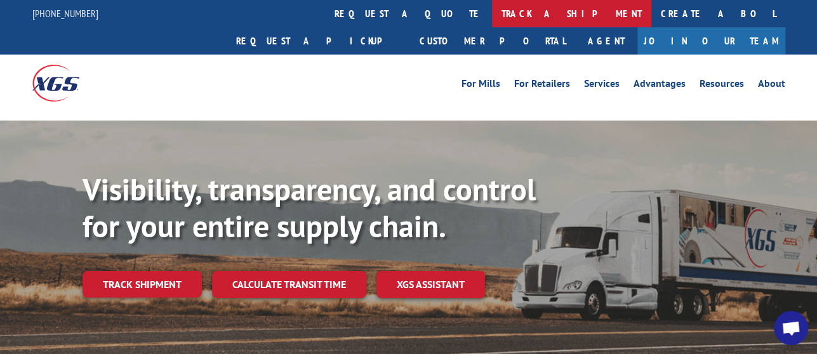
click at [492, 15] on link "track a shipment" at bounding box center [571, 13] width 159 height 27
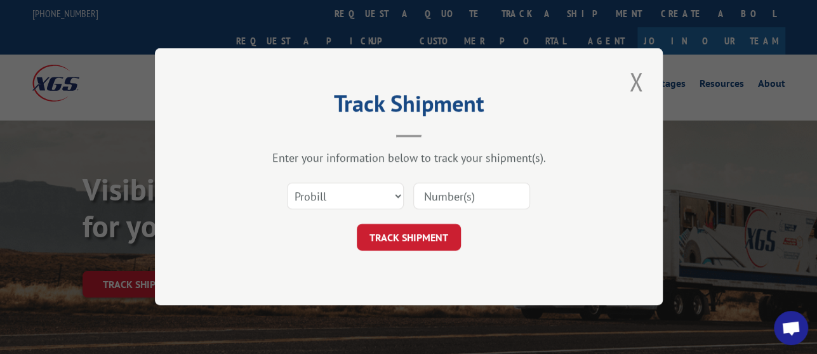
click at [461, 198] on input at bounding box center [471, 197] width 117 height 27
paste input "17536886"
type input "17536886"
click at [442, 241] on button "TRACK SHIPMENT" at bounding box center [409, 238] width 104 height 27
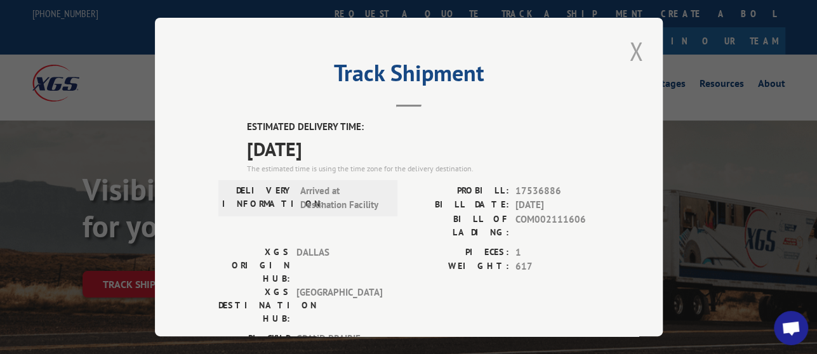
click at [629, 52] on button "Close modal" at bounding box center [637, 51] width 22 height 35
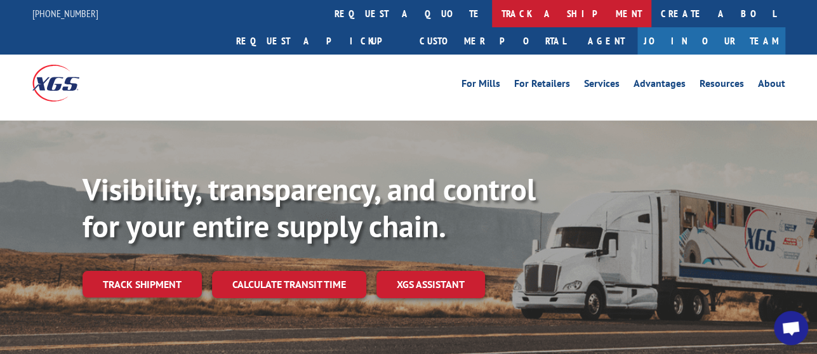
click at [492, 18] on link "track a shipment" at bounding box center [571, 13] width 159 height 27
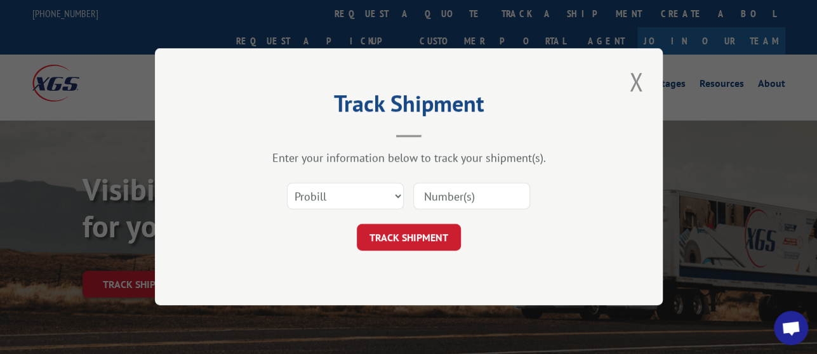
click at [459, 190] on input at bounding box center [471, 197] width 117 height 27
paste input "17536886"
type input "17536886"
click at [434, 239] on button "TRACK SHIPMENT" at bounding box center [409, 238] width 104 height 27
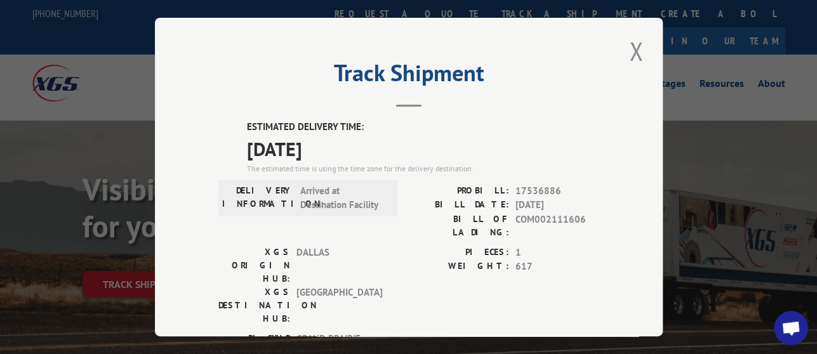
click at [528, 185] on span "17536886" at bounding box center [558, 191] width 84 height 15
click at [626, 48] on button "Close modal" at bounding box center [637, 51] width 22 height 35
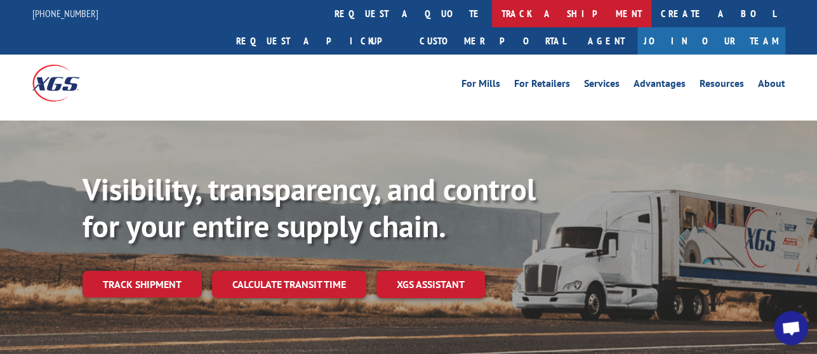
click at [492, 10] on link "track a shipment" at bounding box center [571, 13] width 159 height 27
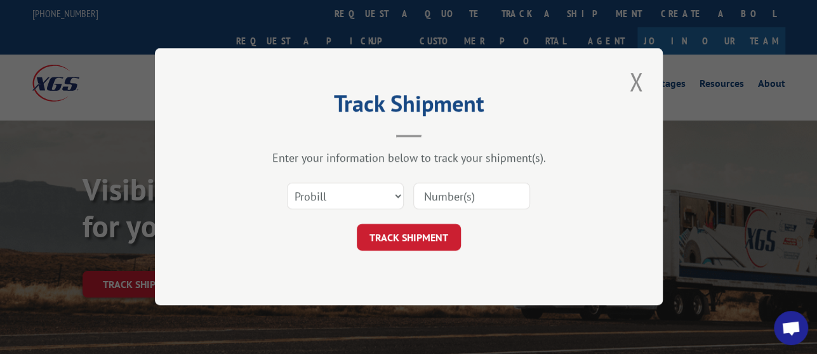
click at [469, 194] on input at bounding box center [471, 197] width 117 height 27
paste input "17536886"
type input "17536886"
click at [392, 232] on button "TRACK SHIPMENT" at bounding box center [409, 238] width 104 height 27
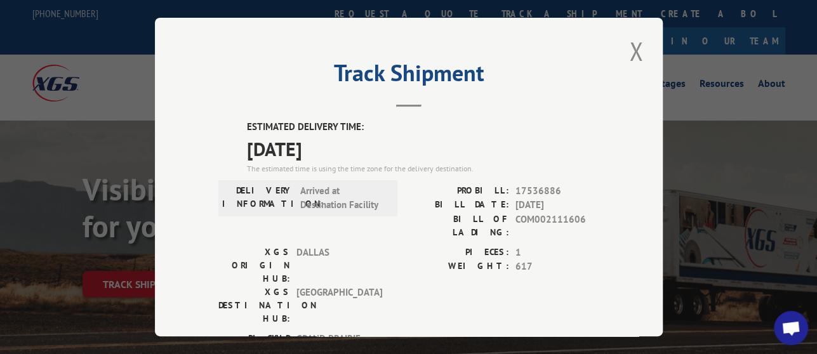
click at [537, 185] on span "17536886" at bounding box center [558, 191] width 84 height 15
click at [626, 46] on button "Close modal" at bounding box center [637, 51] width 22 height 35
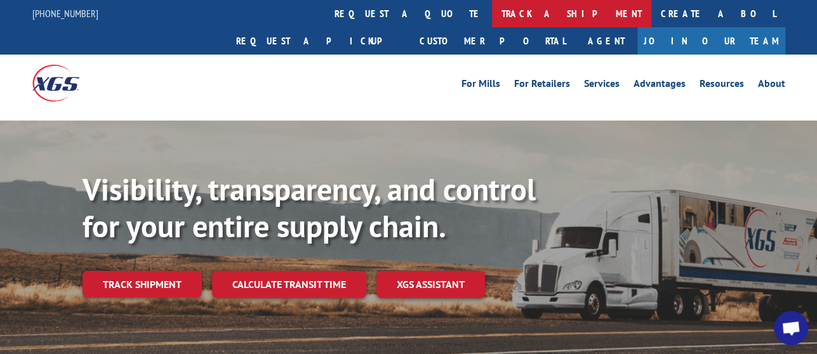
click at [492, 10] on link "track a shipment" at bounding box center [571, 13] width 159 height 27
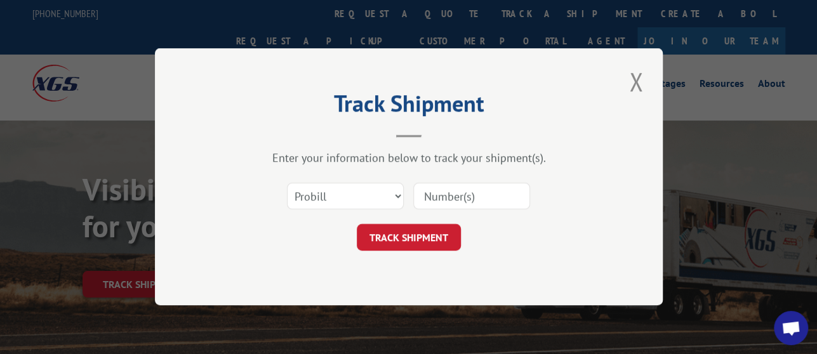
click at [470, 197] on input at bounding box center [471, 197] width 117 height 27
paste input "17536886"
type input "17536886"
click at [424, 246] on button "TRACK SHIPMENT" at bounding box center [409, 238] width 104 height 27
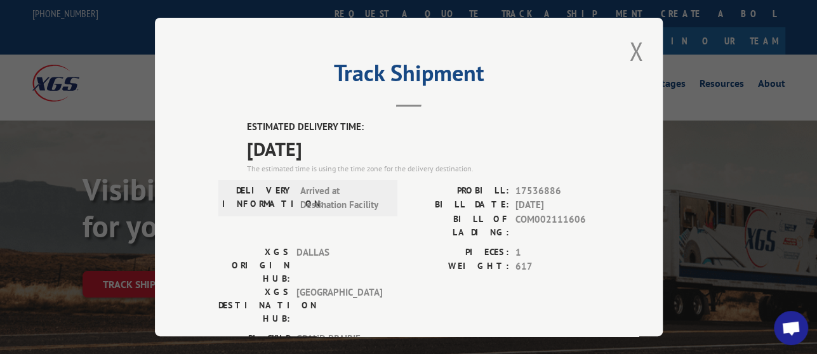
click at [516, 186] on span "17536886" at bounding box center [558, 191] width 84 height 15
click at [631, 34] on button "Close modal" at bounding box center [637, 51] width 22 height 35
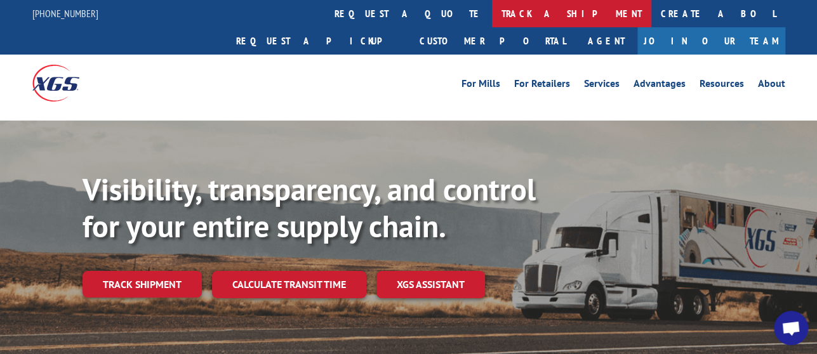
click at [492, 9] on link "track a shipment" at bounding box center [571, 13] width 159 height 27
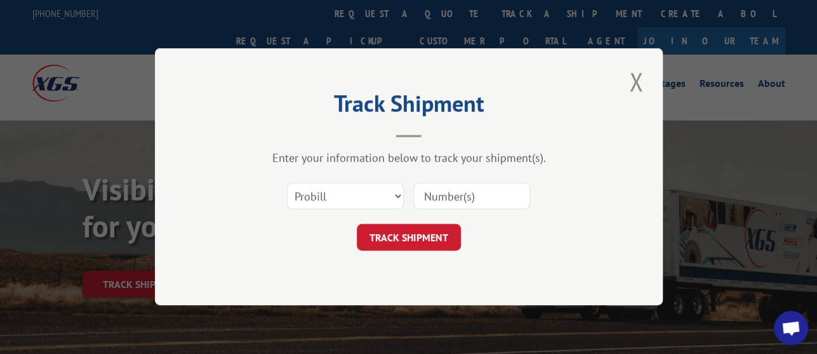
click at [481, 194] on input at bounding box center [471, 197] width 117 height 27
paste input "17536886"
type input "17536886"
click at [444, 249] on button "TRACK SHIPMENT" at bounding box center [409, 238] width 104 height 27
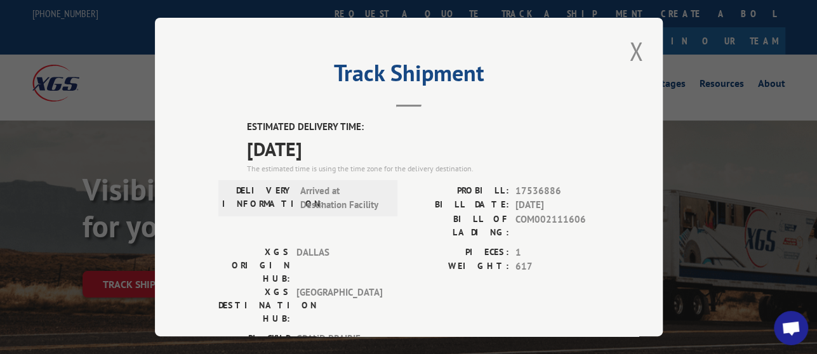
click at [516, 184] on span "17536886" at bounding box center [558, 191] width 84 height 15
click at [626, 42] on button "Close modal" at bounding box center [637, 51] width 22 height 35
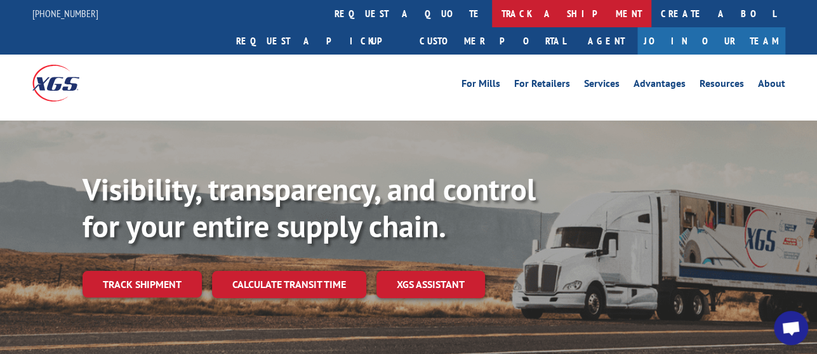
click at [492, 12] on link "track a shipment" at bounding box center [571, 13] width 159 height 27
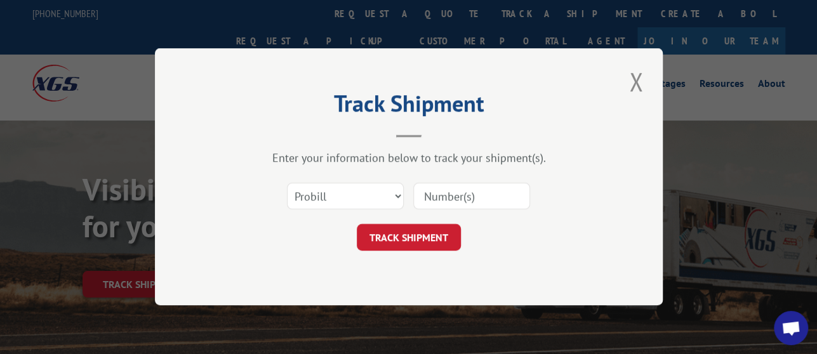
click at [449, 193] on input at bounding box center [471, 197] width 117 height 27
paste input "17536886"
type input "17536886"
click at [440, 236] on button "TRACK SHIPMENT" at bounding box center [409, 238] width 104 height 27
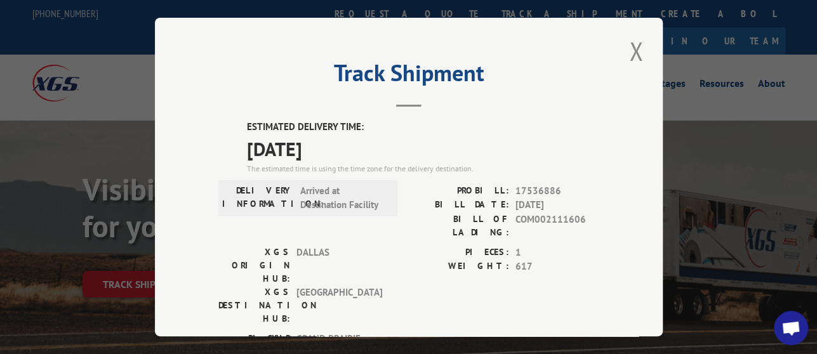
click at [617, 48] on div "Track Shipment ESTIMATED DELIVERY TIME: [DATE] The estimated time is using the …" at bounding box center [409, 177] width 508 height 319
click at [638, 45] on button "Close modal" at bounding box center [637, 51] width 22 height 35
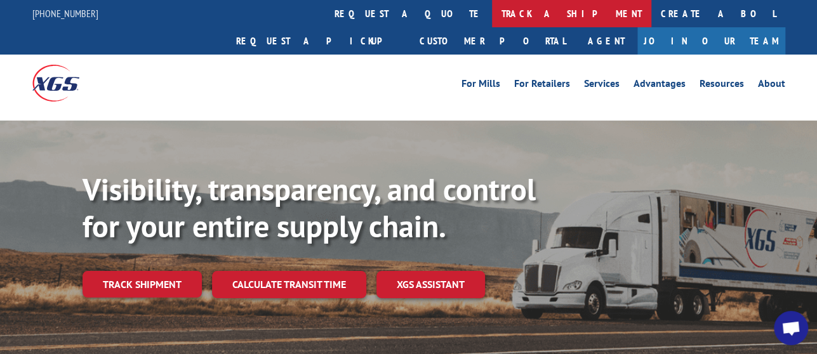
click at [492, 8] on link "track a shipment" at bounding box center [571, 13] width 159 height 27
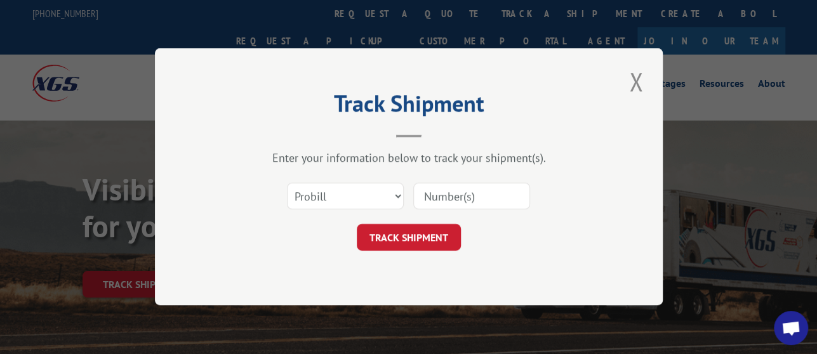
click at [459, 197] on input at bounding box center [471, 197] width 117 height 27
paste input "17536886"
type input "17536886"
click at [428, 235] on button "TRACK SHIPMENT" at bounding box center [409, 238] width 104 height 27
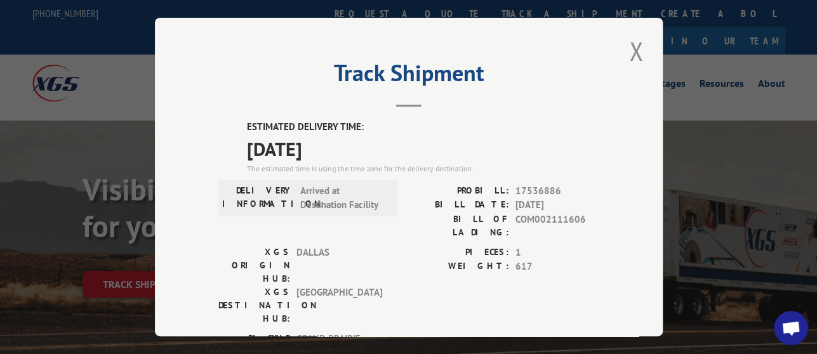
click at [544, 184] on span "17536886" at bounding box center [558, 191] width 84 height 15
click at [635, 44] on button "Close modal" at bounding box center [637, 51] width 22 height 35
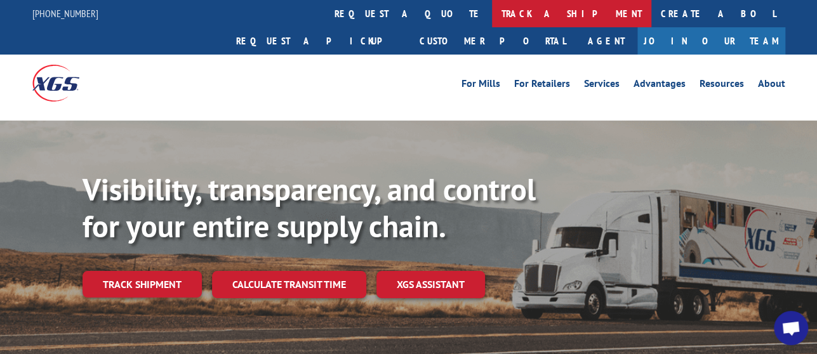
click at [492, 21] on link "track a shipment" at bounding box center [571, 13] width 159 height 27
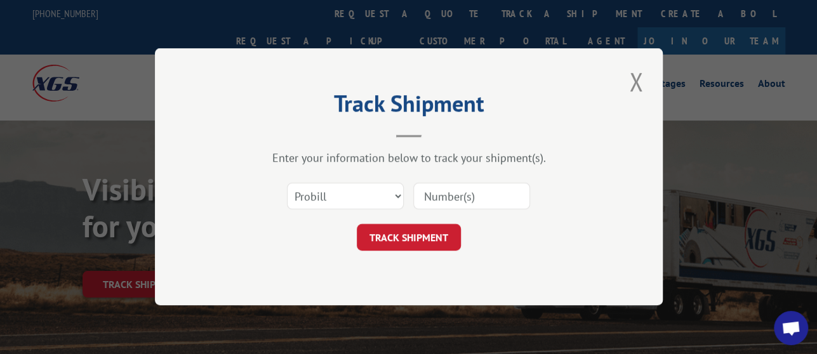
click at [455, 186] on input at bounding box center [471, 197] width 117 height 27
paste input "17536886"
type input "17536886"
click at [427, 238] on button "TRACK SHIPMENT" at bounding box center [409, 238] width 104 height 27
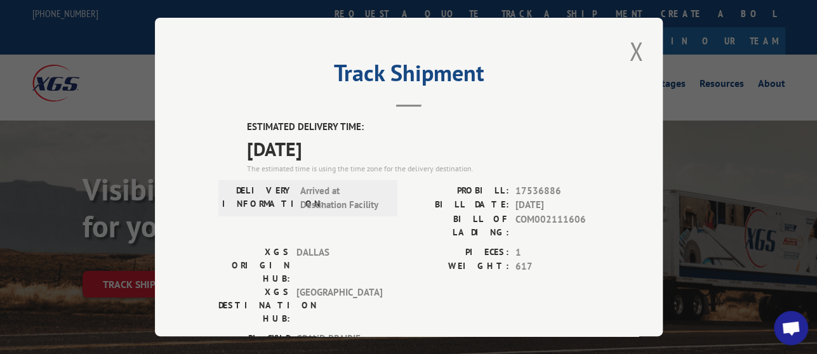
click at [617, 39] on div "Track Shipment ESTIMATED DELIVERY TIME: [DATE] The estimated time is using the …" at bounding box center [409, 177] width 508 height 319
click at [533, 190] on span "17536886" at bounding box center [558, 191] width 84 height 15
click at [533, 187] on span "17536886" at bounding box center [558, 191] width 84 height 15
click at [629, 47] on button "Close modal" at bounding box center [637, 51] width 22 height 35
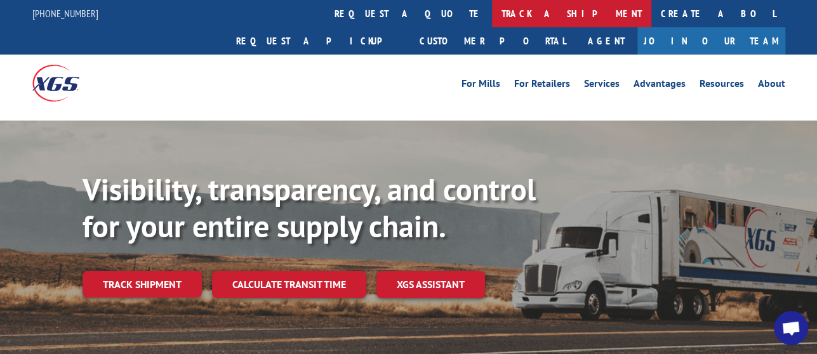
click at [492, 9] on link "track a shipment" at bounding box center [571, 13] width 159 height 27
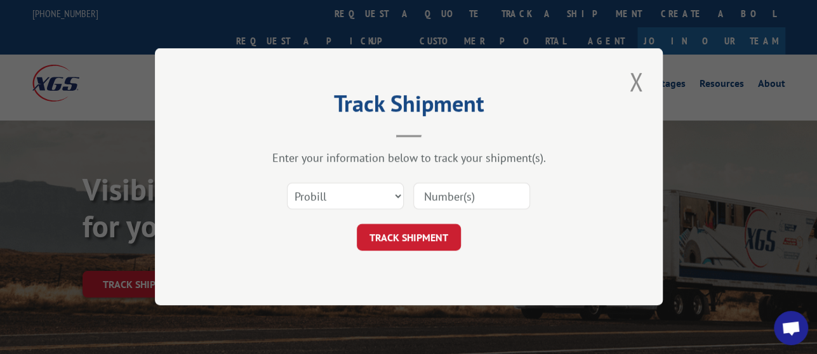
click at [463, 190] on input at bounding box center [471, 197] width 117 height 27
paste input "17536886"
type input "17536886"
click at [448, 227] on button "TRACK SHIPMENT" at bounding box center [409, 238] width 104 height 27
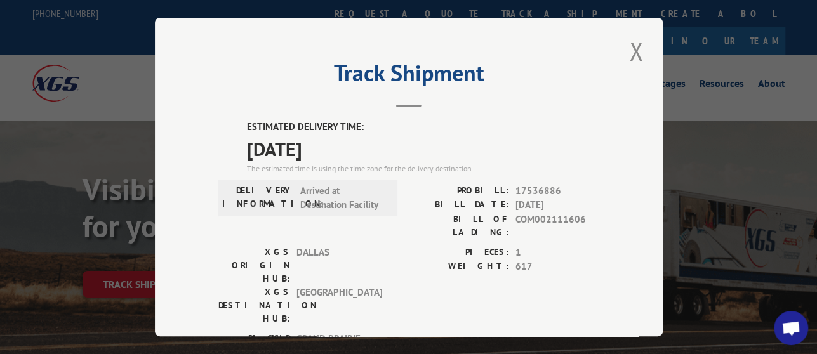
click at [540, 184] on span "17536886" at bounding box center [558, 191] width 84 height 15
drag, startPoint x: 640, startPoint y: 45, endPoint x: 631, endPoint y: 45, distance: 9.5
click at [639, 45] on button "Close modal" at bounding box center [637, 51] width 22 height 35
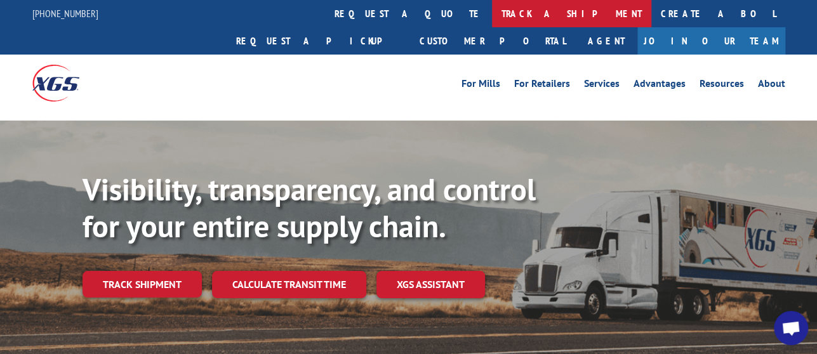
click at [492, 10] on link "track a shipment" at bounding box center [571, 13] width 159 height 27
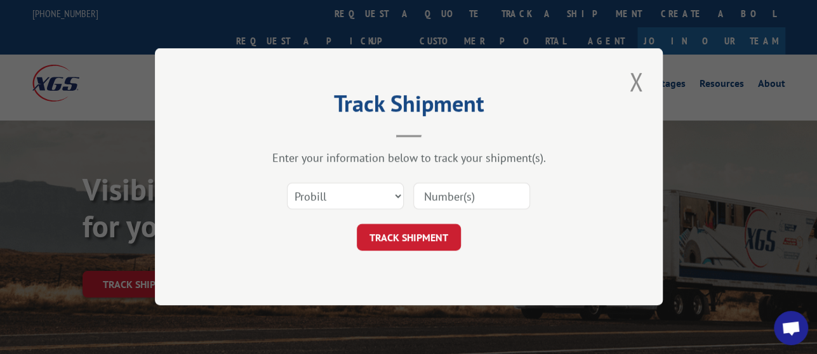
click at [480, 204] on input at bounding box center [471, 197] width 117 height 27
paste input "17536886"
type input "17536886"
click at [446, 233] on button "TRACK SHIPMENT" at bounding box center [409, 238] width 104 height 27
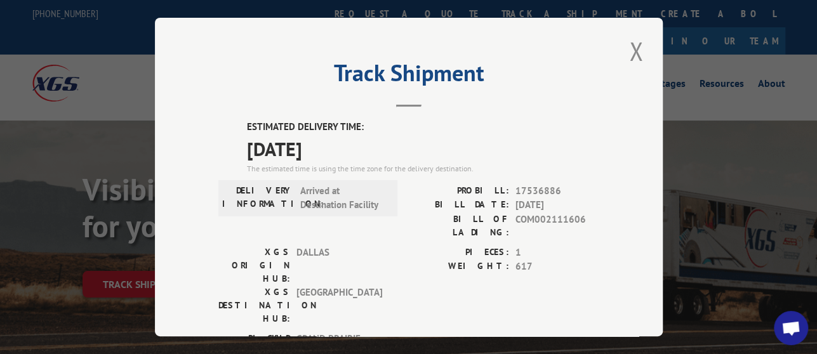
click at [518, 184] on span "17536886" at bounding box center [558, 191] width 84 height 15
click at [636, 40] on button "Close modal" at bounding box center [637, 51] width 22 height 35
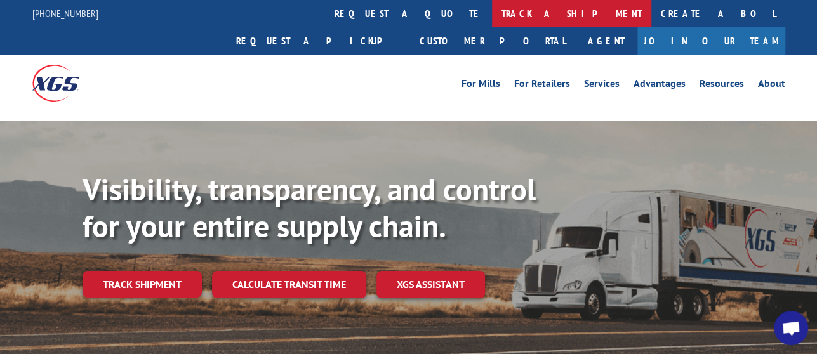
click at [492, 18] on link "track a shipment" at bounding box center [571, 13] width 159 height 27
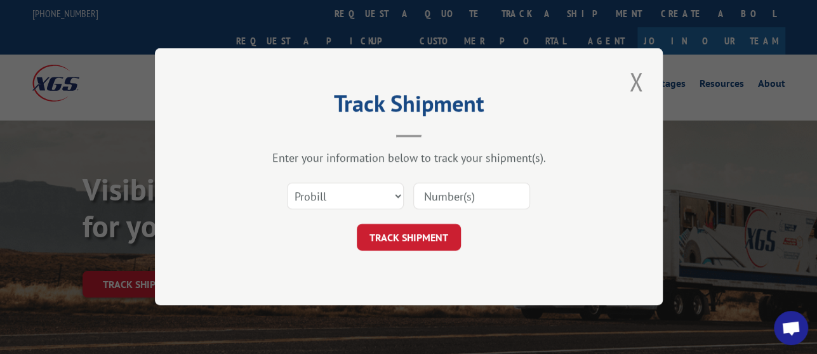
click at [485, 201] on input at bounding box center [471, 197] width 117 height 27
paste input "17536886"
type input "17536886"
click at [446, 236] on button "TRACK SHIPMENT" at bounding box center [409, 238] width 104 height 27
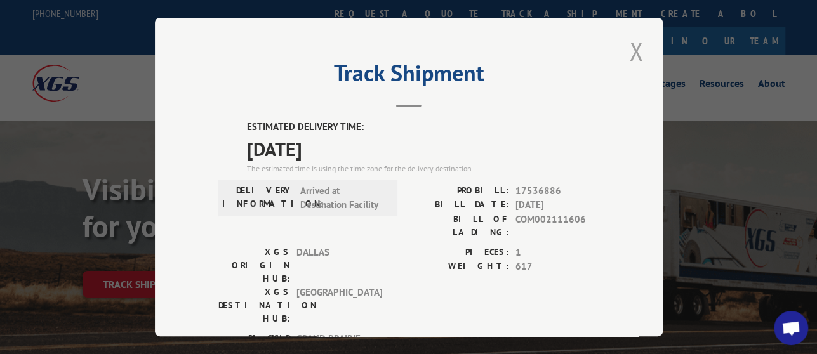
click at [626, 50] on button "Close modal" at bounding box center [637, 51] width 22 height 35
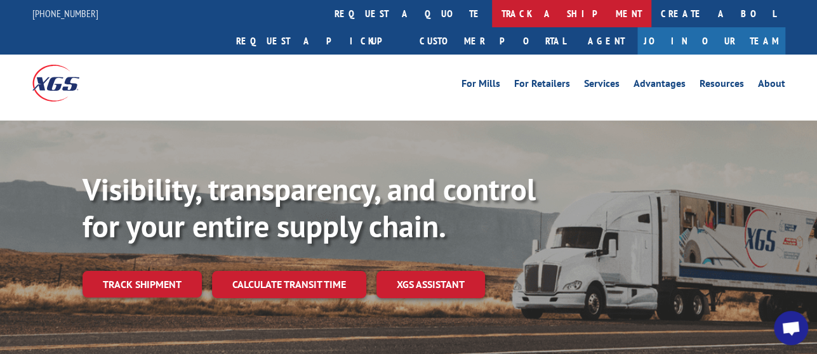
click at [492, 9] on link "track a shipment" at bounding box center [571, 13] width 159 height 27
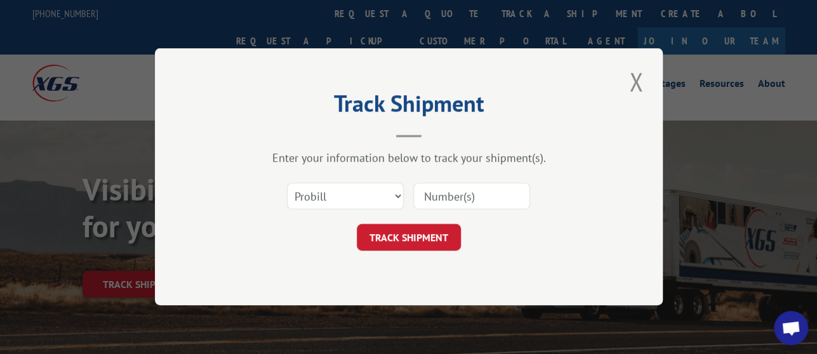
click at [475, 201] on input at bounding box center [471, 197] width 117 height 27
paste input "17536886"
type input "17536886"
click at [419, 234] on button "TRACK SHIPMENT" at bounding box center [409, 238] width 104 height 27
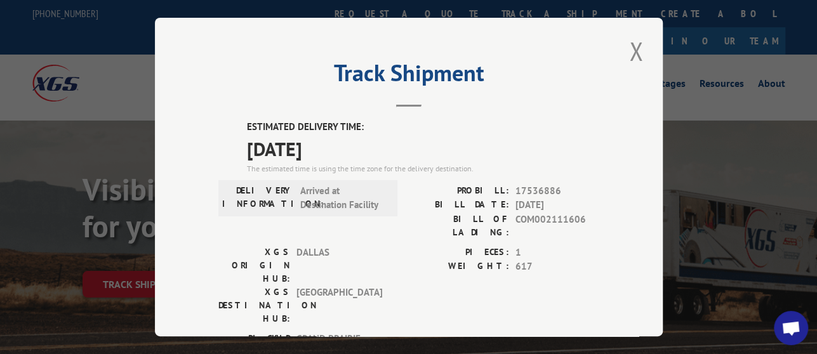
click at [539, 185] on span "17536886" at bounding box center [558, 191] width 84 height 15
click at [626, 46] on button "Close modal" at bounding box center [637, 51] width 22 height 35
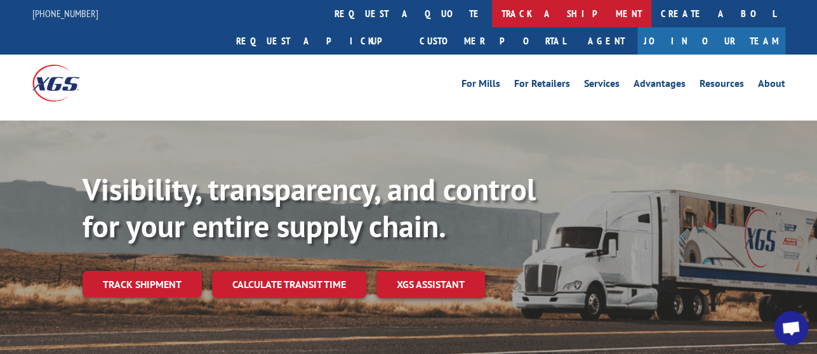
click at [492, 15] on link "track a shipment" at bounding box center [571, 13] width 159 height 27
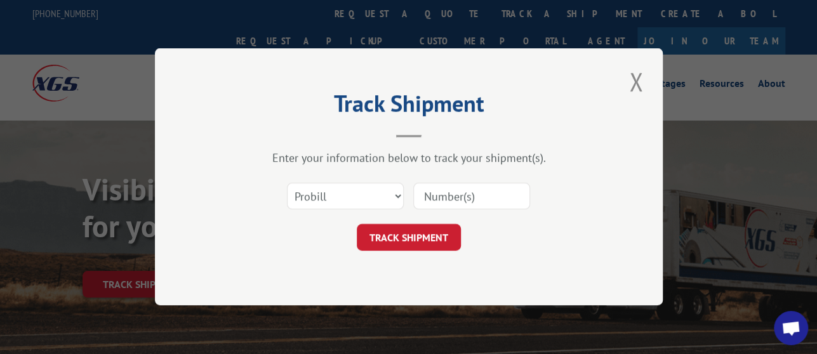
click at [490, 202] on input at bounding box center [471, 197] width 117 height 27
paste input "17536886"
type input "17536886"
click at [460, 232] on div "TRACK SHIPMENT" at bounding box center [408, 238] width 381 height 27
click at [453, 243] on button "TRACK SHIPMENT" at bounding box center [409, 238] width 104 height 27
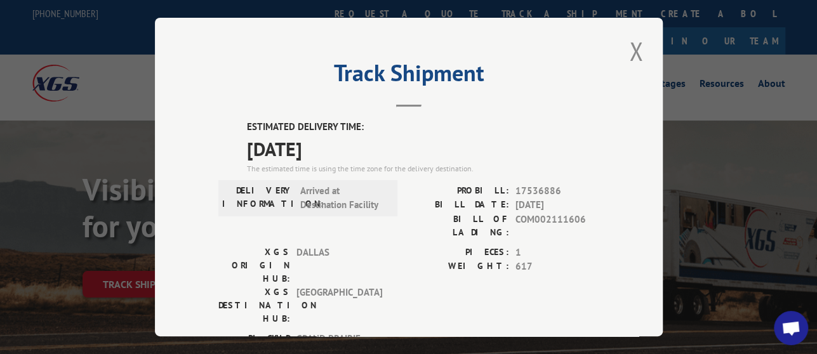
click at [526, 184] on span "17536886" at bounding box center [558, 191] width 84 height 15
click at [639, 42] on button "Close modal" at bounding box center [637, 51] width 22 height 35
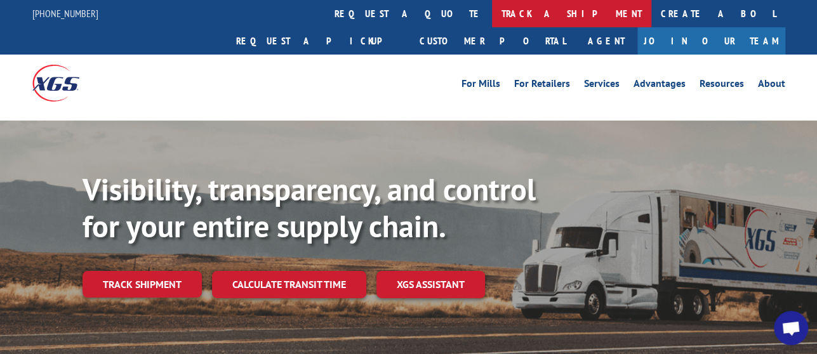
click at [492, 21] on link "track a shipment" at bounding box center [571, 13] width 159 height 27
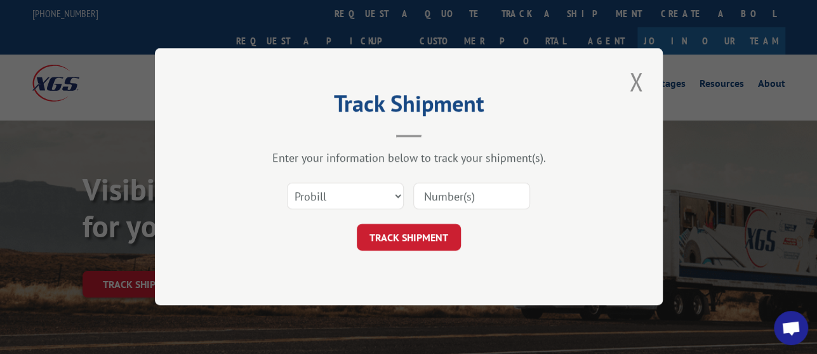
click at [479, 203] on input at bounding box center [471, 197] width 117 height 27
paste input "17536886"
type input "17536886"
click at [431, 241] on button "TRACK SHIPMENT" at bounding box center [409, 238] width 104 height 27
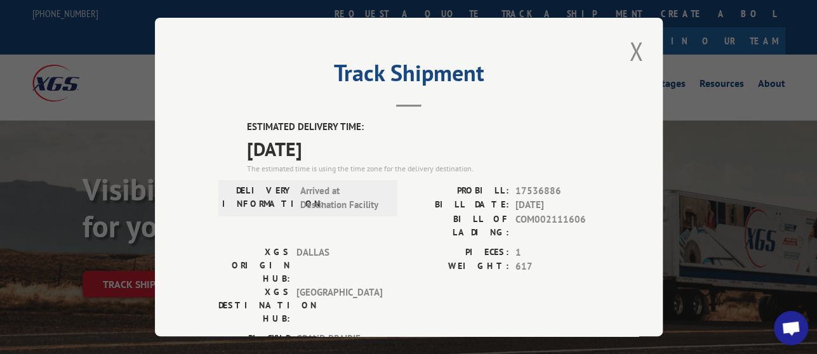
click at [535, 184] on span "17536886" at bounding box center [558, 191] width 84 height 15
click at [632, 44] on button "Close modal" at bounding box center [637, 51] width 22 height 35
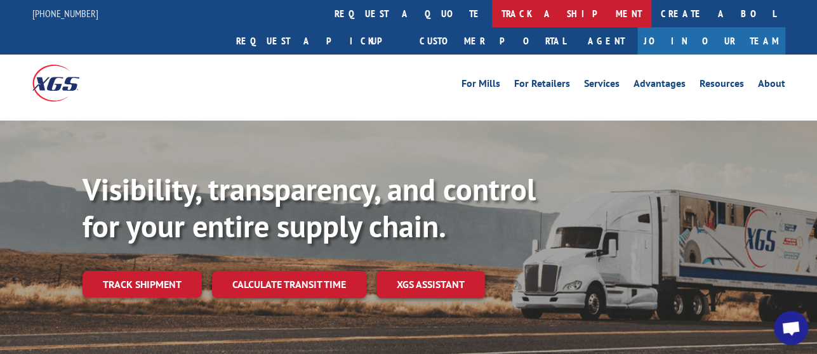
click at [492, 13] on link "track a shipment" at bounding box center [571, 13] width 159 height 27
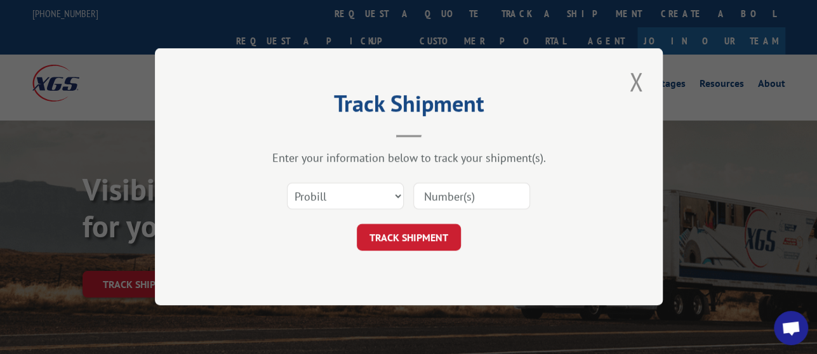
click at [481, 188] on input at bounding box center [471, 197] width 117 height 27
paste input "17536886"
type input "17536886"
click at [440, 248] on button "TRACK SHIPMENT" at bounding box center [409, 238] width 104 height 27
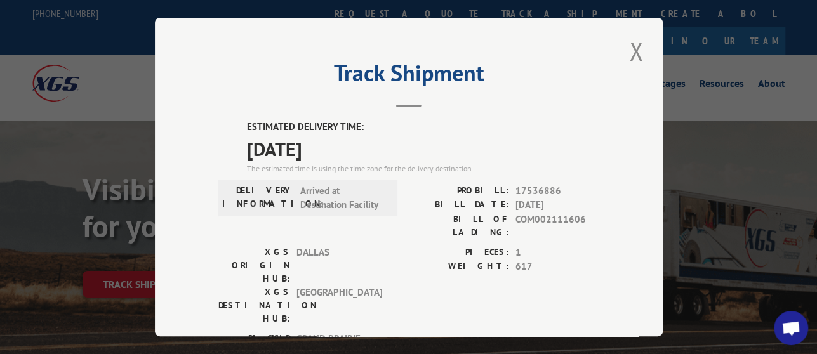
click at [533, 185] on span "17536886" at bounding box center [558, 191] width 84 height 15
click at [630, 34] on button "Close modal" at bounding box center [637, 51] width 22 height 35
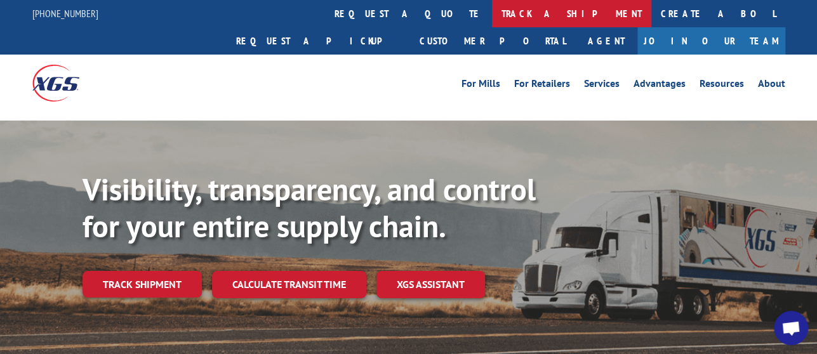
click at [492, 13] on link "track a shipment" at bounding box center [571, 13] width 159 height 27
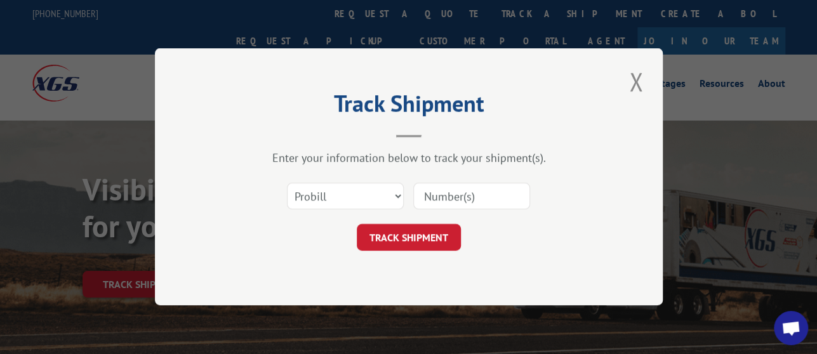
click at [456, 186] on input at bounding box center [471, 197] width 117 height 27
paste input "17536886"
type input "17536886"
click at [429, 242] on button "TRACK SHIPMENT" at bounding box center [409, 238] width 104 height 27
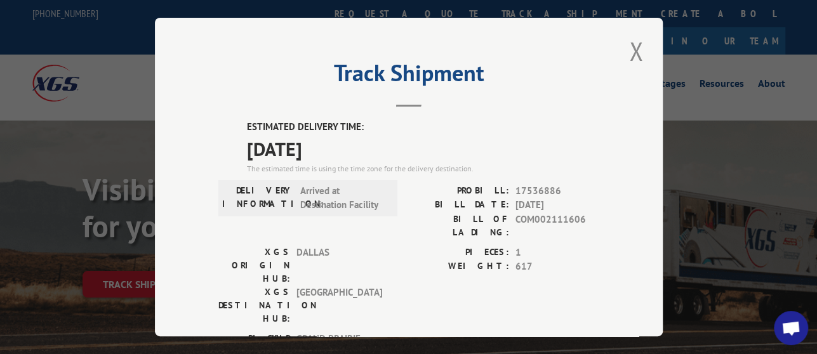
click at [537, 184] on span "17536886" at bounding box center [558, 191] width 84 height 15
click at [629, 43] on button "Close modal" at bounding box center [637, 51] width 22 height 35
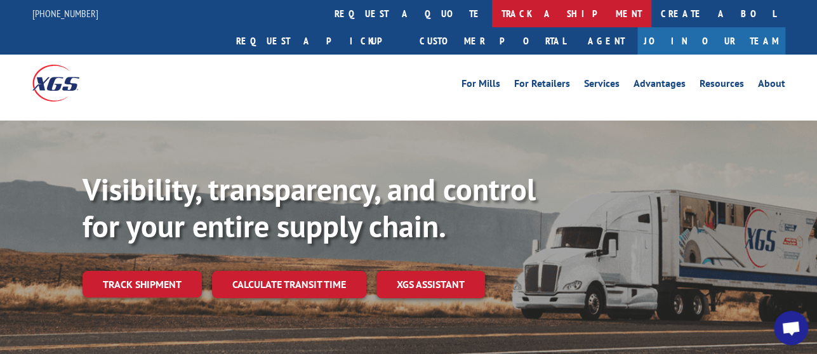
click at [492, 11] on link "track a shipment" at bounding box center [571, 13] width 159 height 27
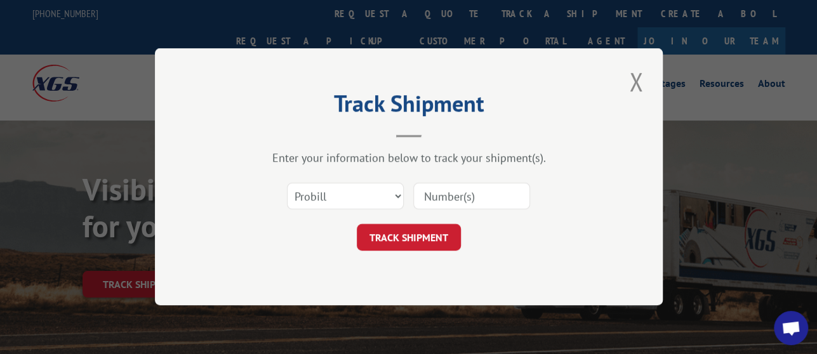
click at [453, 208] on input at bounding box center [471, 197] width 117 height 27
paste input "17536886"
type input "17536886"
click at [424, 239] on button "TRACK SHIPMENT" at bounding box center [409, 238] width 104 height 27
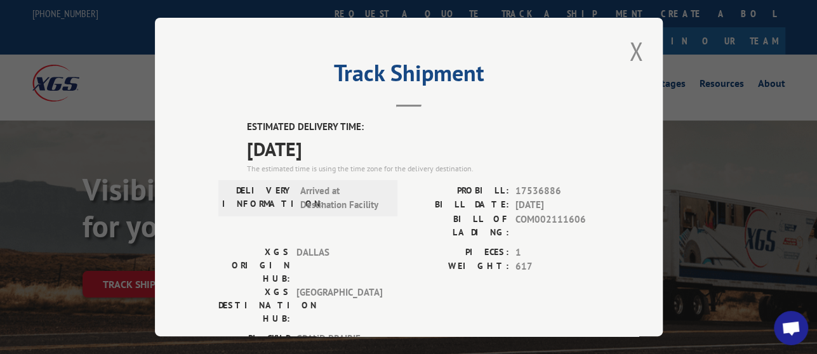
click at [521, 188] on span "17536886" at bounding box center [558, 191] width 84 height 15
click at [633, 46] on button "Close modal" at bounding box center [637, 51] width 22 height 35
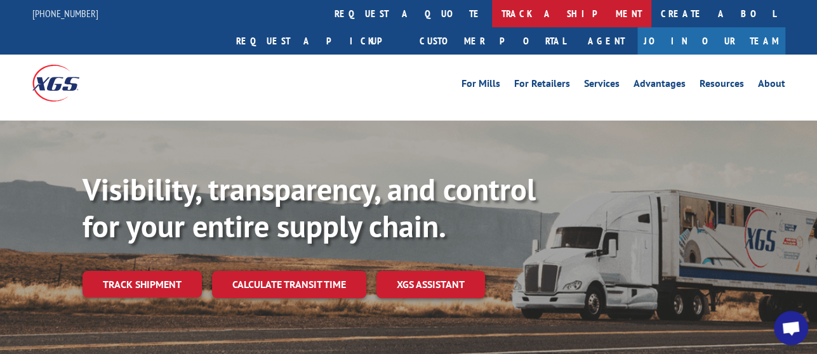
click at [492, 19] on link "track a shipment" at bounding box center [571, 13] width 159 height 27
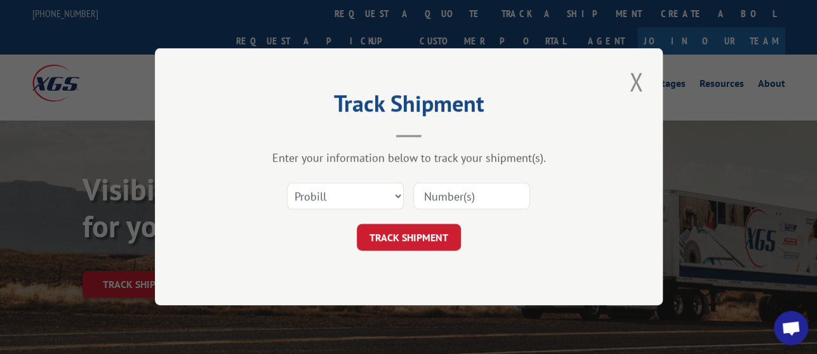
click at [475, 201] on input at bounding box center [471, 197] width 117 height 27
paste input "17536886"
type input "17536886"
click at [439, 244] on button "TRACK SHIPMENT" at bounding box center [409, 238] width 104 height 27
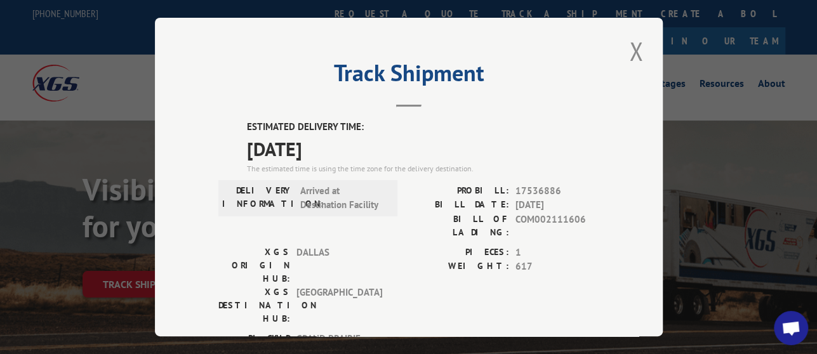
click at [523, 187] on span "17536886" at bounding box center [558, 191] width 84 height 15
drag, startPoint x: 523, startPoint y: 187, endPoint x: 514, endPoint y: 182, distance: 10.2
click at [516, 184] on span "17536886" at bounding box center [558, 191] width 84 height 15
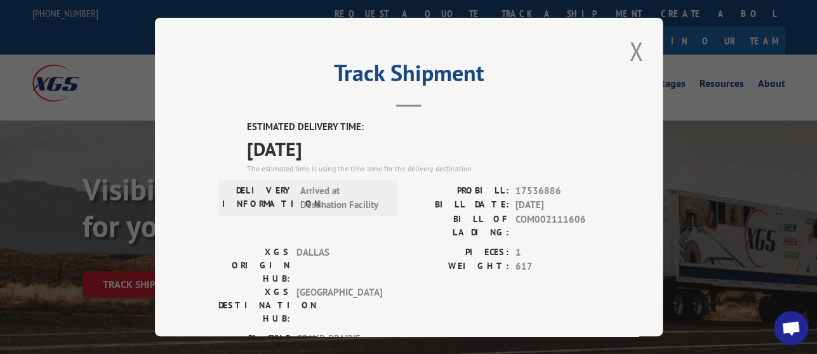
click at [524, 187] on span "17536886" at bounding box center [558, 191] width 84 height 15
click at [525, 187] on span "17536886" at bounding box center [558, 191] width 84 height 15
click at [629, 50] on button "Close modal" at bounding box center [637, 51] width 22 height 35
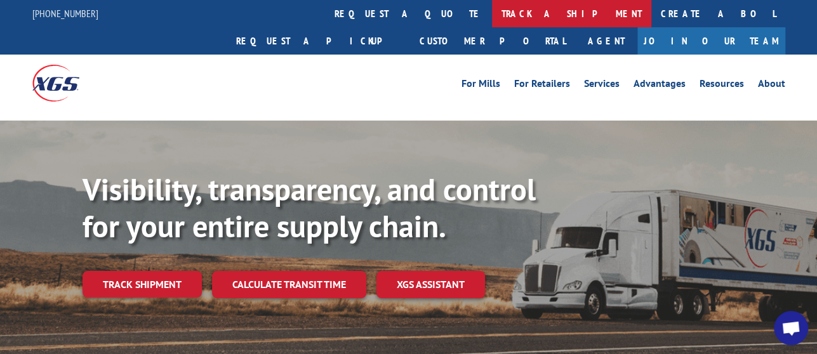
click at [492, 10] on link "track a shipment" at bounding box center [571, 13] width 159 height 27
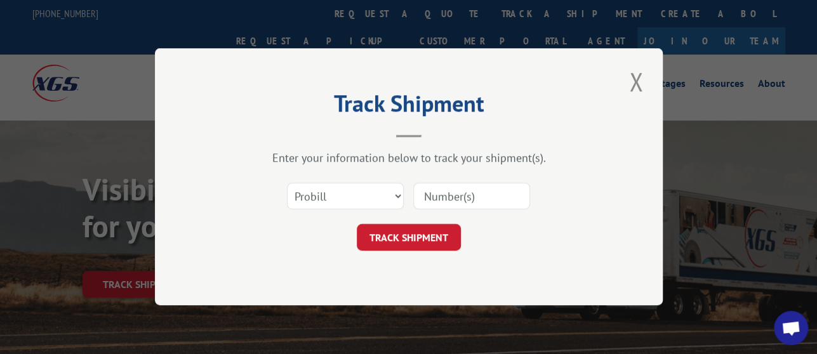
click at [431, 199] on input at bounding box center [471, 197] width 117 height 27
paste input "17536886"
type input "17536886"
click at [418, 234] on button "TRACK SHIPMENT" at bounding box center [409, 238] width 104 height 27
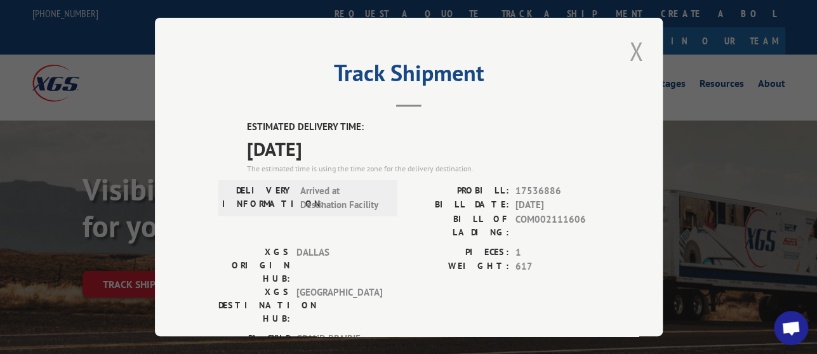
click at [626, 53] on button "Close modal" at bounding box center [637, 51] width 22 height 35
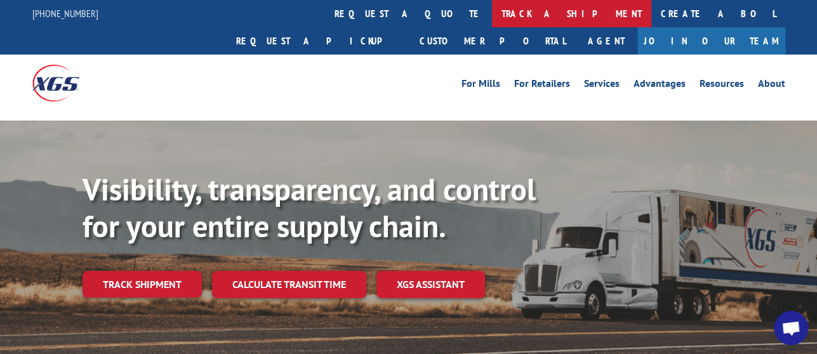
click at [492, 13] on link "track a shipment" at bounding box center [571, 13] width 159 height 27
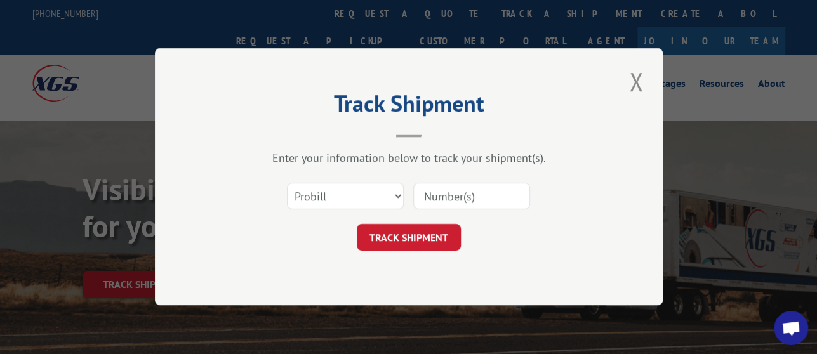
click at [487, 191] on input at bounding box center [471, 197] width 117 height 27
paste input "17536886"
type input "17536886"
click at [438, 248] on button "TRACK SHIPMENT" at bounding box center [409, 238] width 104 height 27
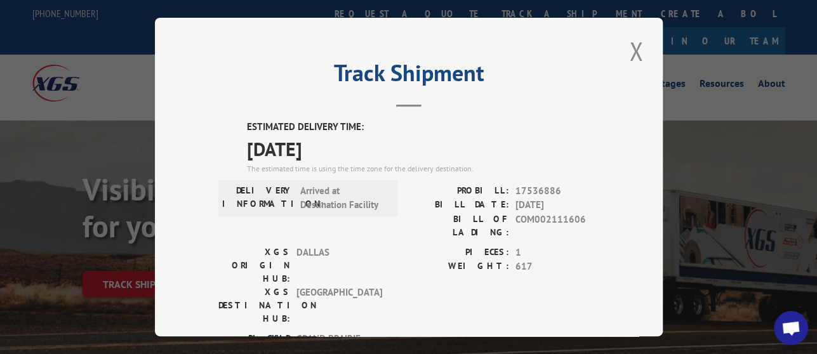
click at [523, 185] on span "17536886" at bounding box center [558, 191] width 84 height 15
click at [631, 39] on button "Close modal" at bounding box center [637, 51] width 22 height 35
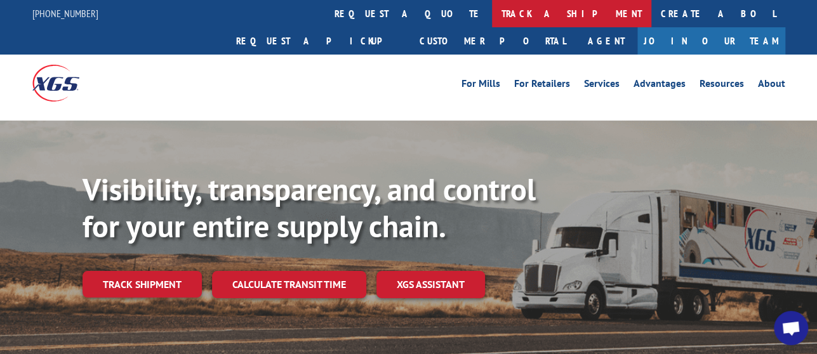
click at [492, 23] on link "track a shipment" at bounding box center [571, 13] width 159 height 27
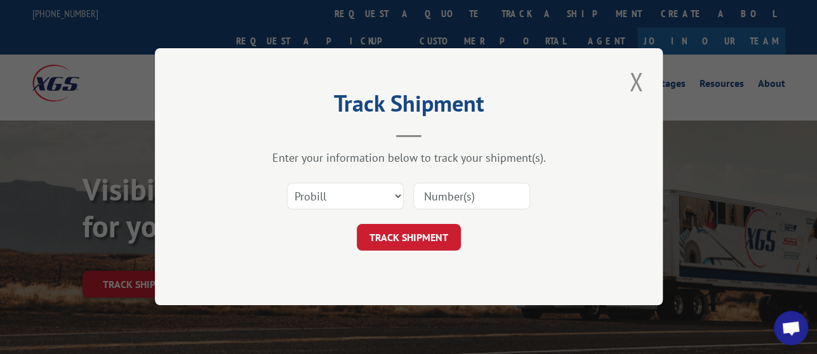
click at [465, 203] on input at bounding box center [471, 197] width 117 height 27
paste input "17536886"
type input "17536886"
click at [445, 229] on button "TRACK SHIPMENT" at bounding box center [409, 238] width 104 height 27
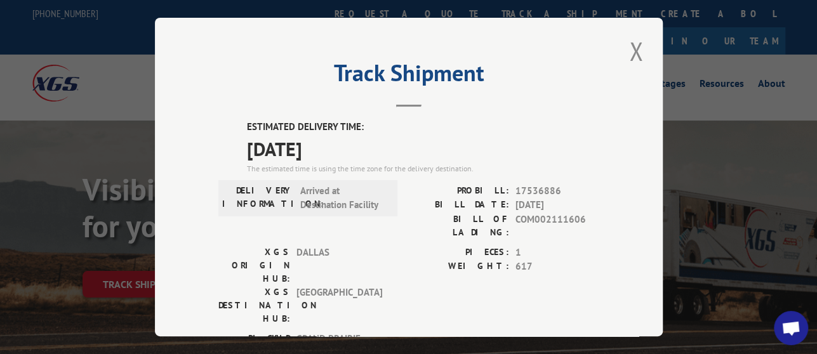
click at [532, 187] on span "17536886" at bounding box center [558, 191] width 84 height 15
click at [632, 50] on button "Close modal" at bounding box center [637, 51] width 22 height 35
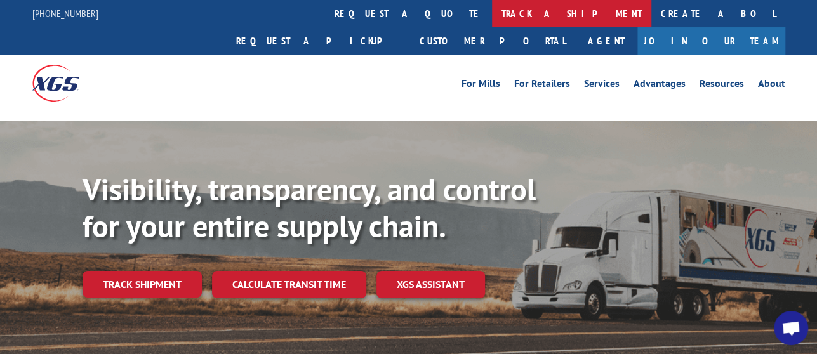
click at [492, 15] on link "track a shipment" at bounding box center [571, 13] width 159 height 27
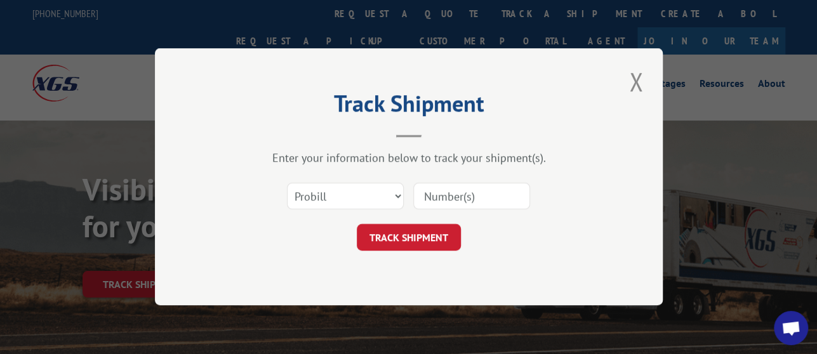
click at [485, 198] on input at bounding box center [471, 197] width 117 height 27
paste input "17536886"
type input "17536886"
click at [443, 244] on button "TRACK SHIPMENT" at bounding box center [409, 238] width 104 height 27
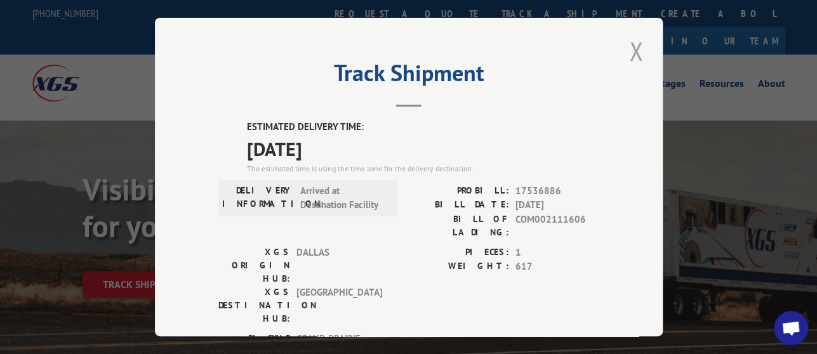
click at [626, 48] on button "Close modal" at bounding box center [637, 51] width 22 height 35
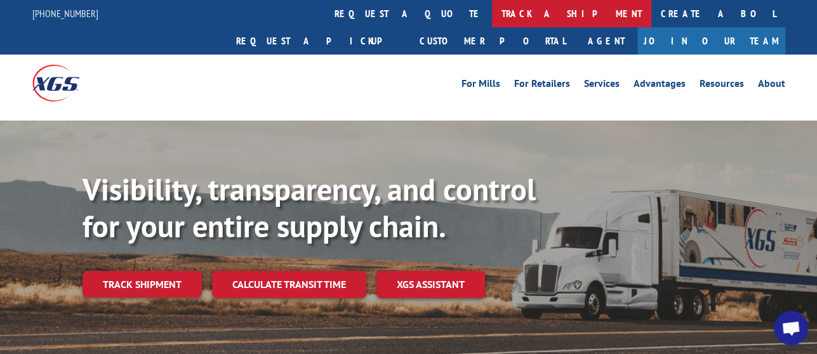
click at [492, 22] on link "track a shipment" at bounding box center [571, 13] width 159 height 27
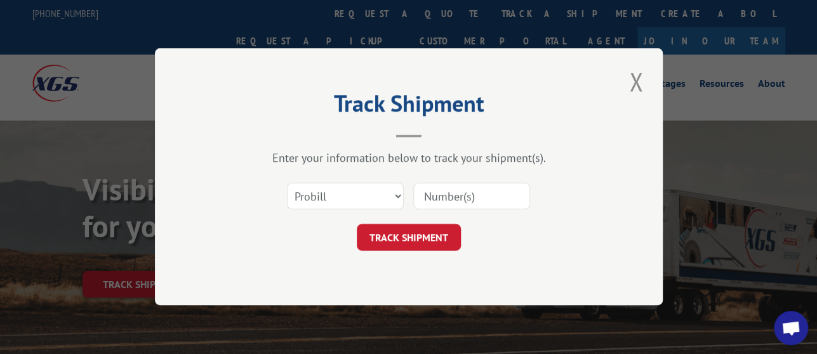
click at [477, 193] on input at bounding box center [471, 197] width 117 height 27
paste input "17536886"
type input "17536886"
click at [428, 235] on button "TRACK SHIPMENT" at bounding box center [409, 238] width 104 height 27
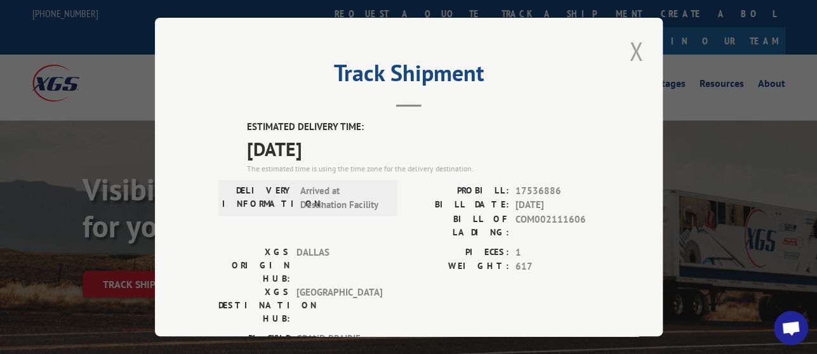
click at [637, 50] on button "Close modal" at bounding box center [637, 51] width 22 height 35
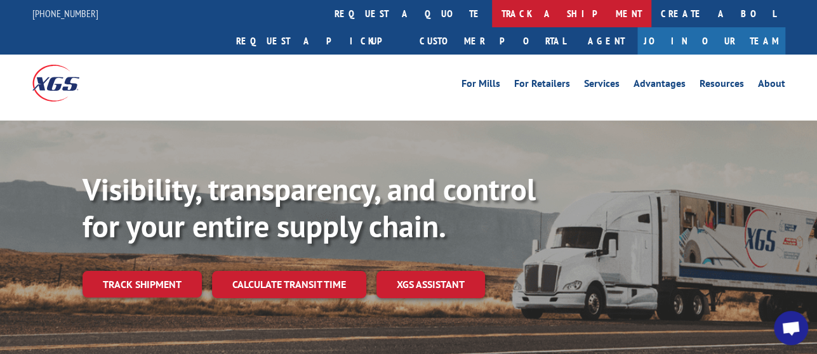
click at [492, 17] on link "track a shipment" at bounding box center [571, 13] width 159 height 27
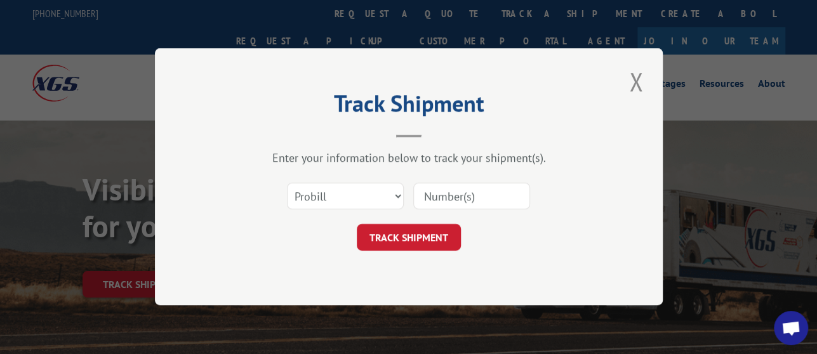
click at [471, 201] on input at bounding box center [471, 197] width 117 height 27
paste input "17536886"
type input "17536886"
click at [426, 231] on button "TRACK SHIPMENT" at bounding box center [409, 238] width 104 height 27
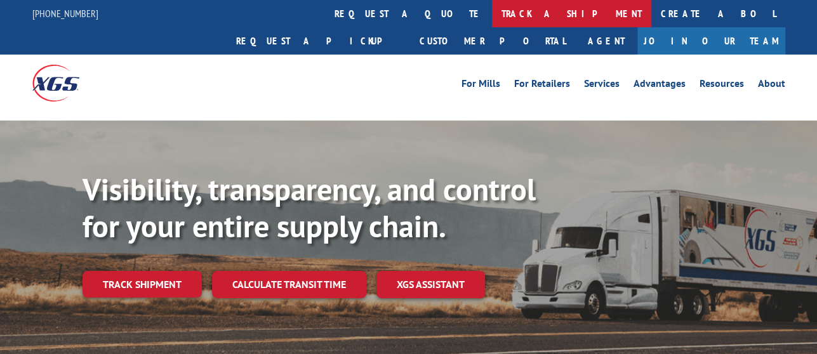
click at [492, 20] on link "track a shipment" at bounding box center [571, 13] width 159 height 27
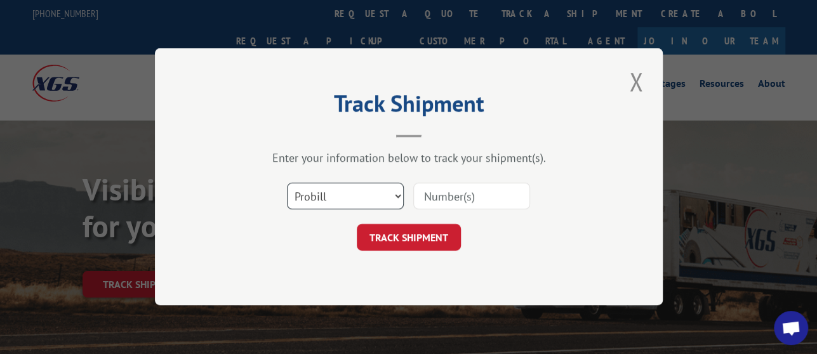
scroll to position [4154, 0]
click at [458, 201] on input at bounding box center [471, 197] width 117 height 27
paste input "17536886"
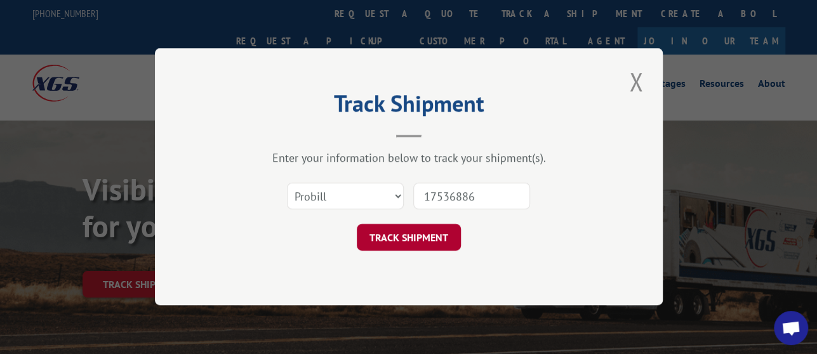
type input "17536886"
click at [434, 237] on button "TRACK SHIPMENT" at bounding box center [409, 238] width 104 height 27
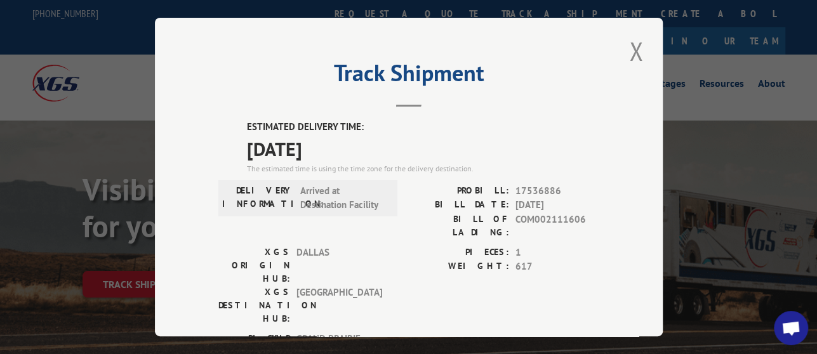
click at [429, 260] on label "WEIGHT:" at bounding box center [459, 267] width 100 height 15
drag, startPoint x: 429, startPoint y: 244, endPoint x: 308, endPoint y: 63, distance: 217.5
click at [310, 64] on h2 "Track Shipment" at bounding box center [408, 76] width 381 height 24
